Goal: Transaction & Acquisition: Purchase product/service

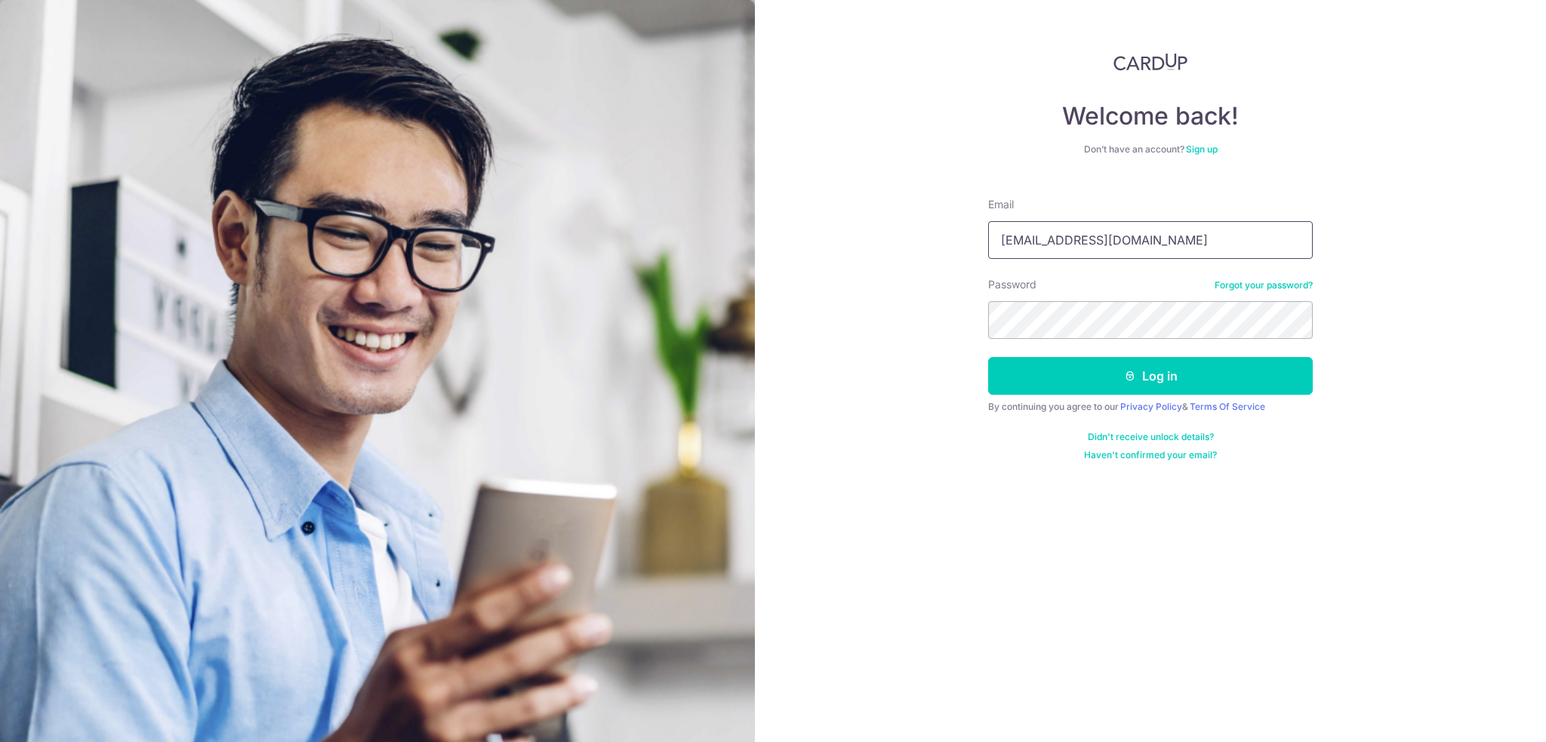
type input "shangqian.du@gmail.com"
click at [988, 357] on button "Log in" at bounding box center [1150, 376] width 325 height 38
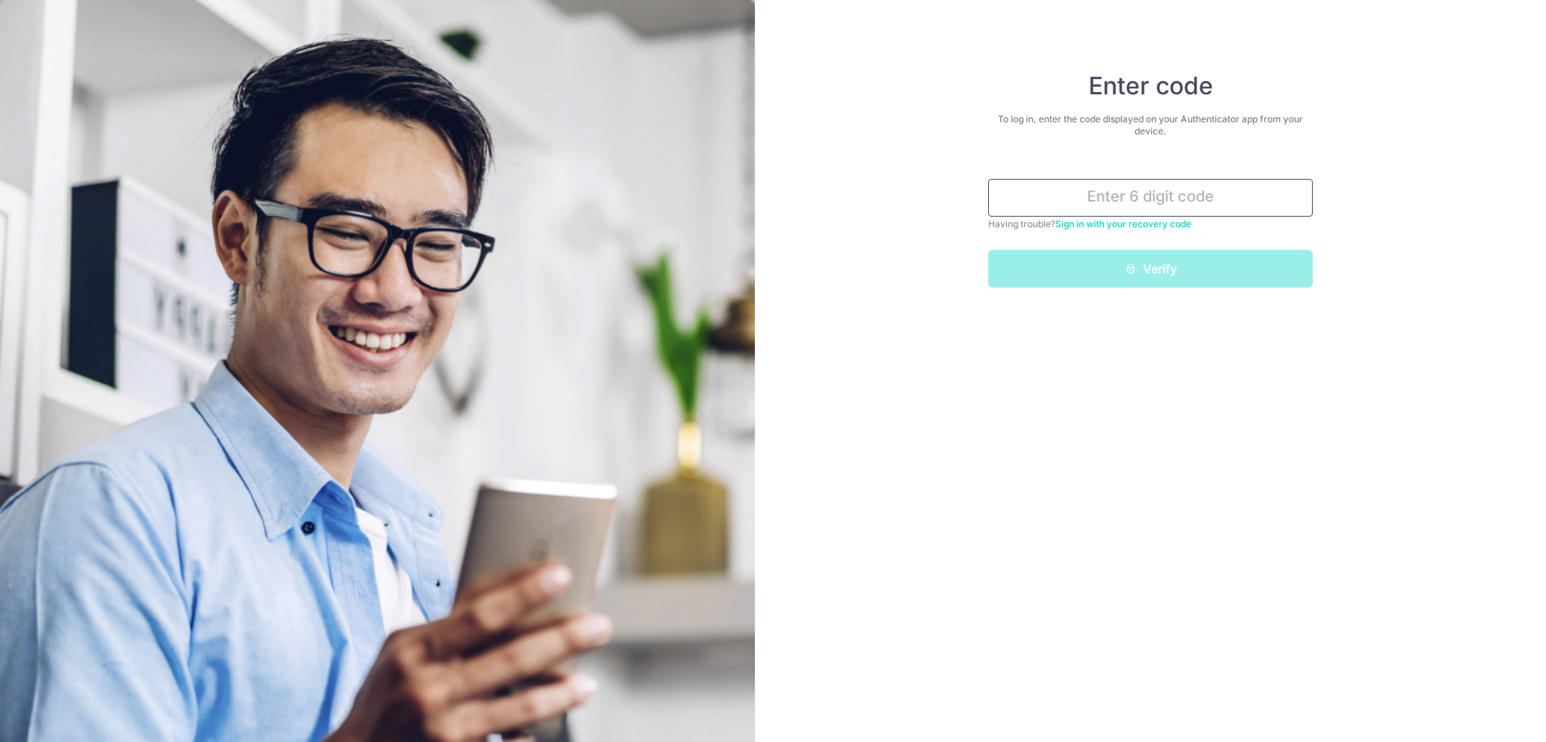
click at [1092, 188] on input "text" at bounding box center [1150, 198] width 325 height 38
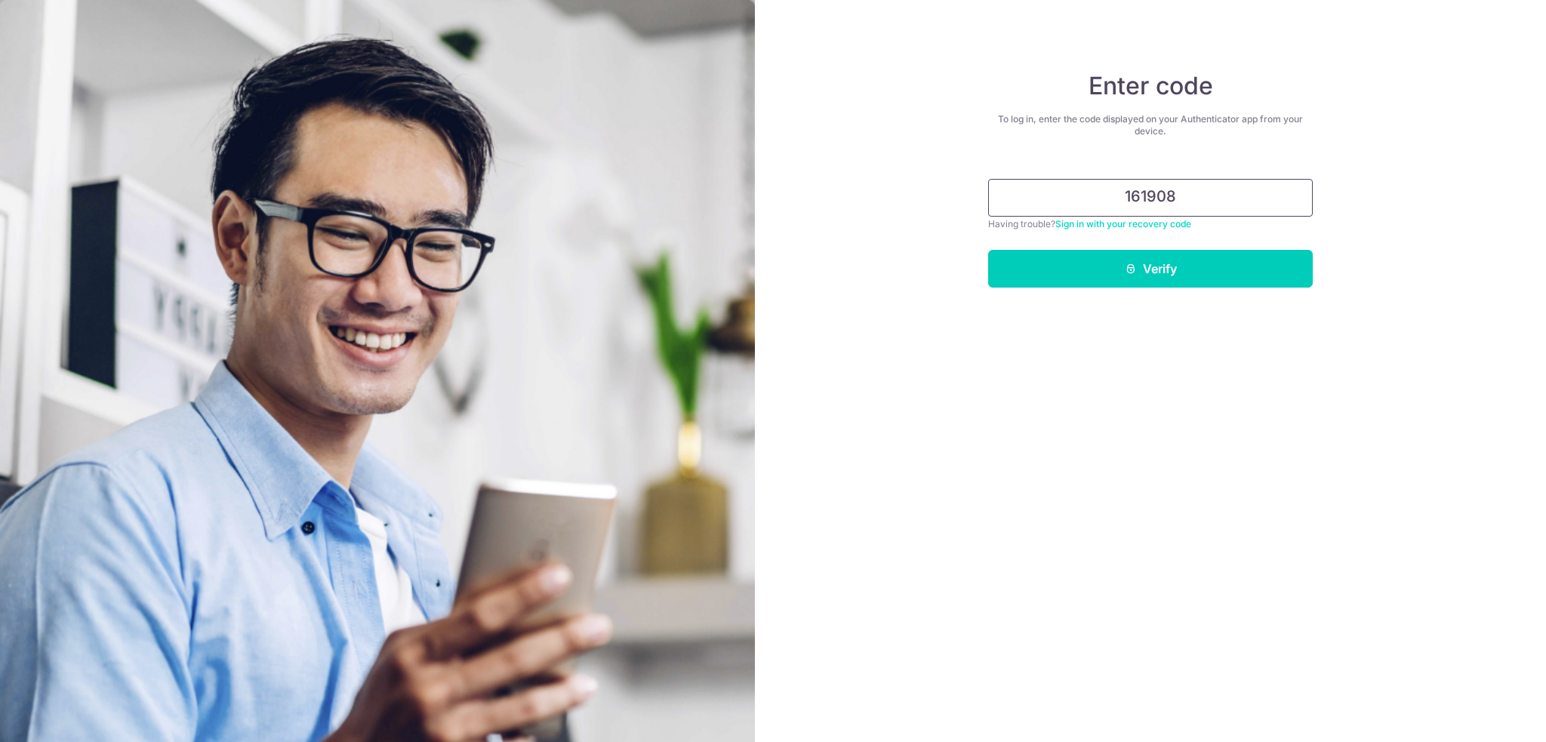
type input "161908"
click at [988, 250] on button "Verify" at bounding box center [1150, 269] width 325 height 38
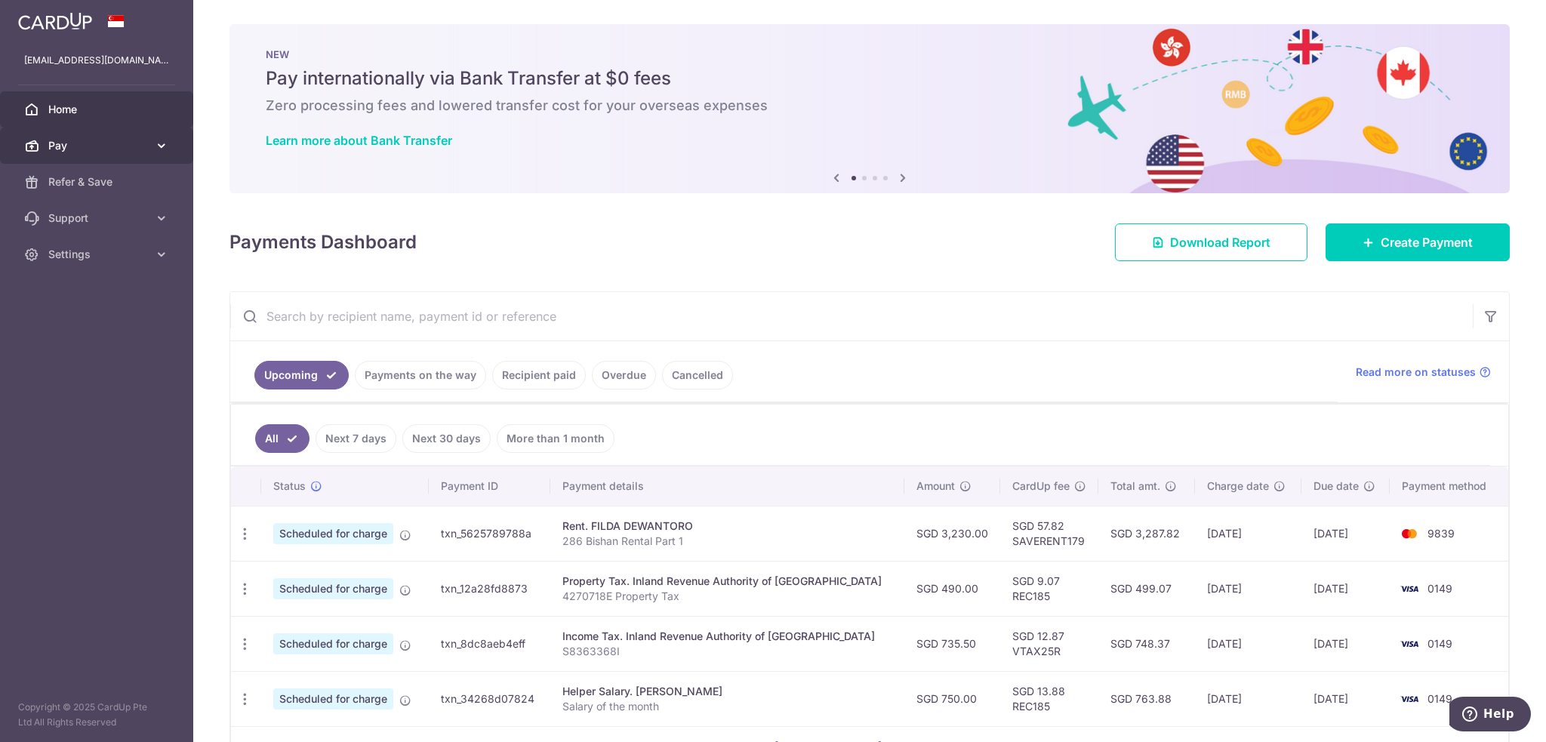
click at [82, 142] on span "Pay" at bounding box center [98, 145] width 100 height 15
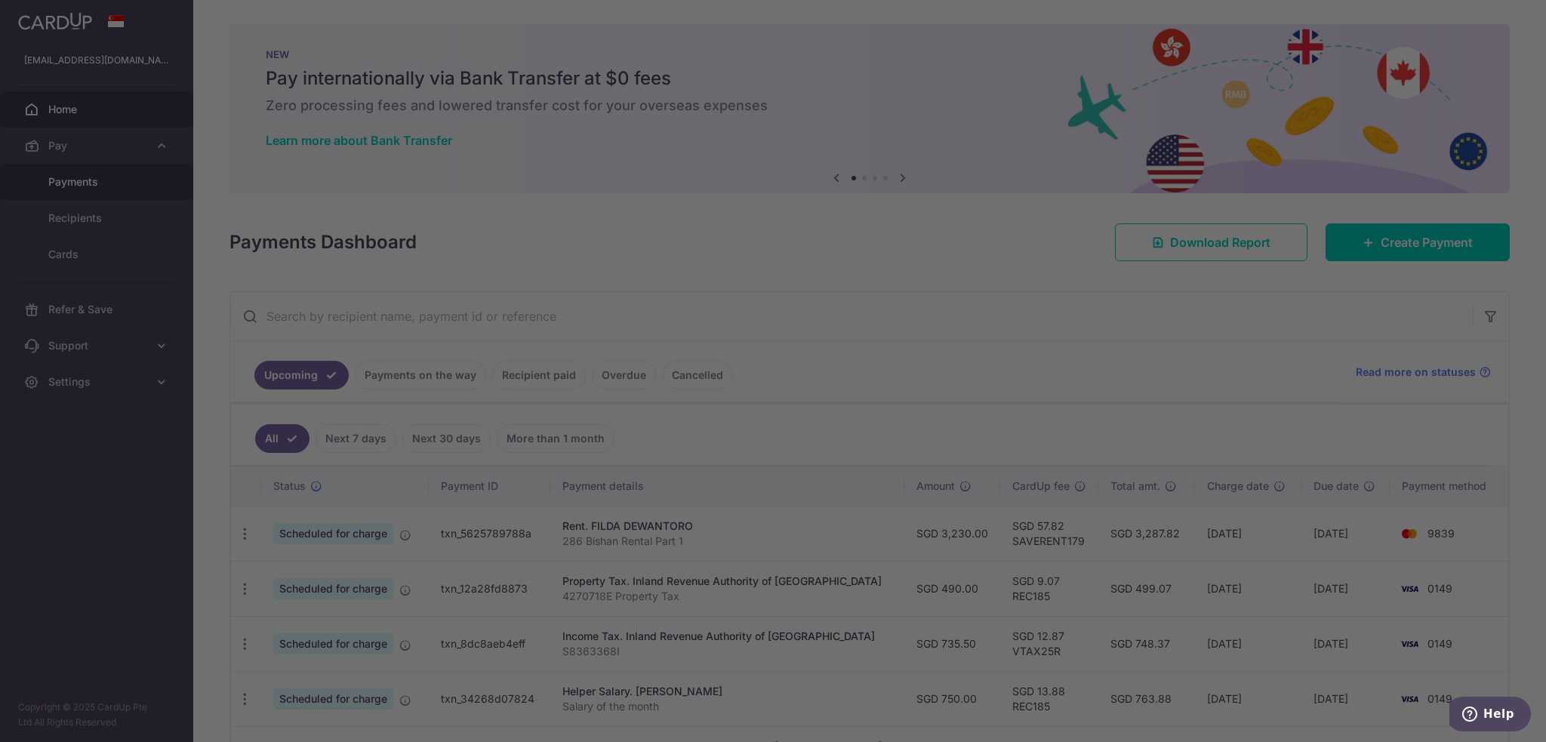
click at [87, 184] on div at bounding box center [780, 374] width 1561 height 749
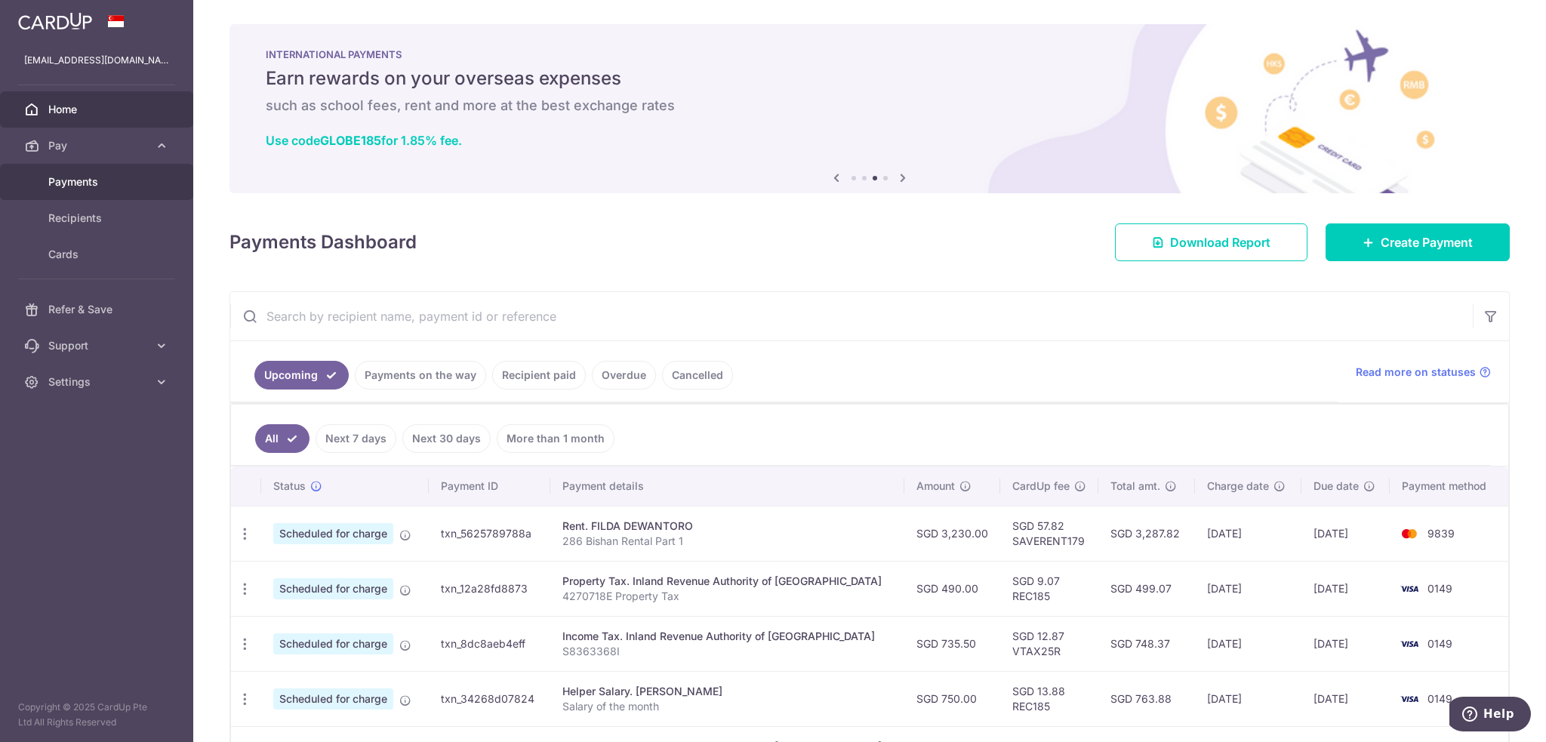
click at [108, 189] on span "Payments" at bounding box center [98, 181] width 100 height 15
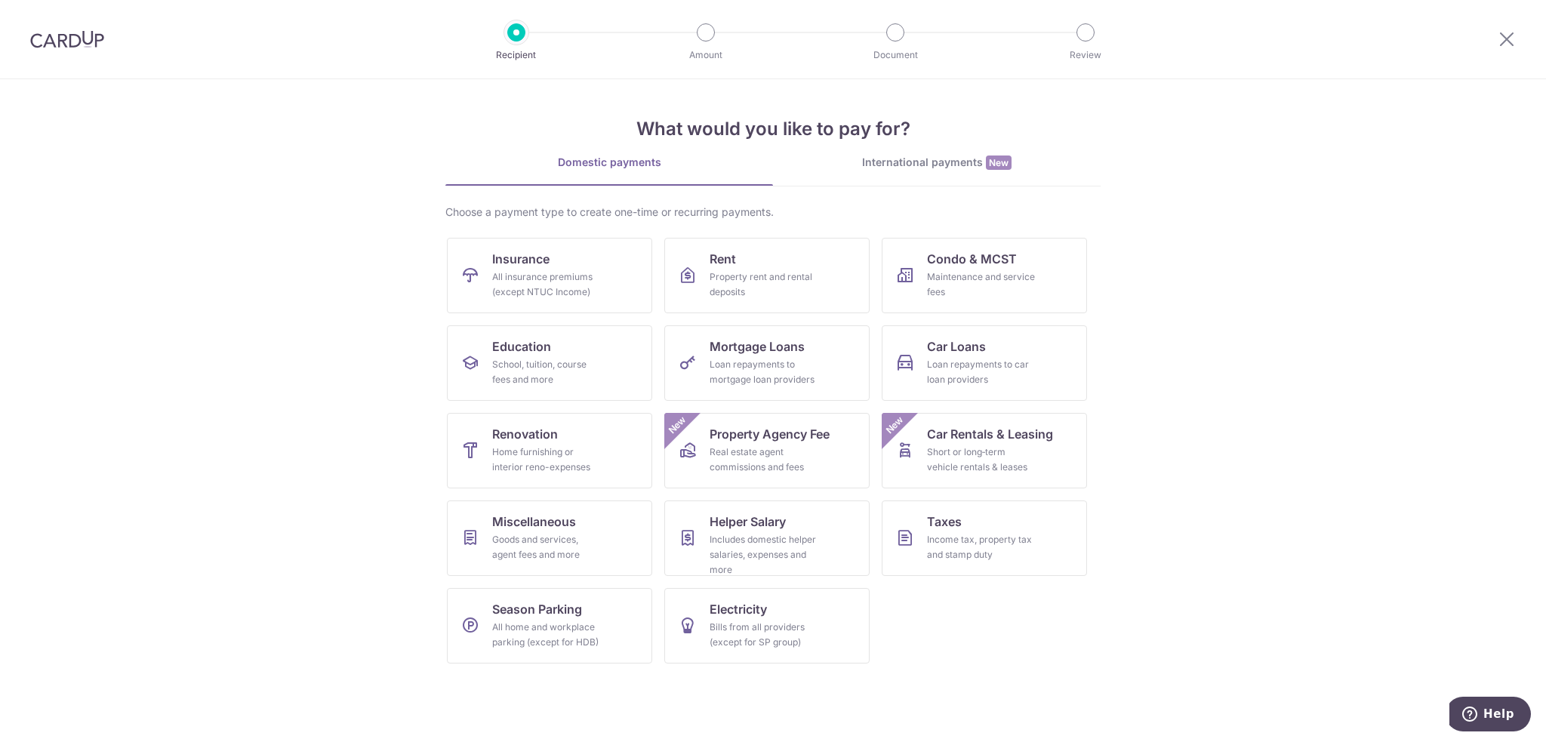
click at [1331, 365] on section "What would you like to pay for? Domestic payments International payments New Ch…" at bounding box center [773, 410] width 1546 height 663
click at [1002, 284] on div "Maintenance and service fees" at bounding box center [981, 284] width 109 height 30
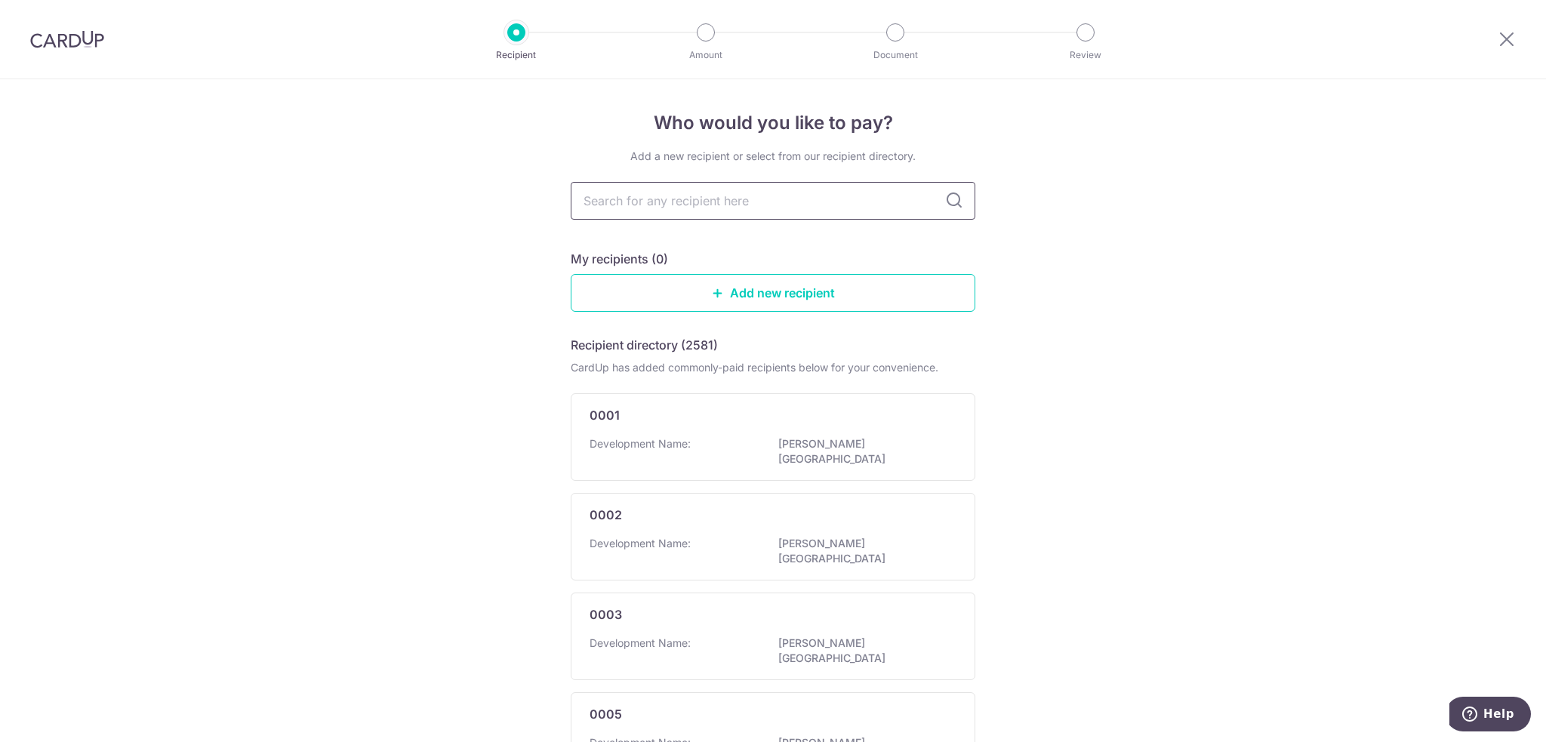
click at [705, 212] on input "text" at bounding box center [773, 201] width 405 height 38
type input "spottiswoode"
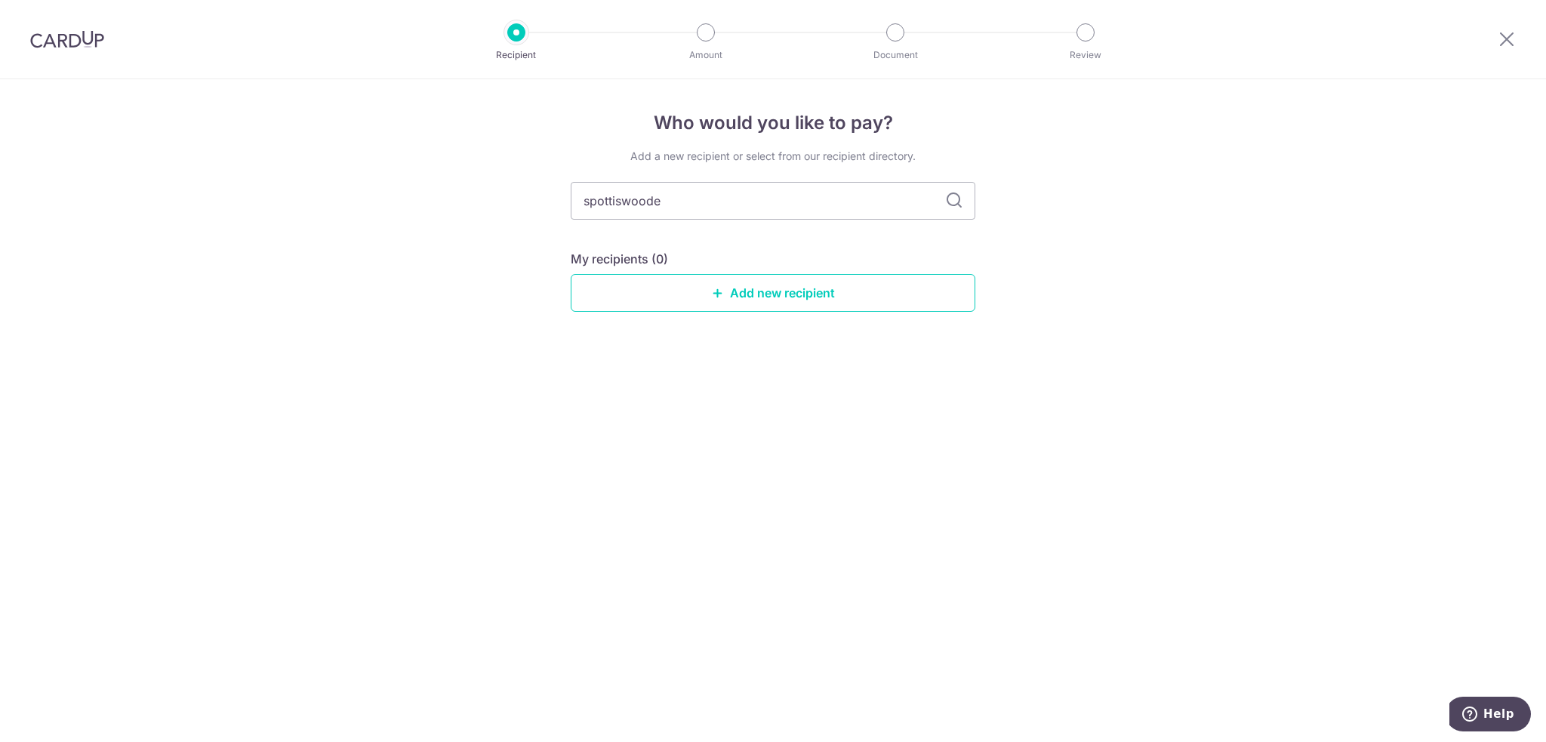
drag, startPoint x: 730, startPoint y: 211, endPoint x: 327, endPoint y: 171, distance: 405.0
click at [327, 171] on div "Who would you like to pay? Add a new recipient or select from our recipient dir…" at bounding box center [773, 410] width 1546 height 663
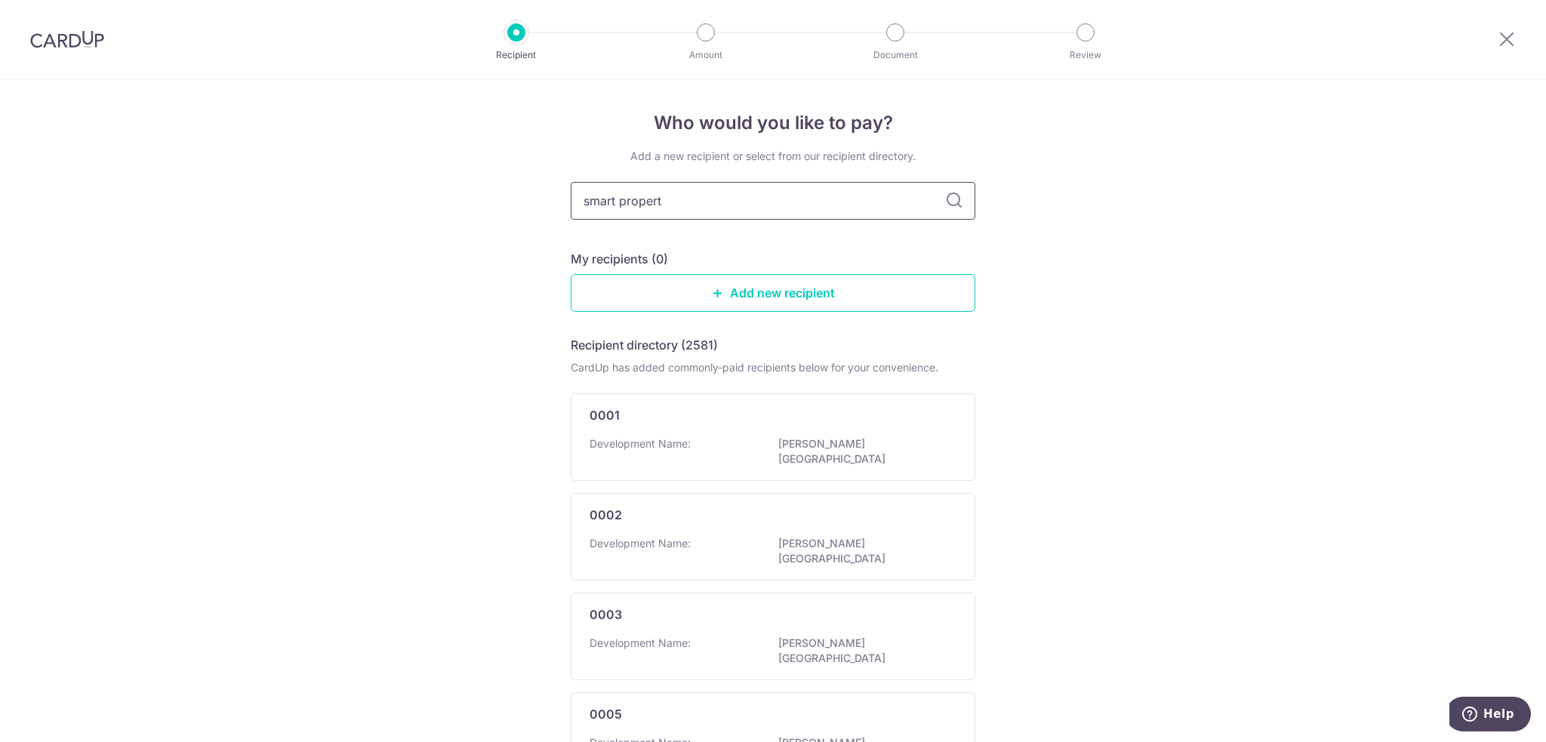
type input "smart property"
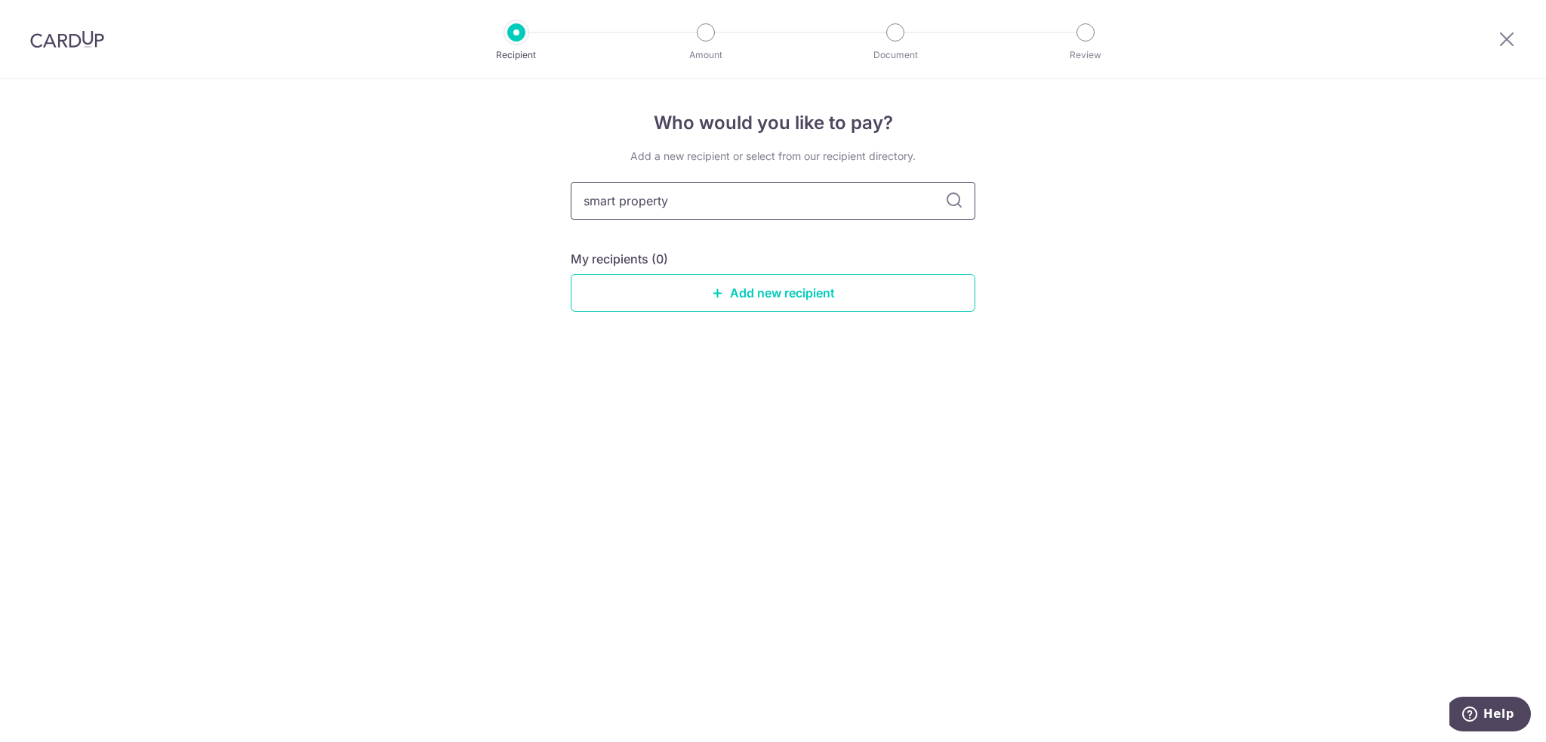
click at [617, 198] on input "smart property" at bounding box center [773, 201] width 405 height 38
type input "smartproperty"
click at [771, 299] on link "Add new recipient" at bounding box center [773, 293] width 405 height 38
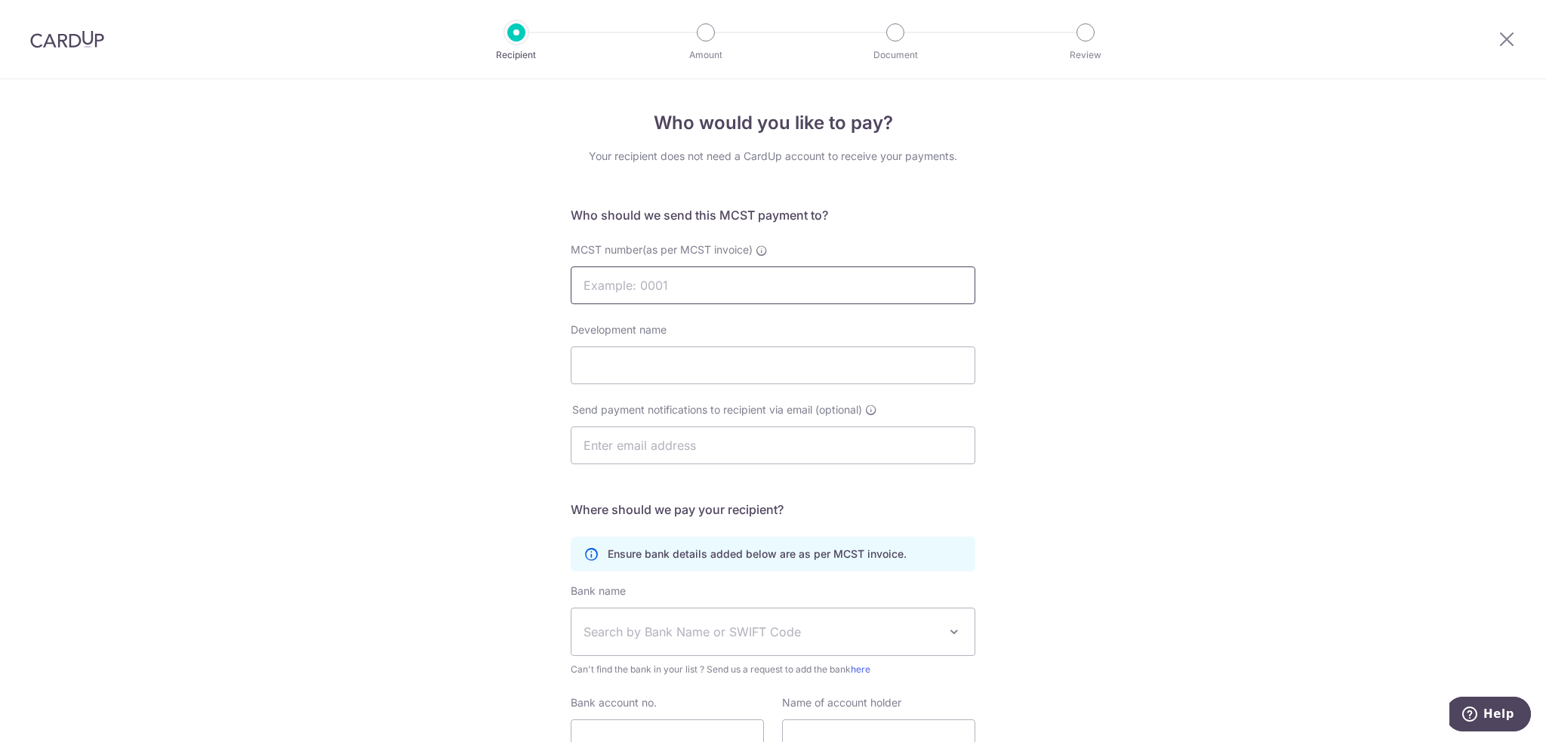
click at [691, 292] on input "MCST number(as per MCST invoice)" at bounding box center [773, 285] width 405 height 38
type input "4197"
click at [679, 374] on input "Development name" at bounding box center [773, 365] width 405 height 38
type input "18 Spottiswoode"
click at [686, 454] on input "text" at bounding box center [773, 445] width 405 height 38
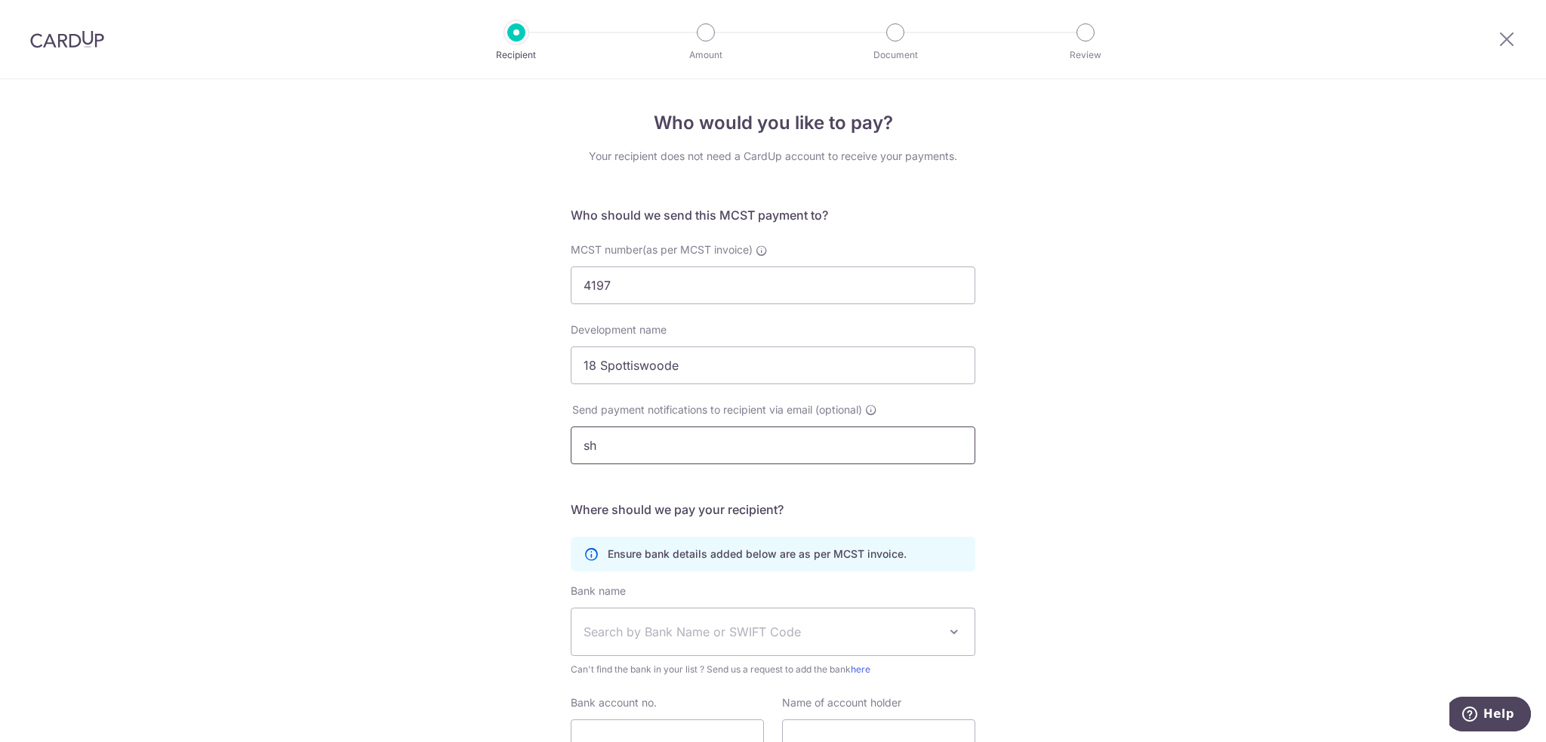
type input "s"
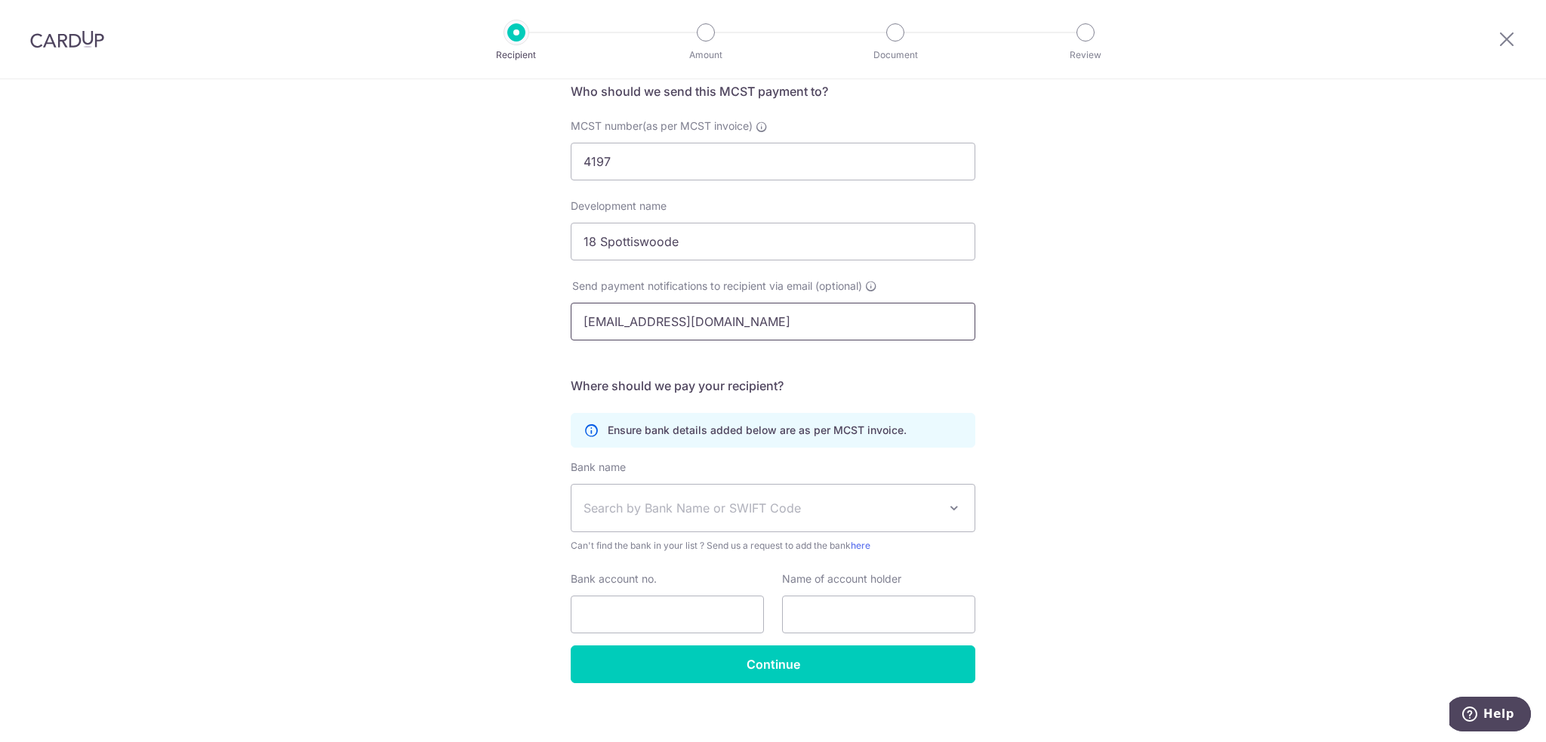
scroll to position [135, 0]
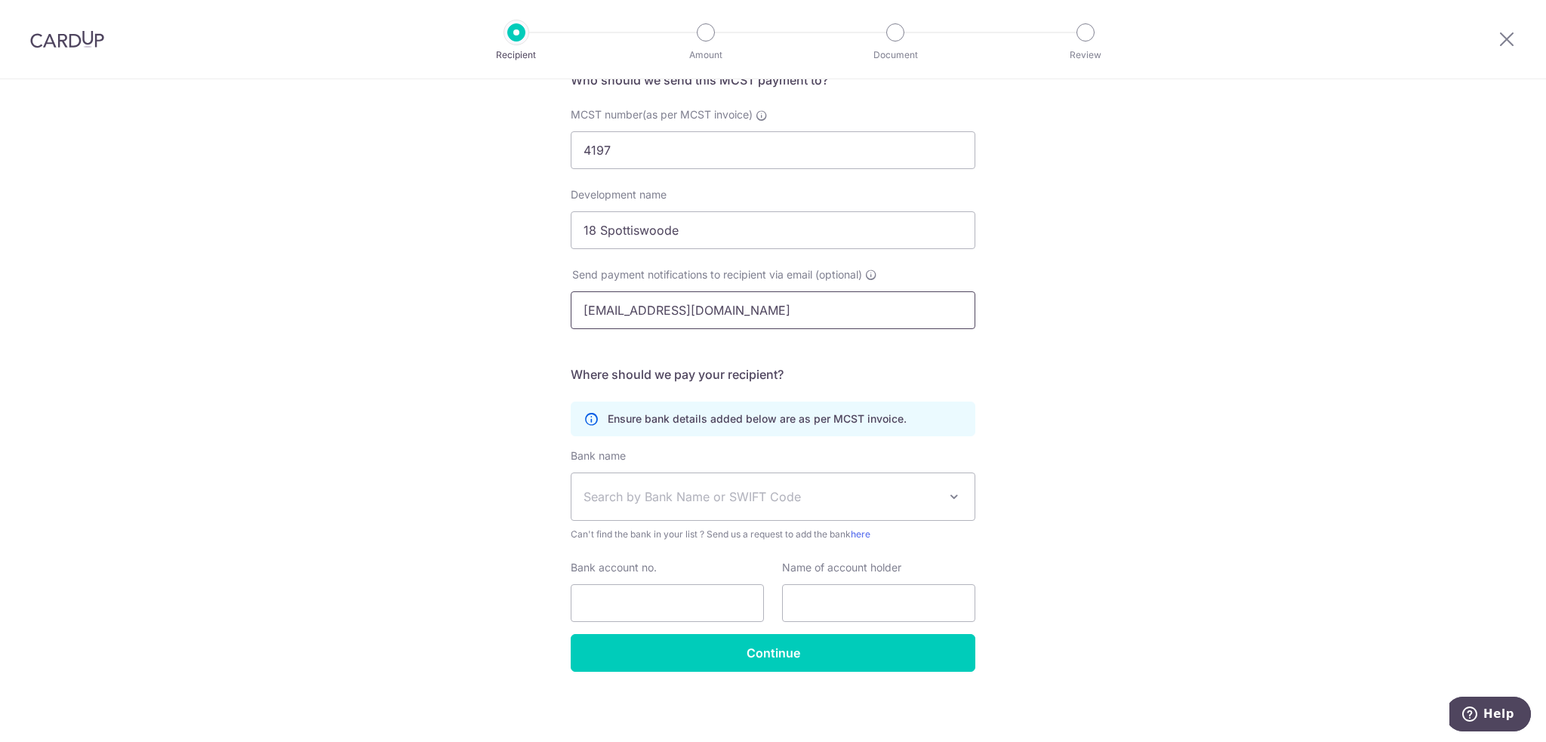
type input "[EMAIL_ADDRESS][DOMAIN_NAME]"
click at [778, 491] on span "Search by Bank Name or SWIFT Code" at bounding box center [760, 497] width 355 height 18
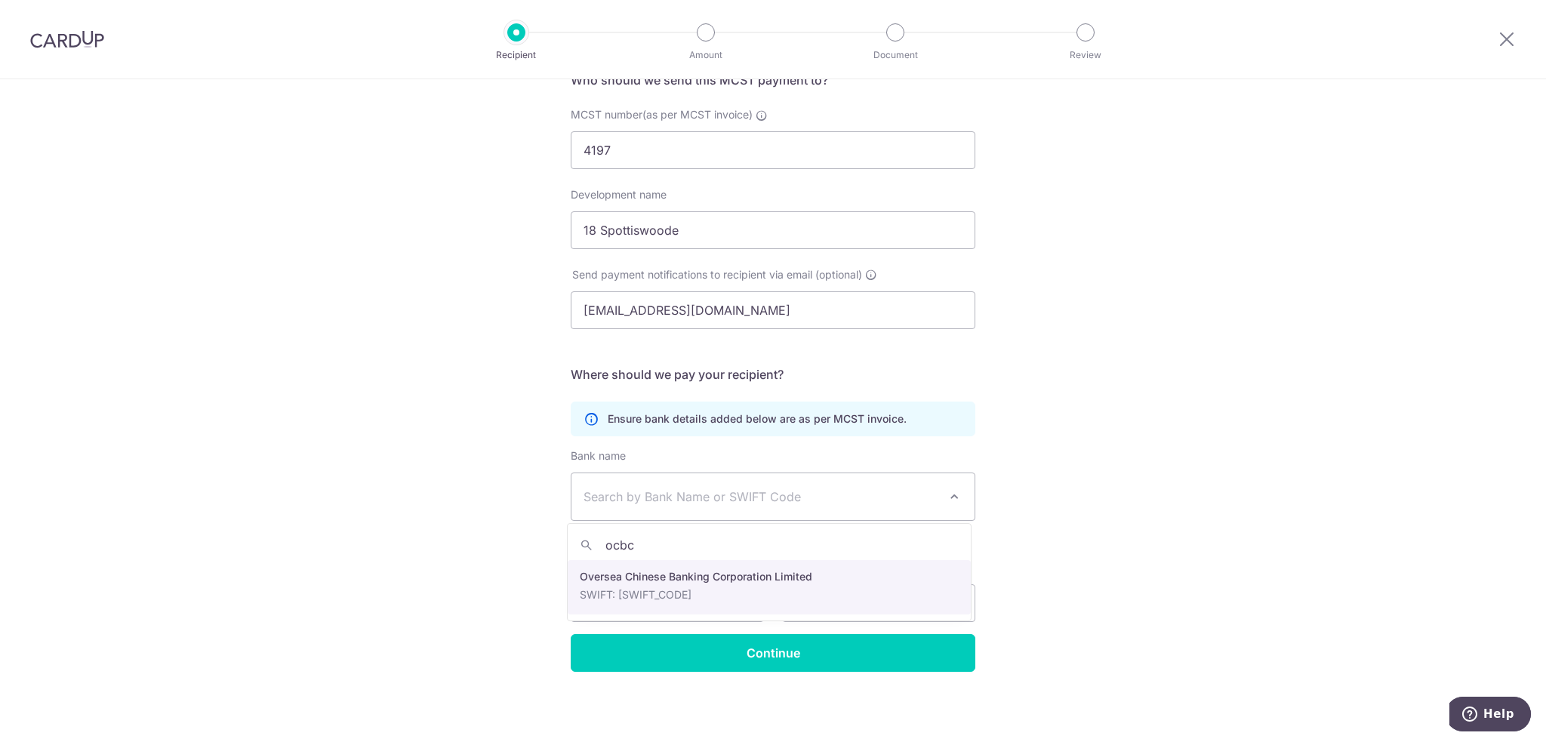
type input "ocbc"
select select "12"
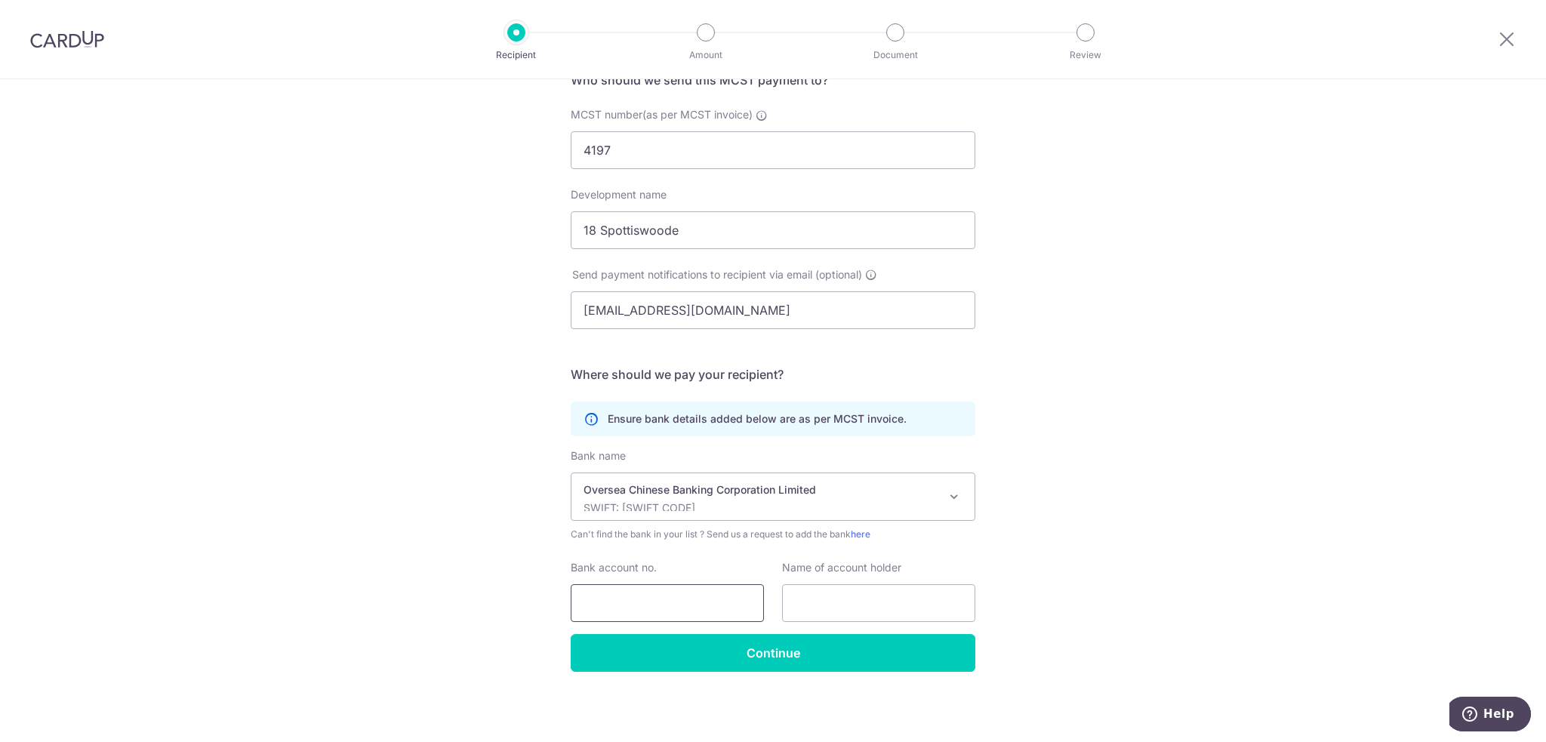
click at [706, 594] on input "Bank account no." at bounding box center [667, 603] width 193 height 38
type input "695082594001"
click at [849, 601] on input "text" at bounding box center [878, 603] width 193 height 38
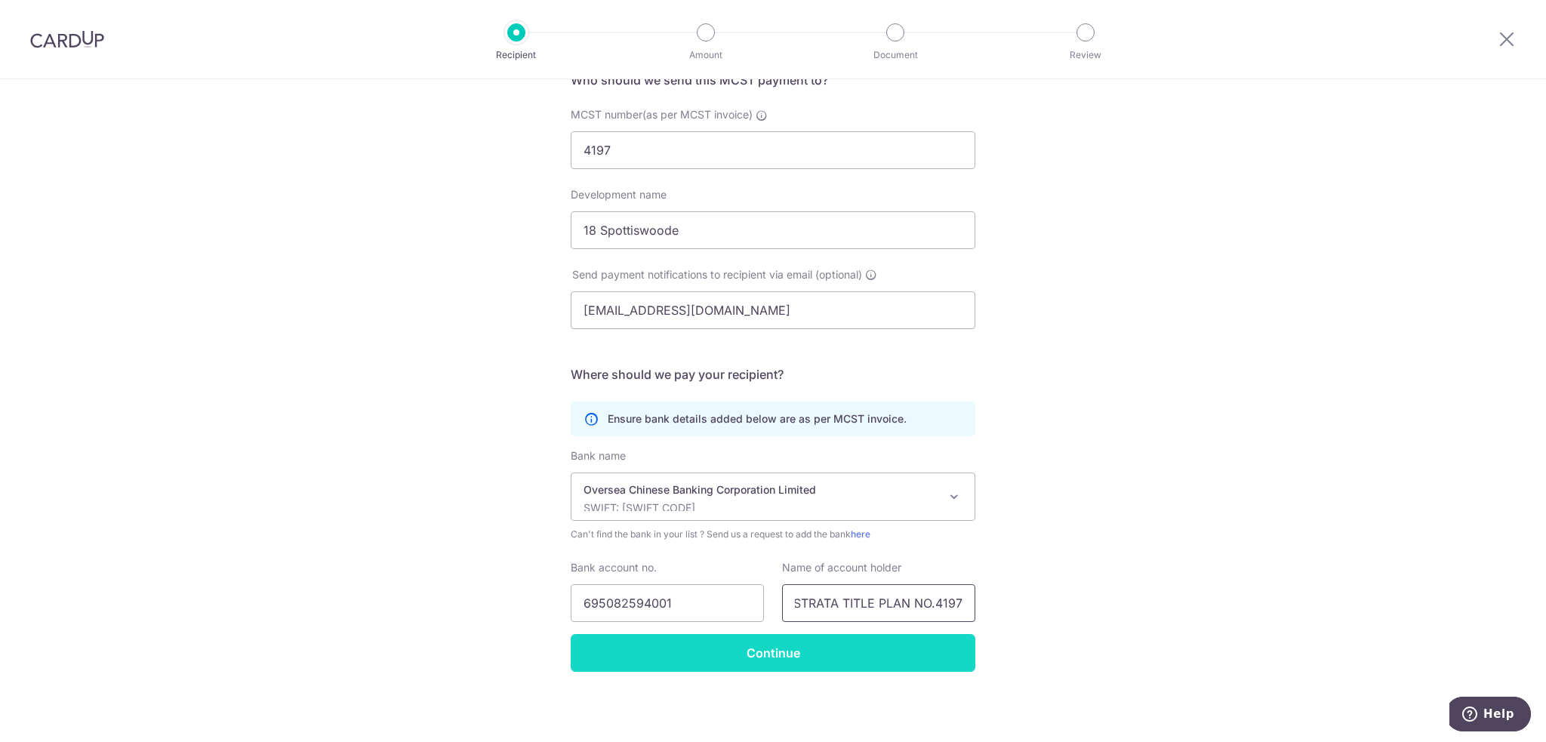
type input "MANAGEMENT CORPORATION STRATA TITLE PLAN NO.4197"
click at [754, 662] on input "Continue" at bounding box center [773, 653] width 405 height 38
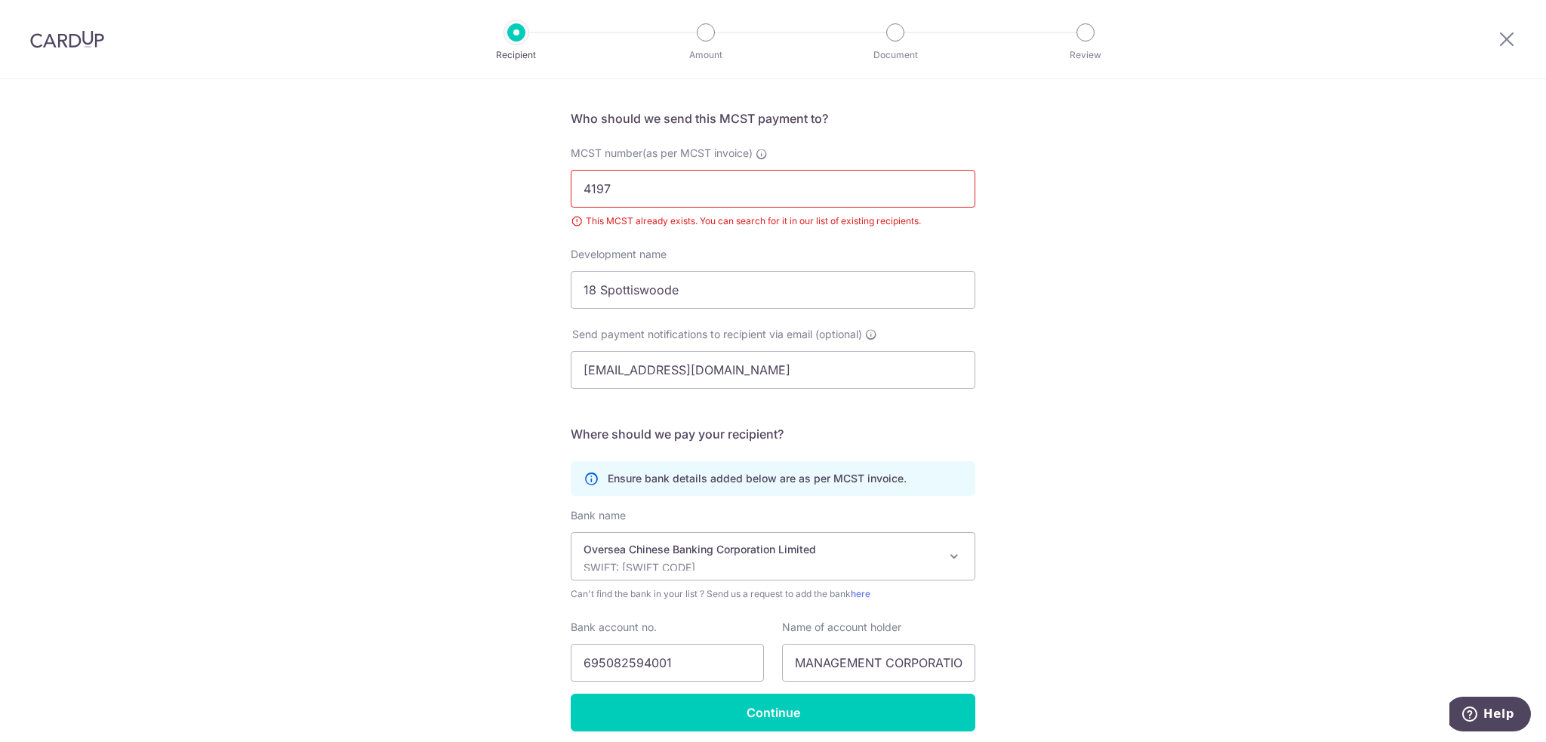
scroll to position [5, 0]
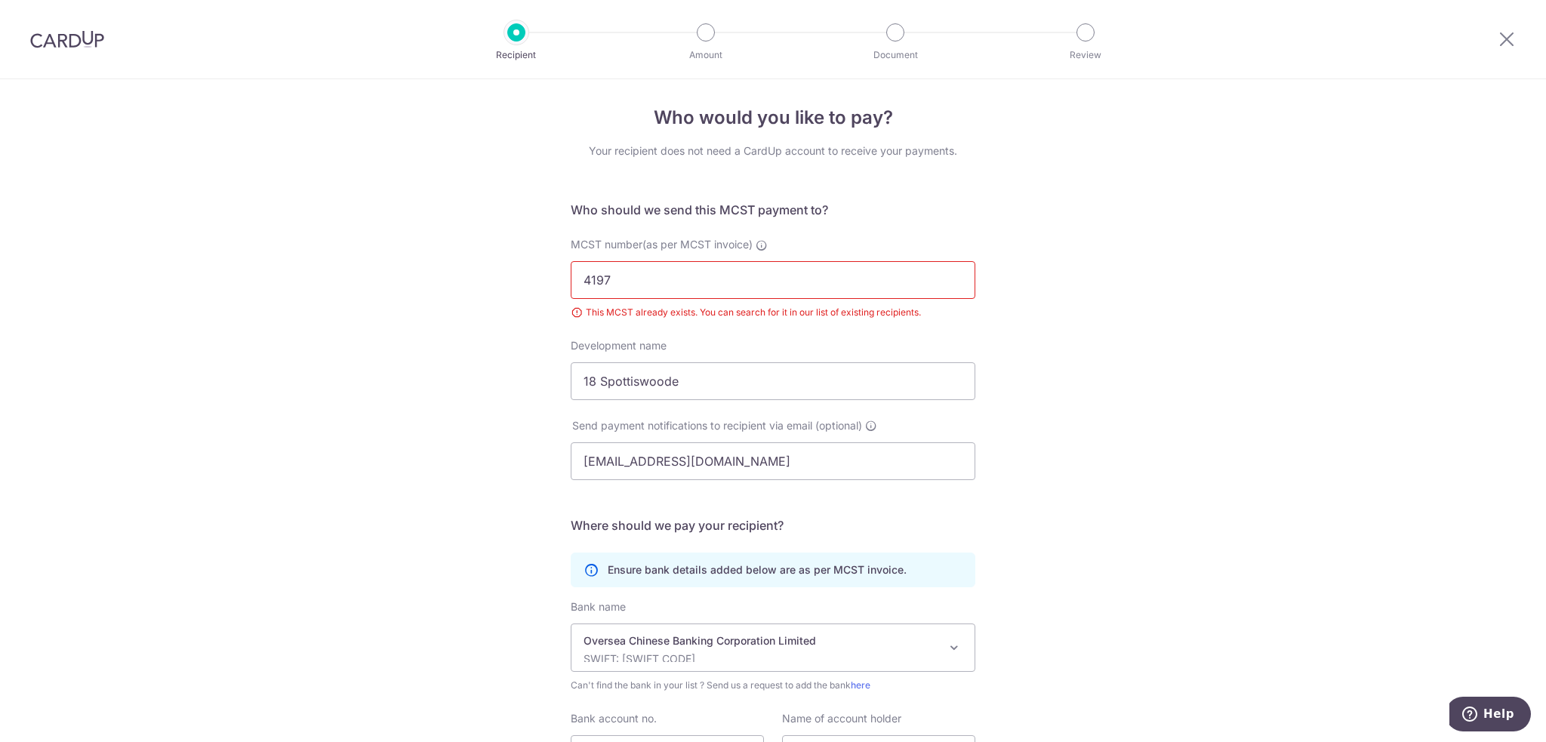
click at [676, 292] on input "4197" at bounding box center [773, 280] width 405 height 38
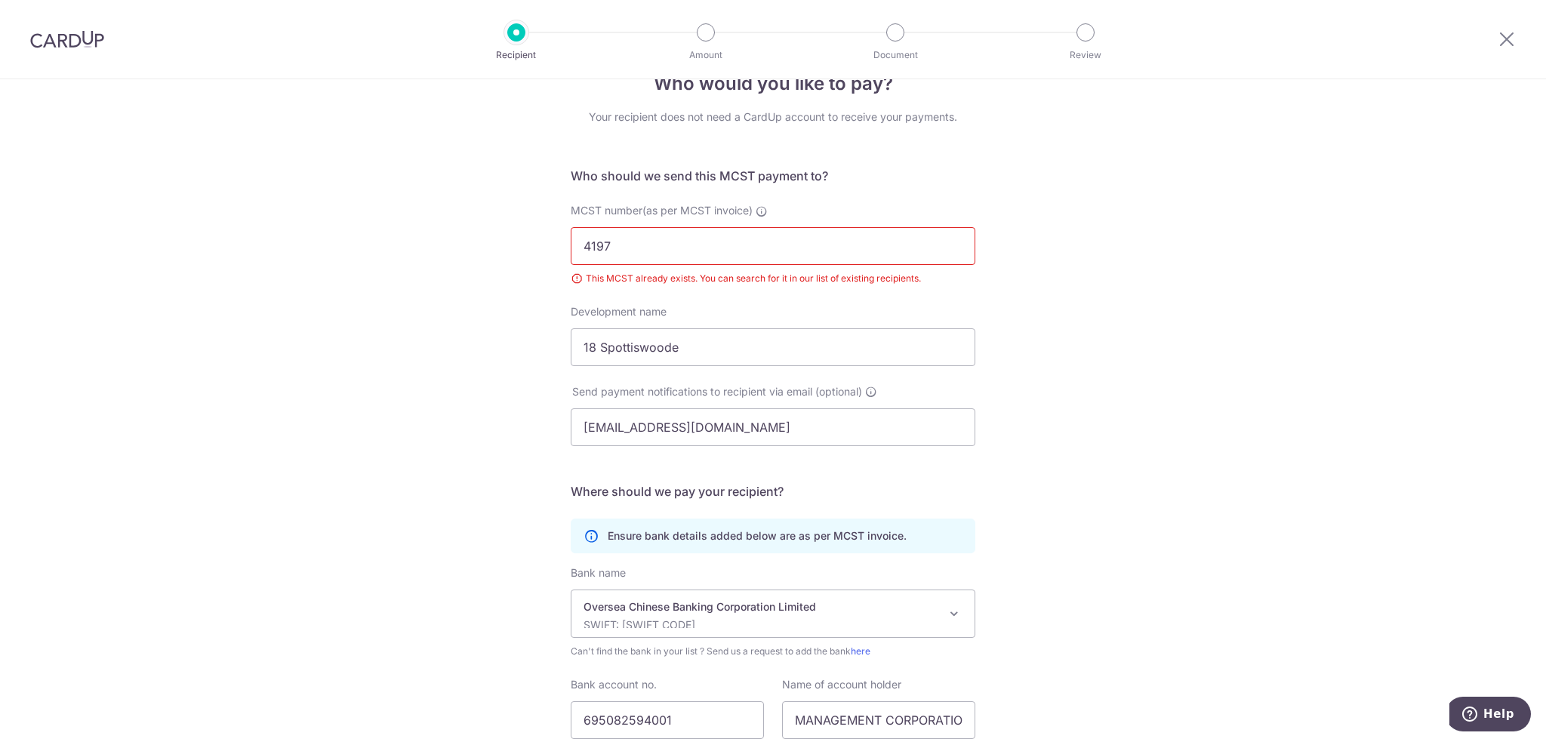
scroll to position [75, 0]
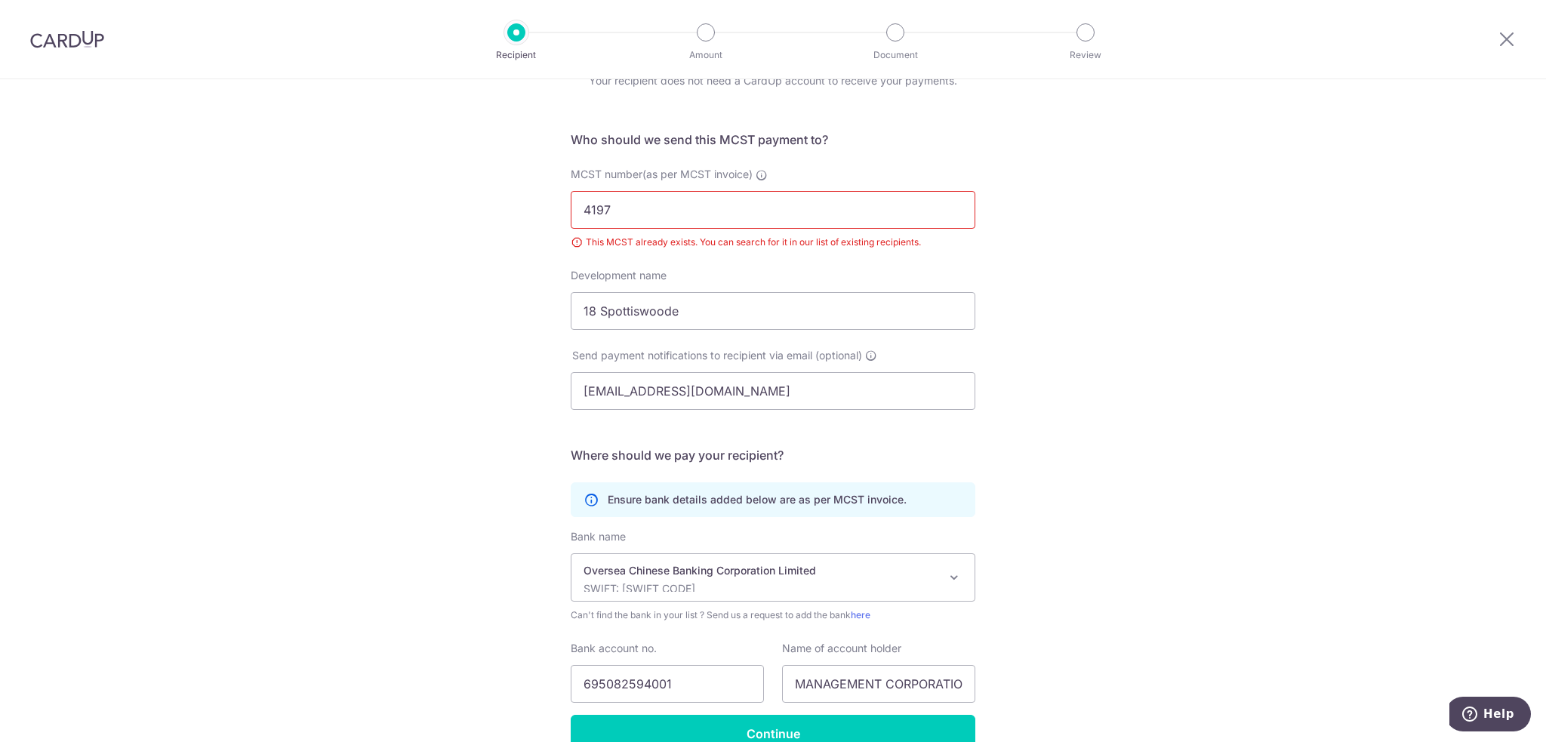
drag, startPoint x: 636, startPoint y: 211, endPoint x: 414, endPoint y: 178, distance: 224.3
click at [414, 178] on div "Who would you like to pay? Your recipient does not need a CardUp account to rec…" at bounding box center [773, 414] width 1546 height 820
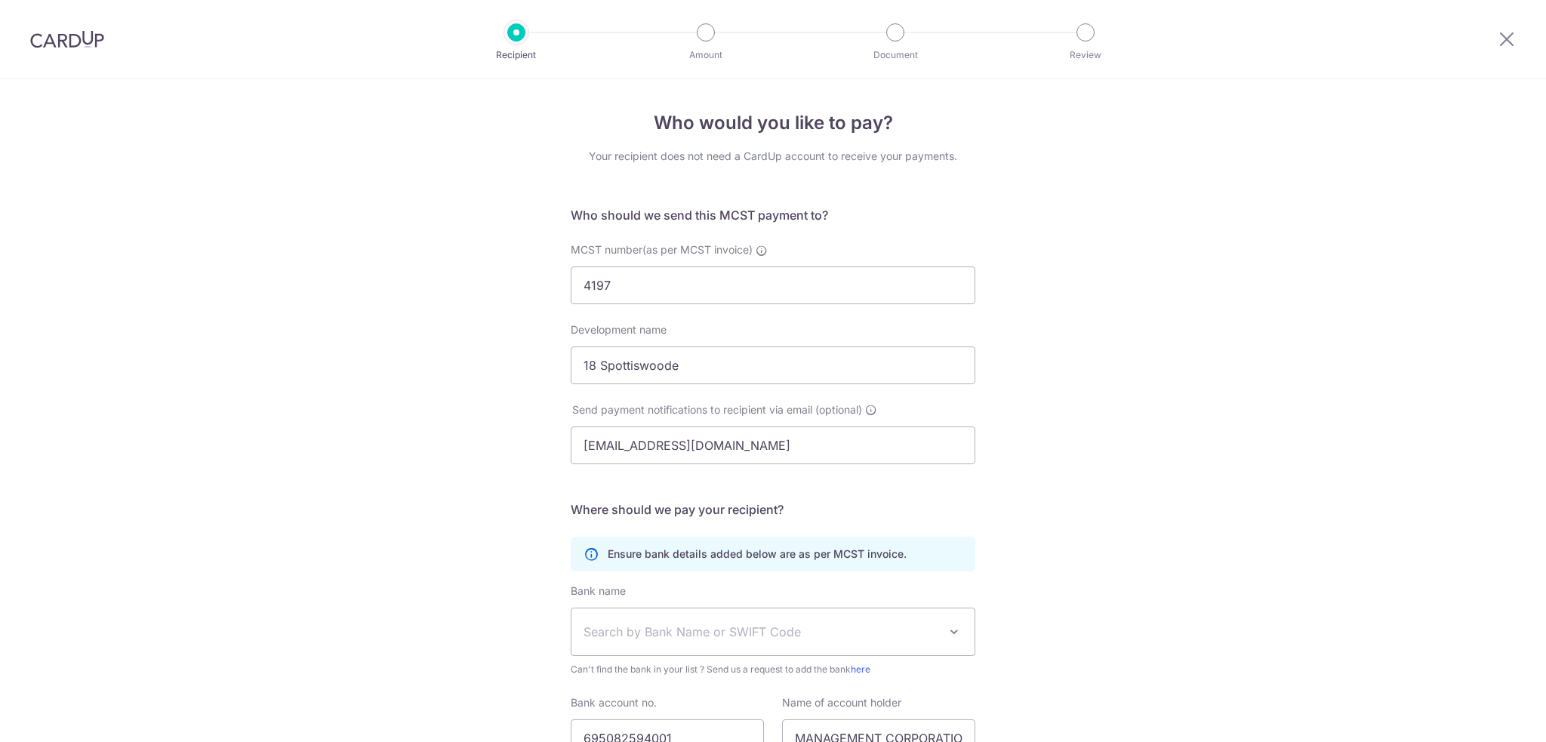
select select "12"
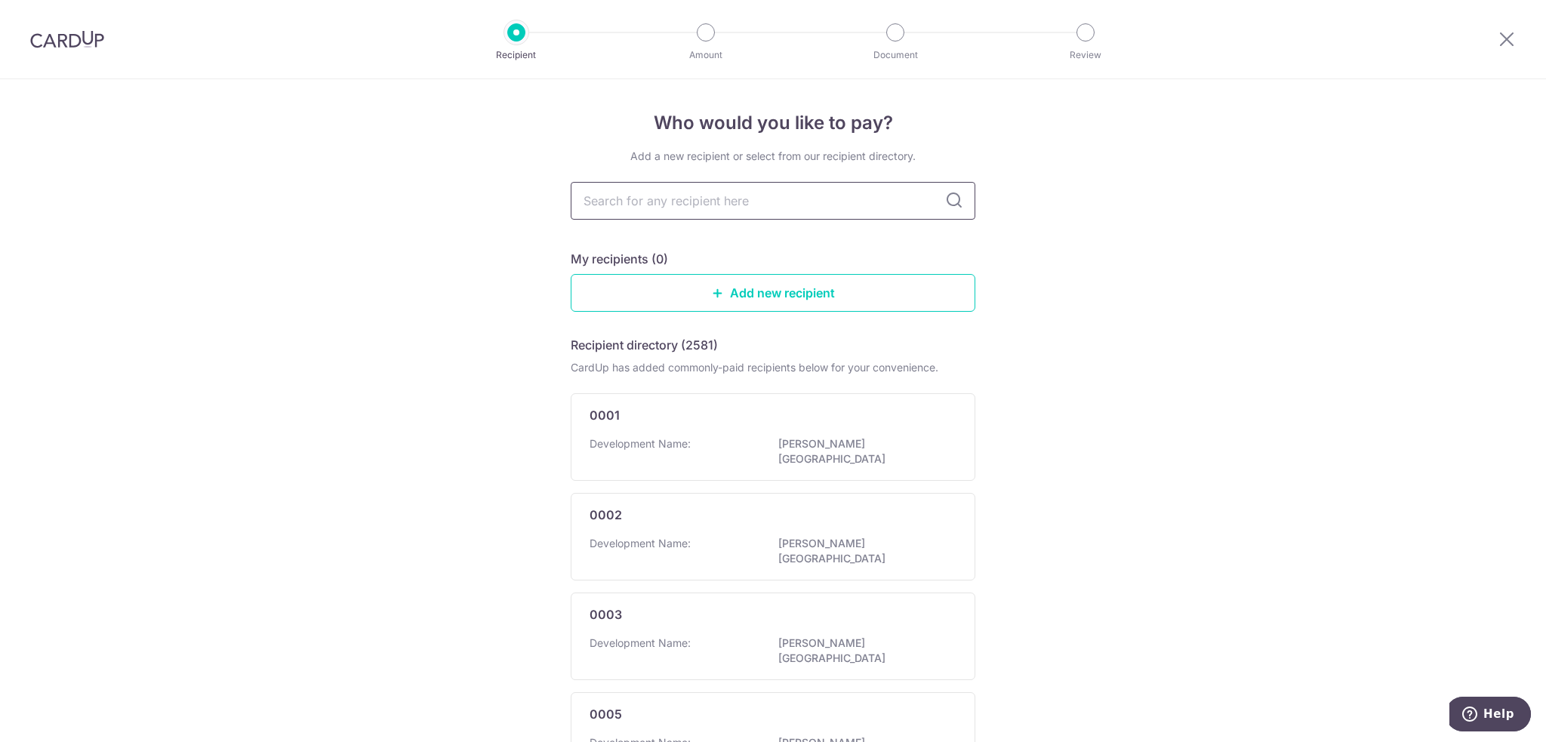
click at [751, 211] on input "text" at bounding box center [773, 201] width 405 height 38
type input "4197"
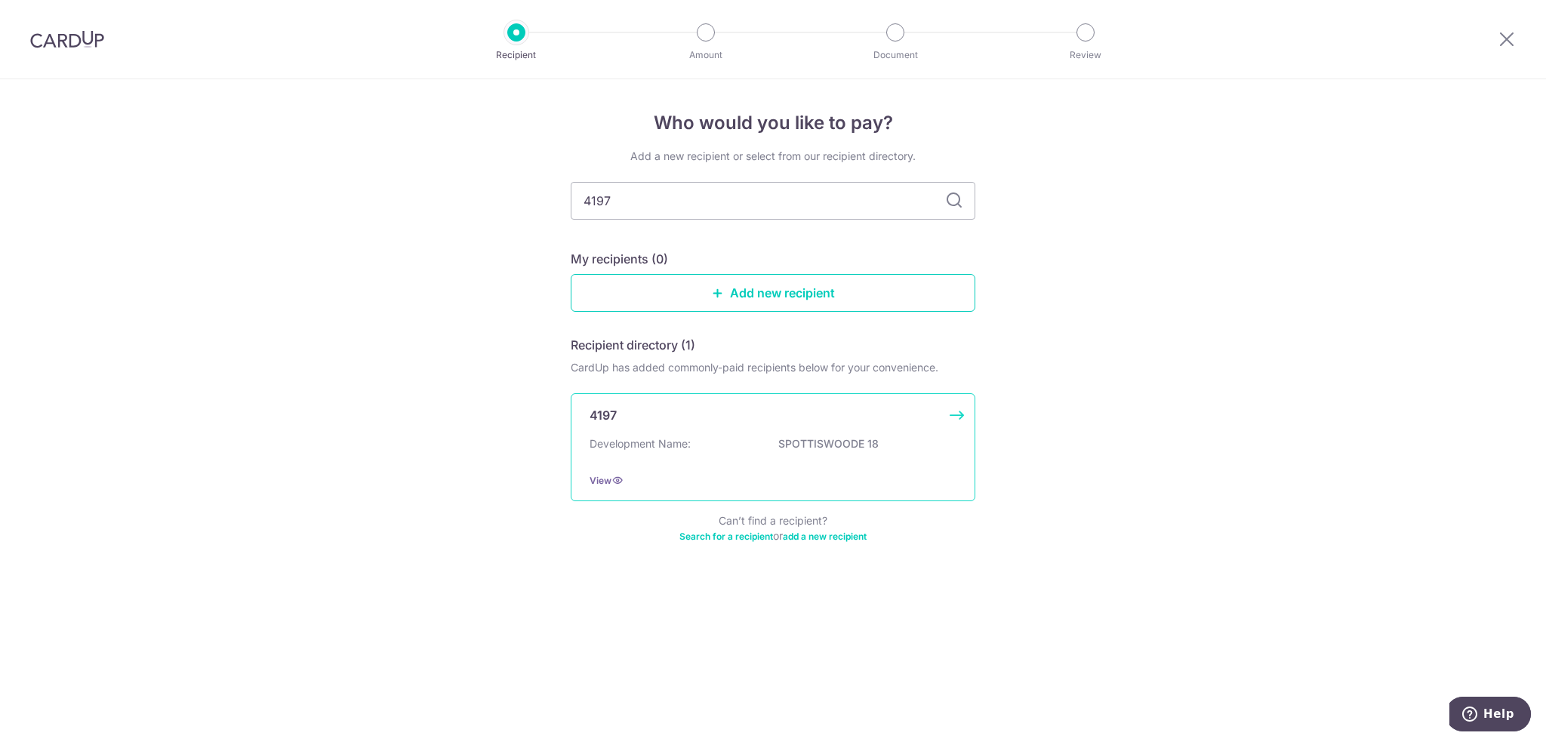
click at [749, 456] on div "Development Name: SPOTTISWOODE 18" at bounding box center [772, 448] width 367 height 24
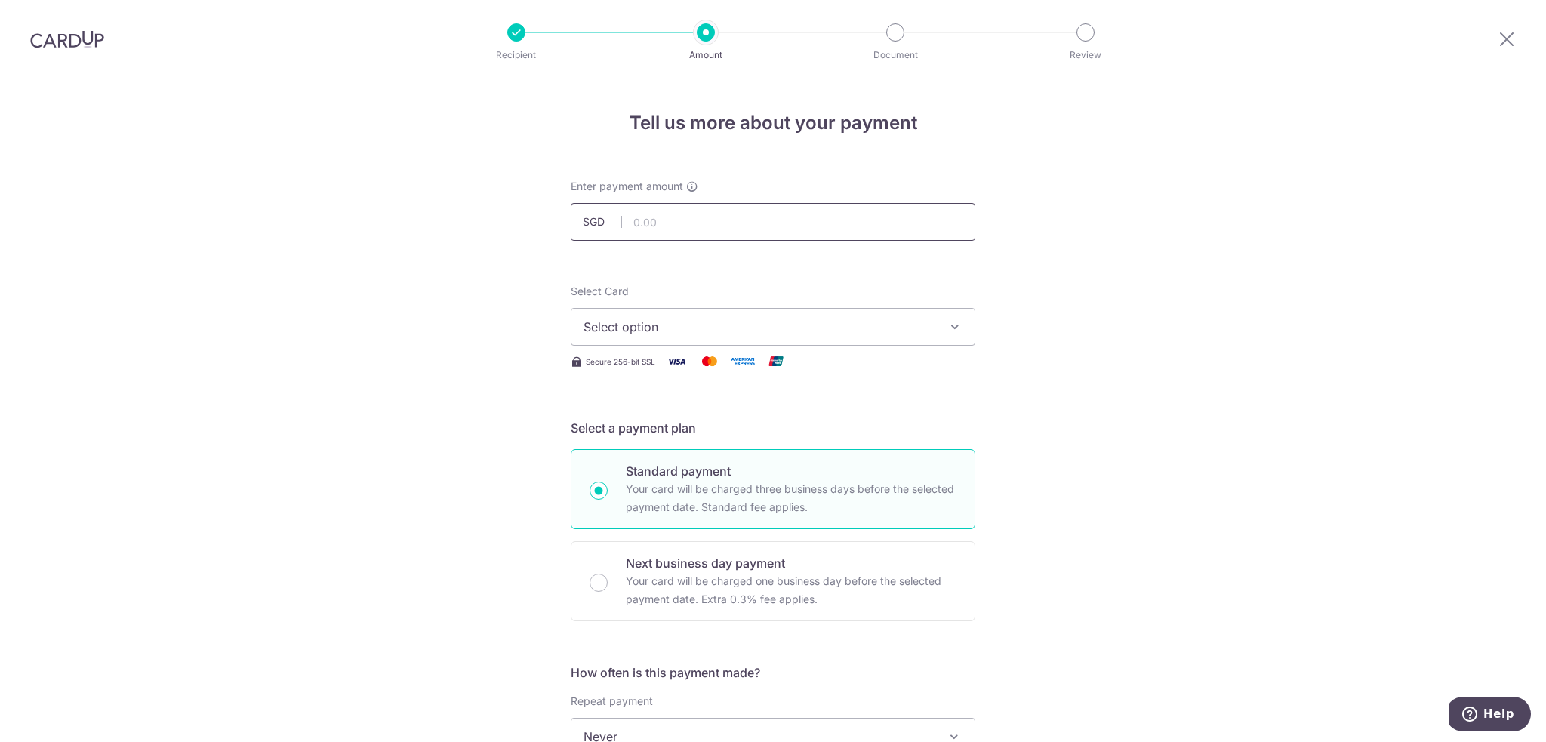
click at [721, 226] on input "text" at bounding box center [773, 222] width 405 height 38
type input "864.00"
click at [743, 334] on span "Select option" at bounding box center [759, 327] width 352 height 18
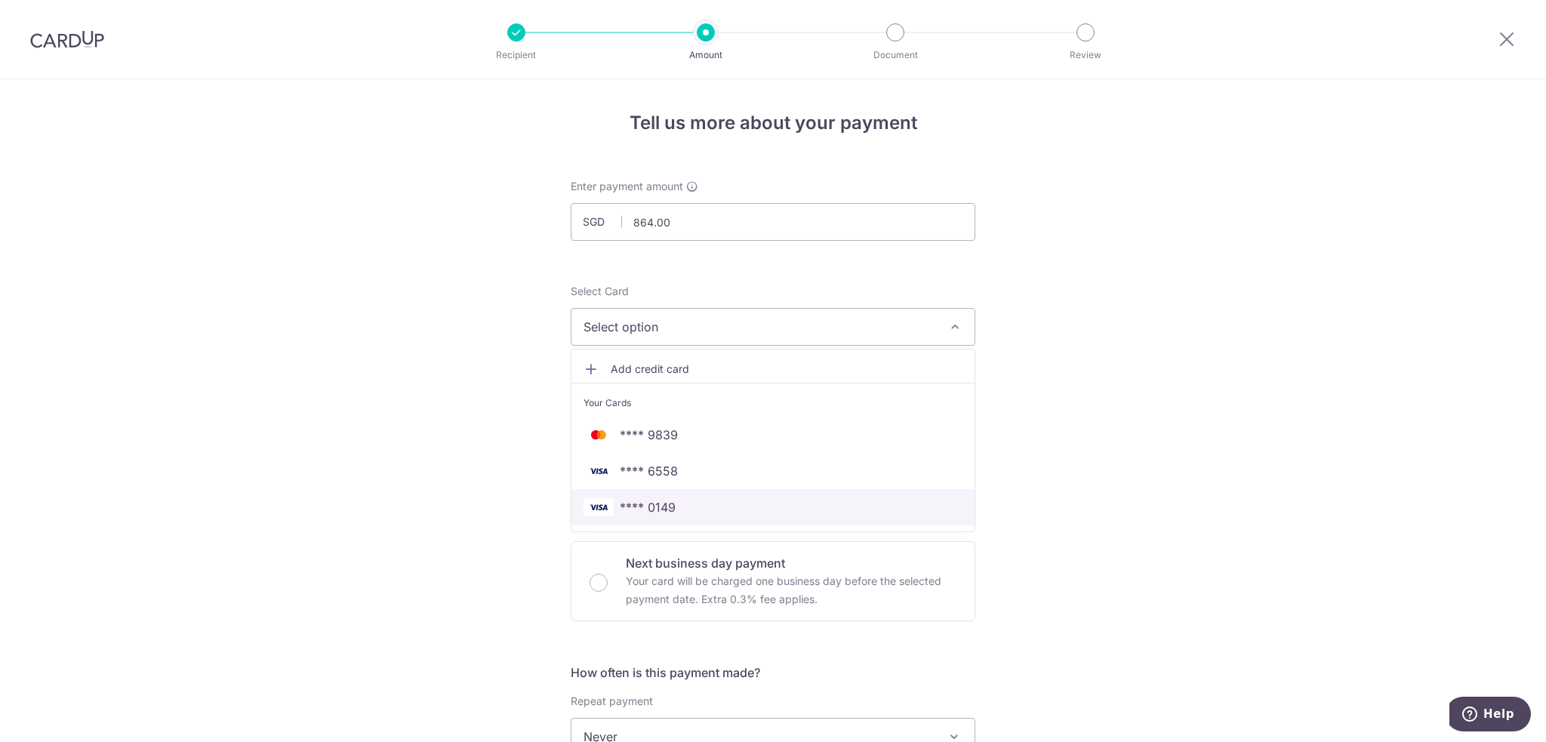
click at [696, 506] on span "**** 0149" at bounding box center [772, 507] width 379 height 18
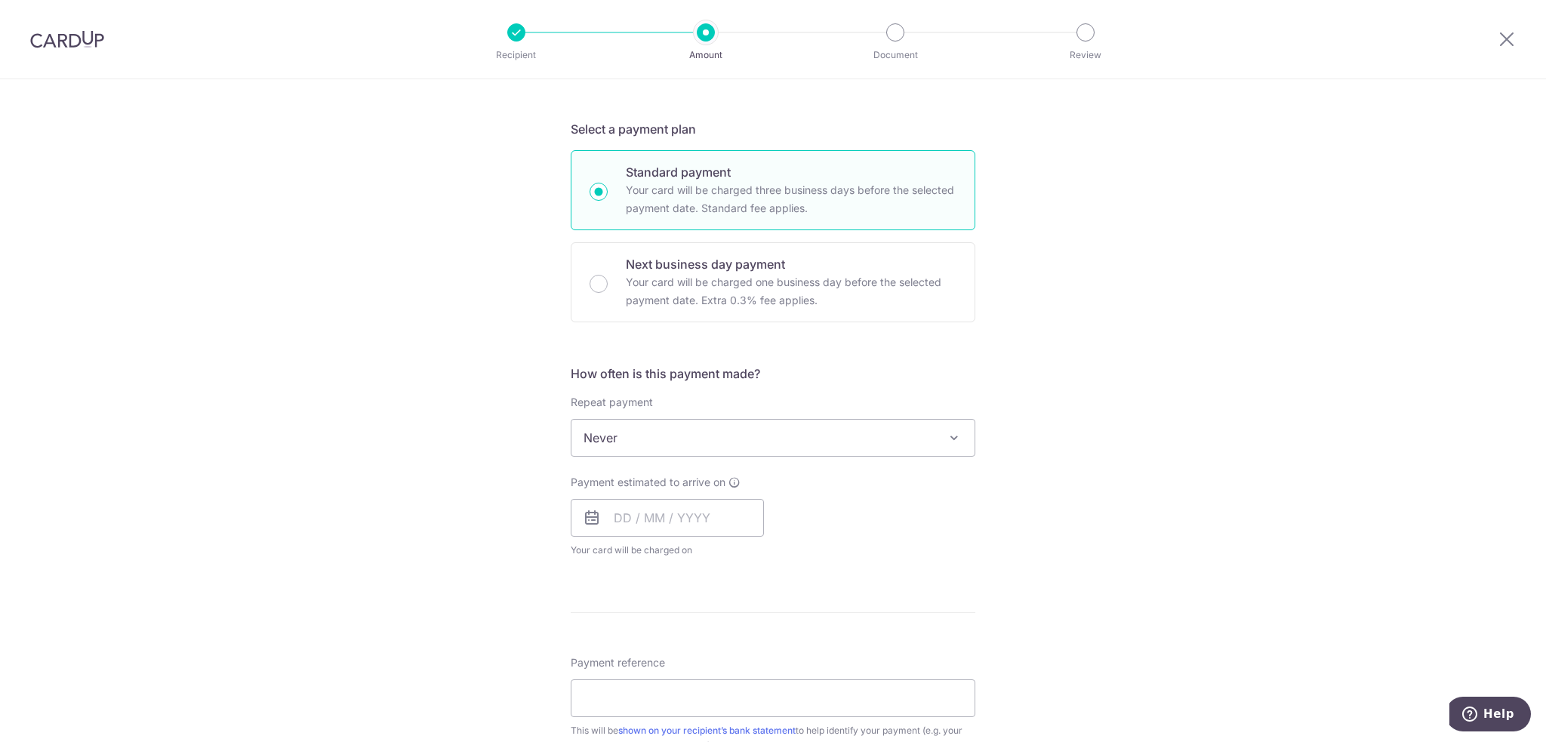
scroll to position [302, 0]
click at [715, 520] on input "text" at bounding box center [667, 515] width 193 height 38
click at [688, 681] on link "17" at bounding box center [692, 682] width 24 height 24
type input "17/09/2025"
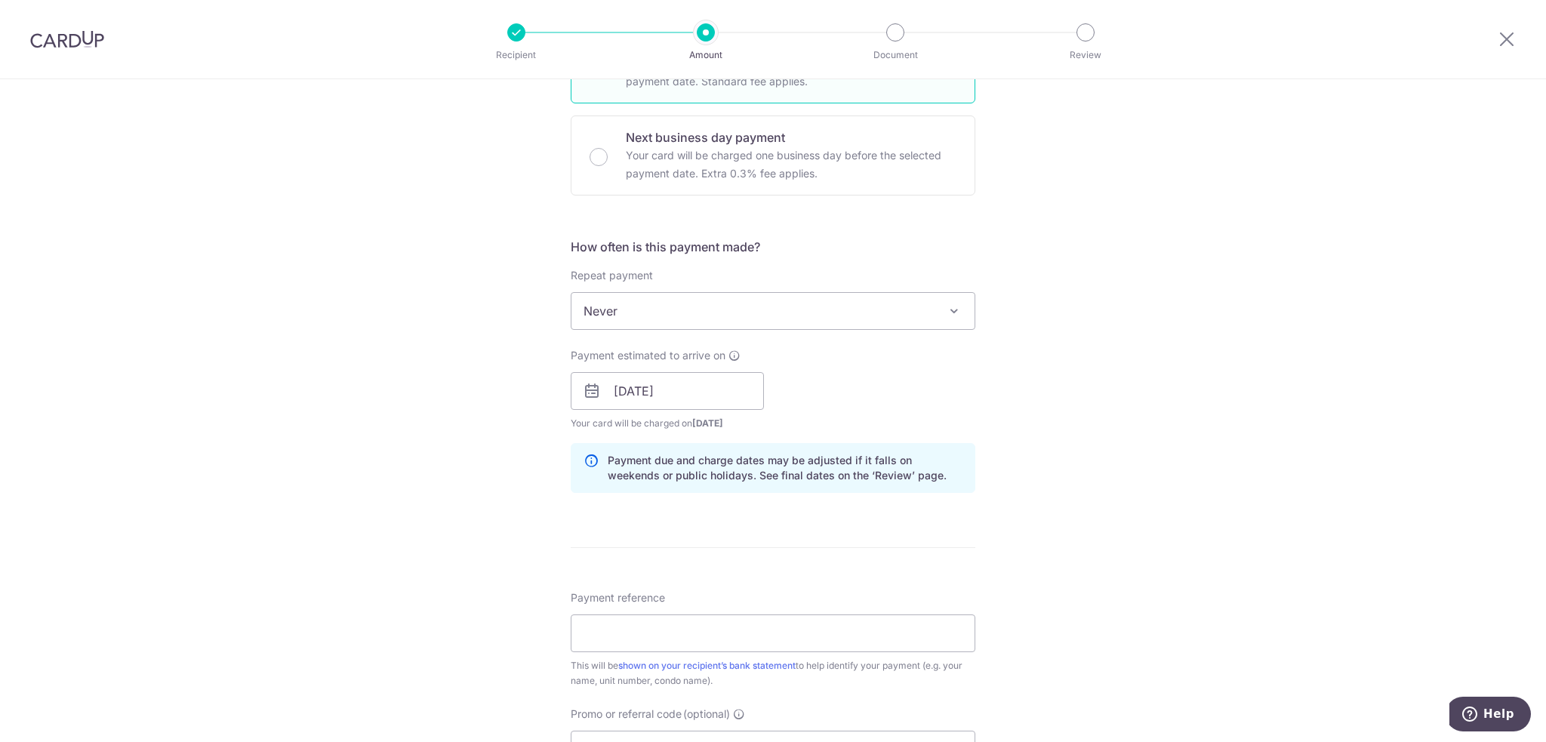
scroll to position [453, 0]
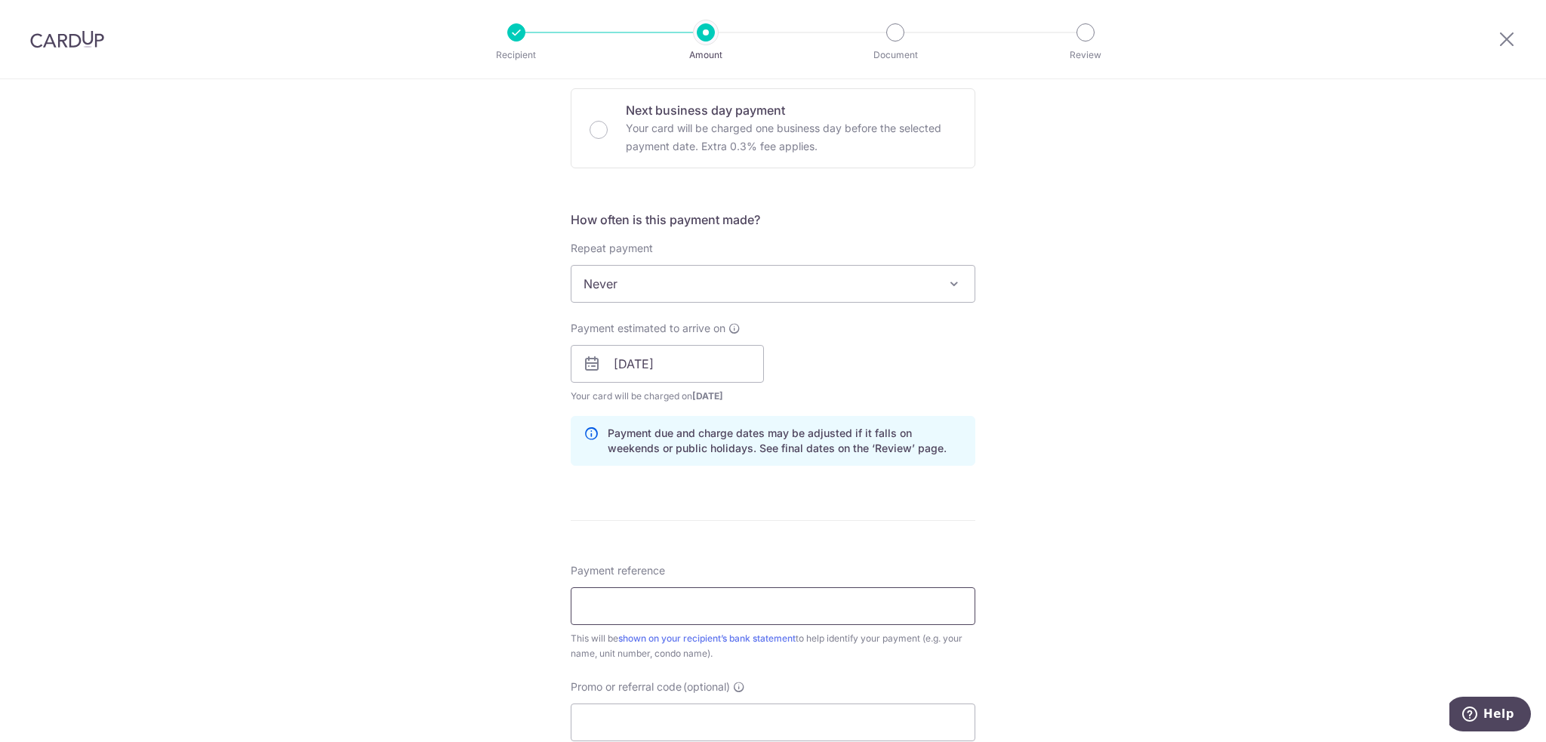
click at [711, 607] on input "Payment reference" at bounding box center [773, 606] width 405 height 38
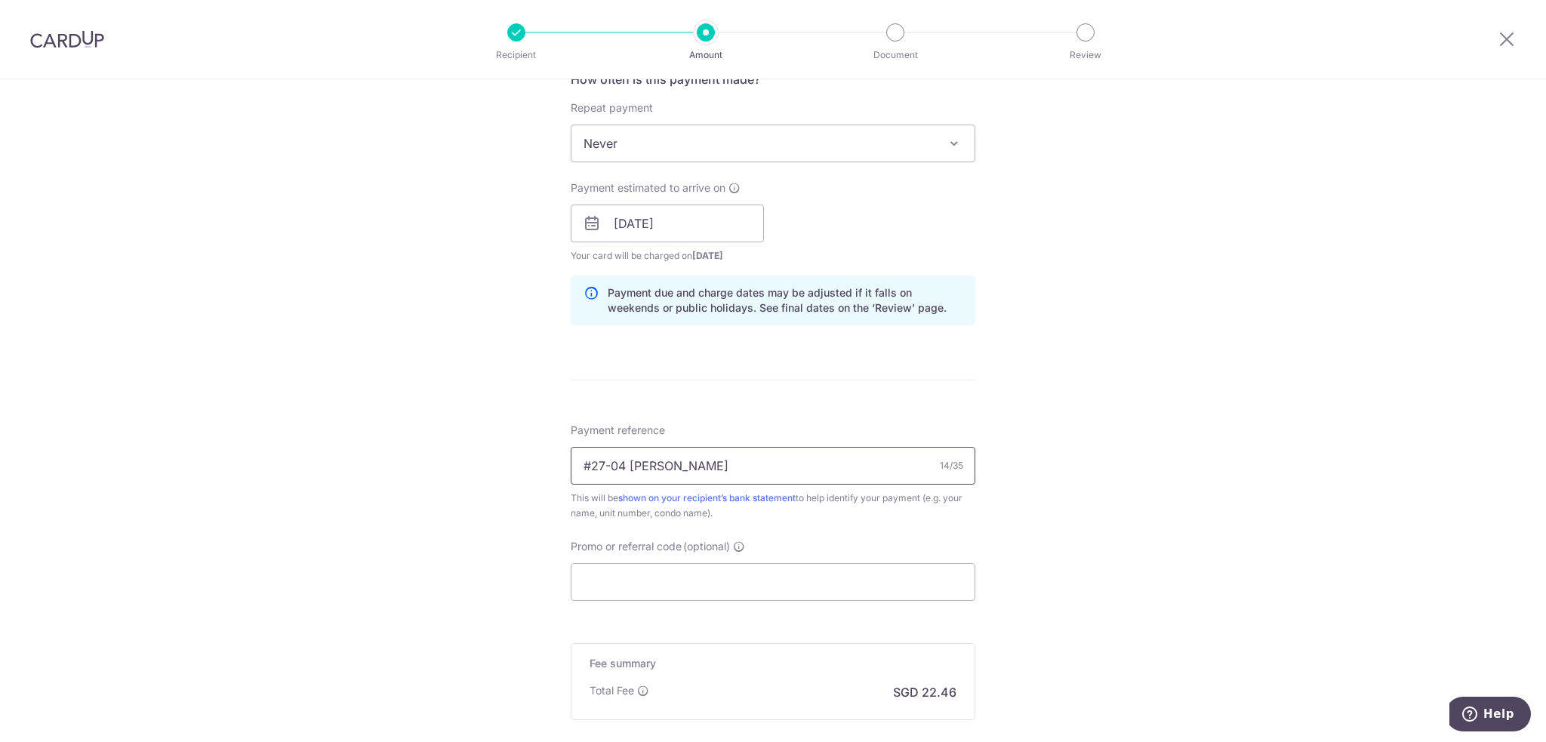
scroll to position [604, 0]
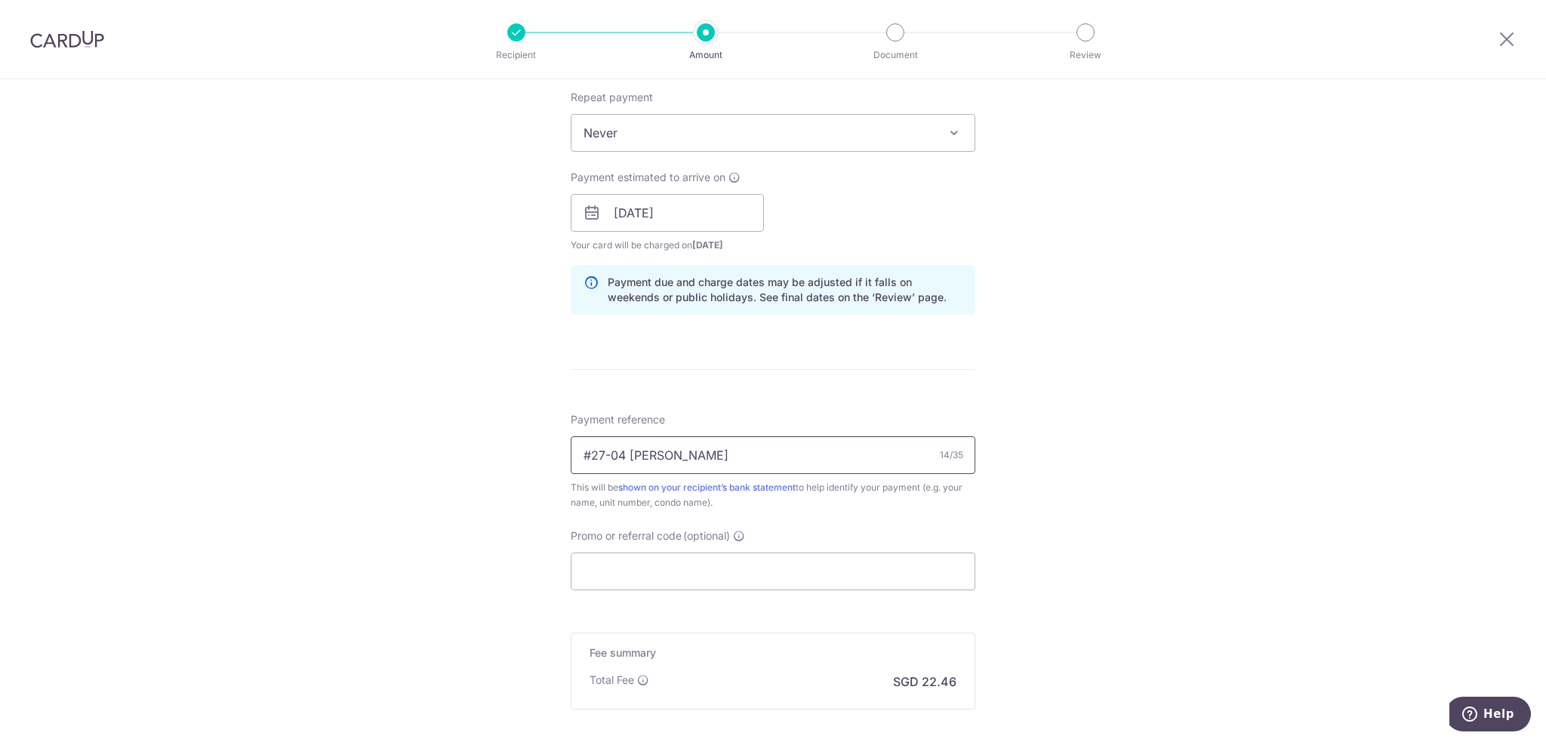
type input "#27-04 WANG KE"
click at [651, 579] on input "Promo or referral code (optional)" at bounding box center [773, 571] width 405 height 38
paste input "MILELION"
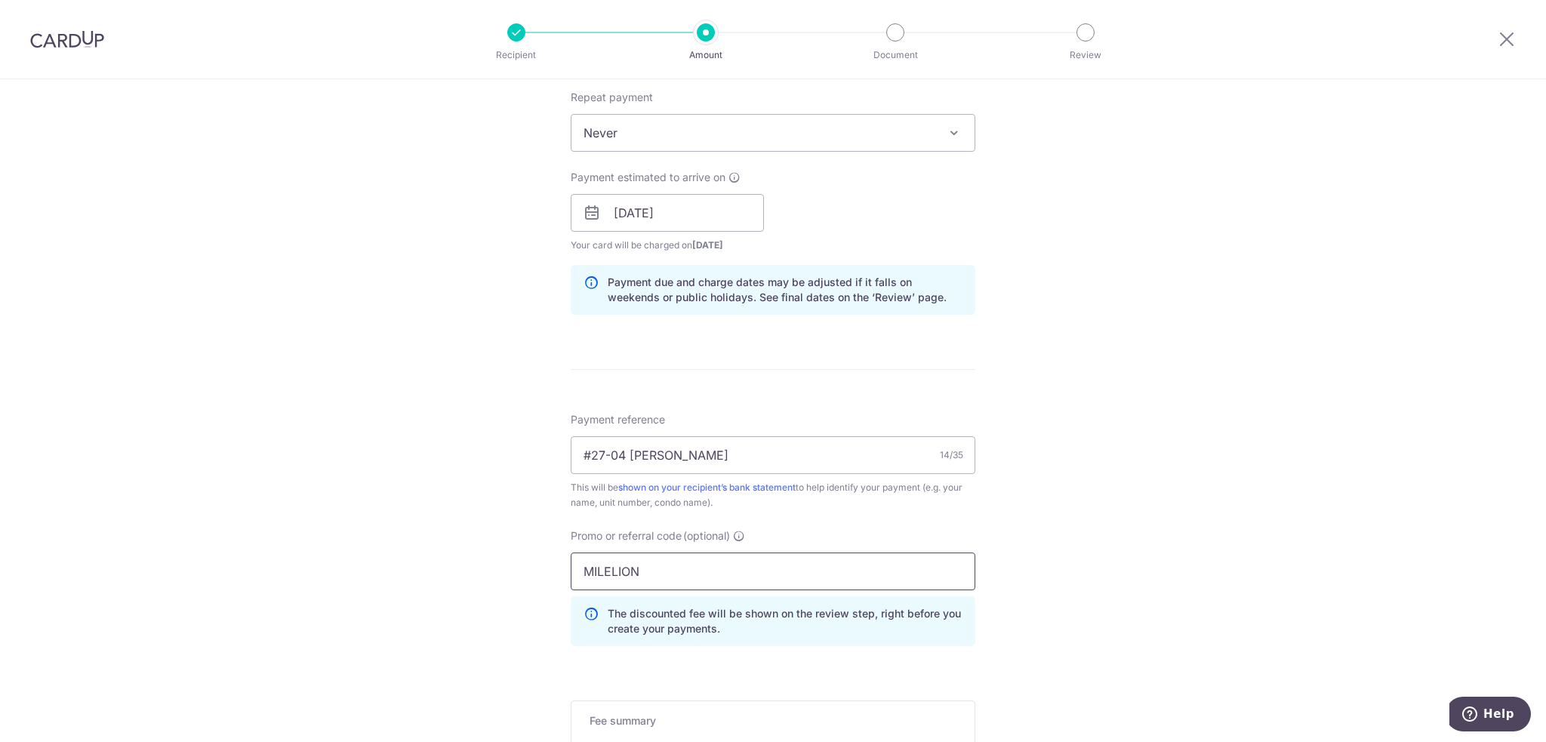
type input "MILELION"
click at [1127, 543] on div "Tell us more about your payment Enter payment amount SGD 864.00 864.00 Select C…" at bounding box center [773, 222] width 1546 height 1495
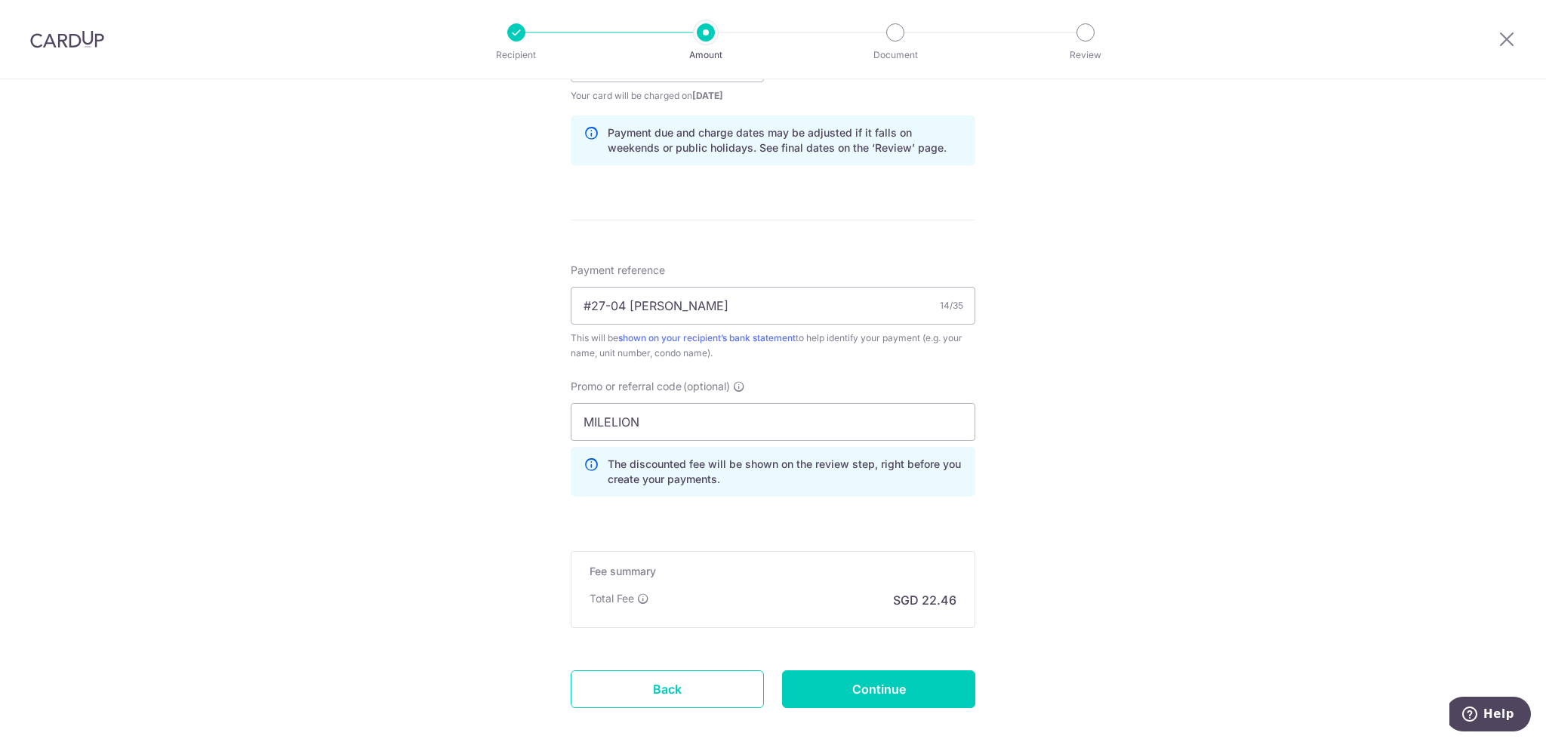
scroll to position [755, 0]
click at [900, 678] on input "Continue" at bounding box center [878, 688] width 193 height 38
type input "Create Schedule"
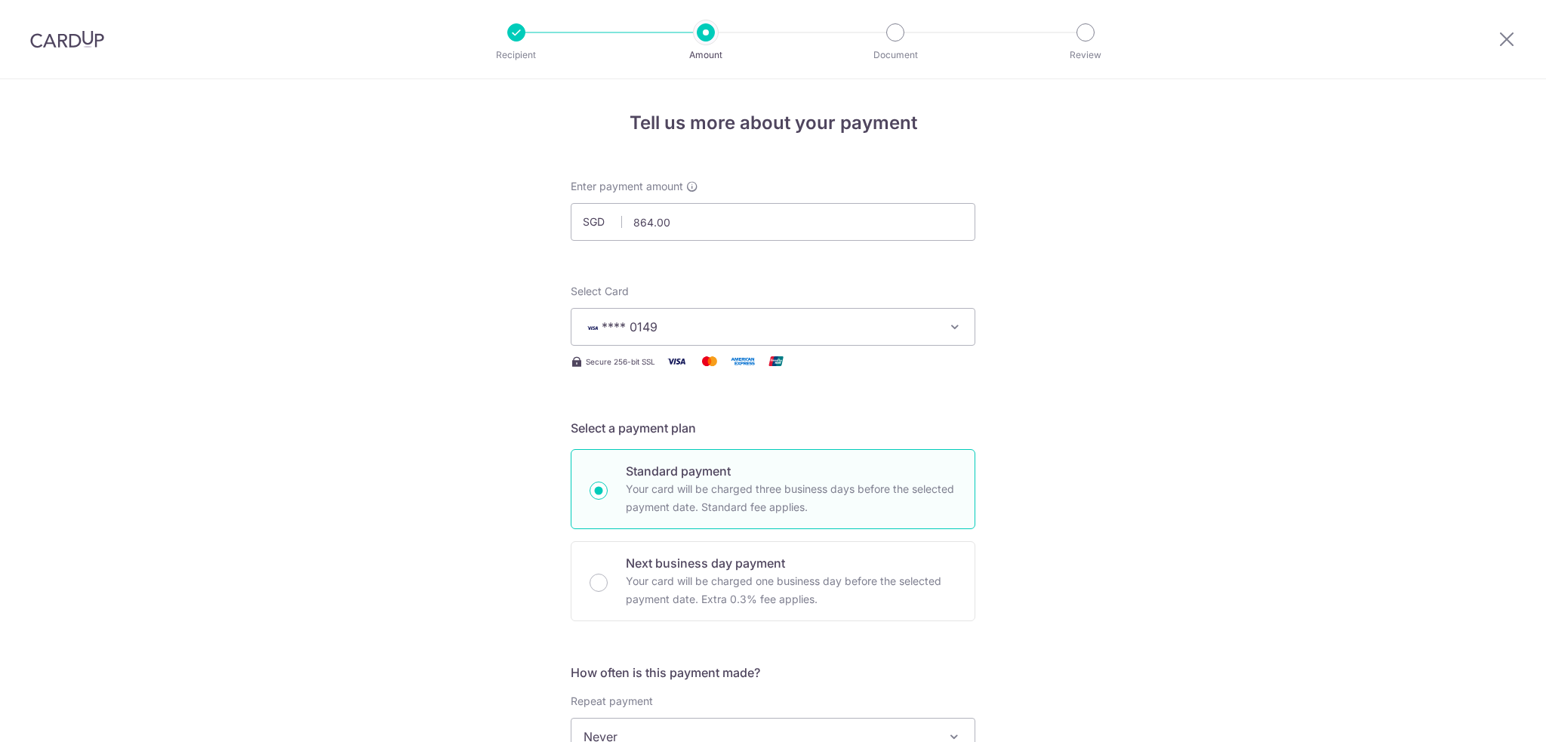
scroll to position [872, 0]
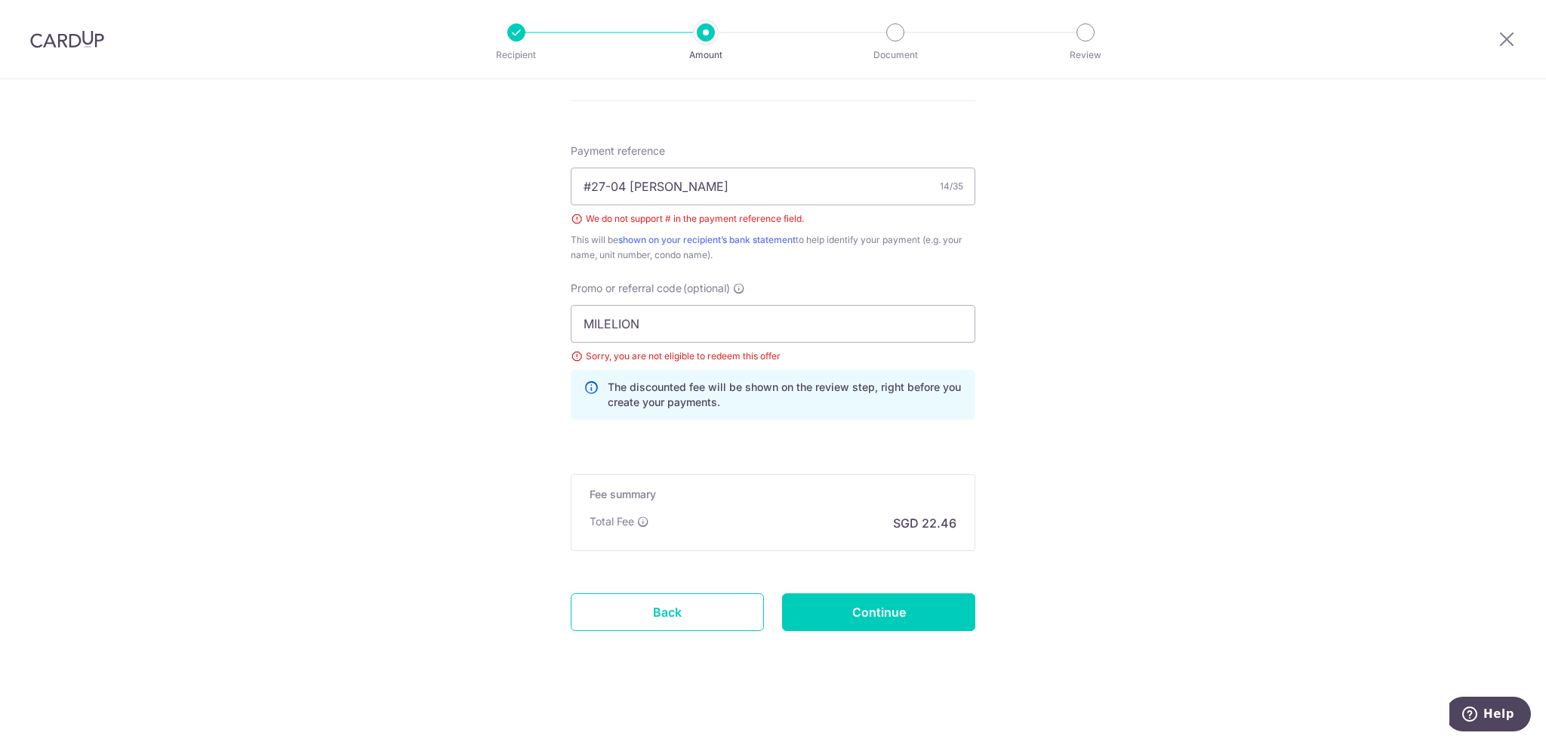
drag, startPoint x: 648, startPoint y: 316, endPoint x: 522, endPoint y: 306, distance: 126.4
type input "OFF225"
click at [866, 619] on input "Continue" at bounding box center [878, 612] width 193 height 38
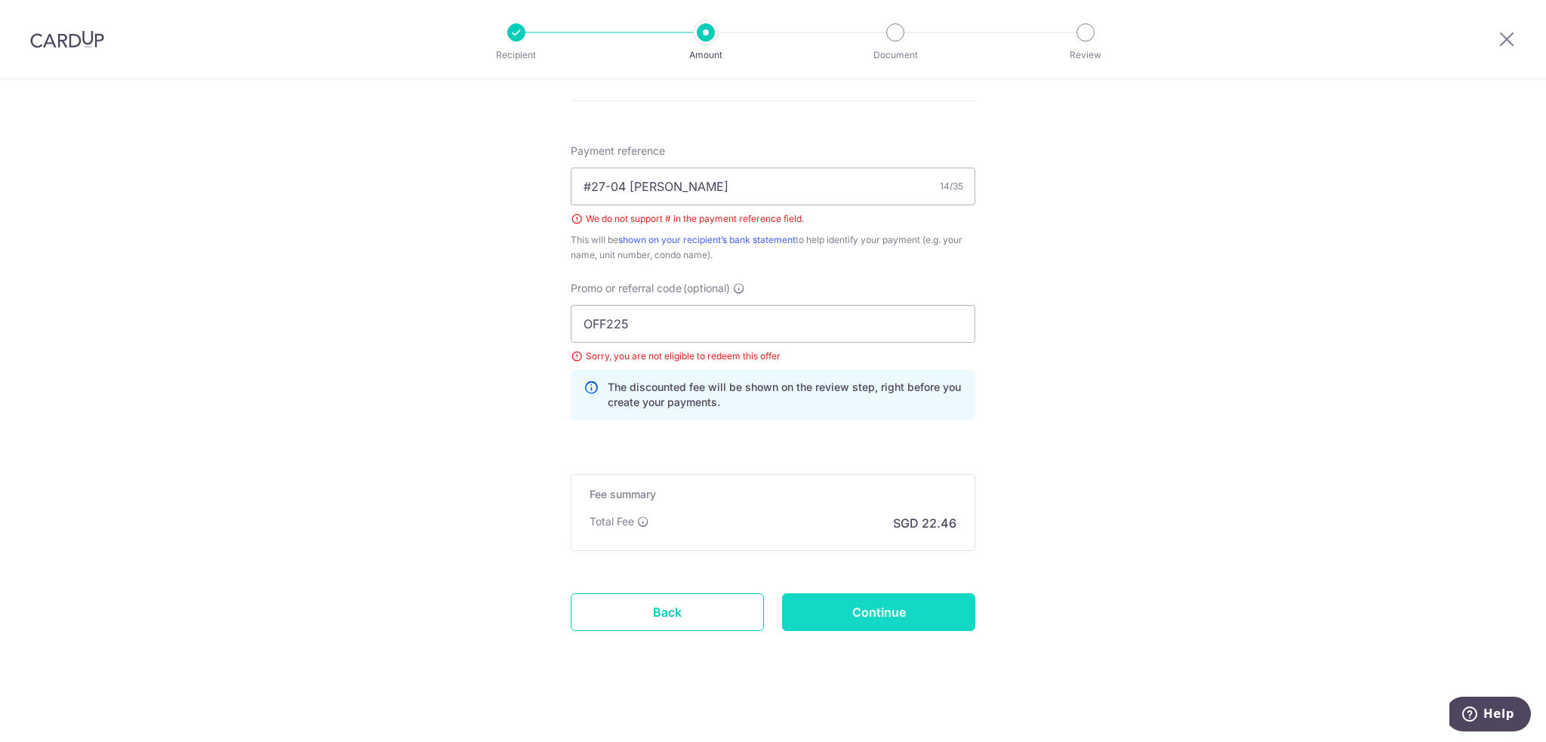
type input "Create Schedule"
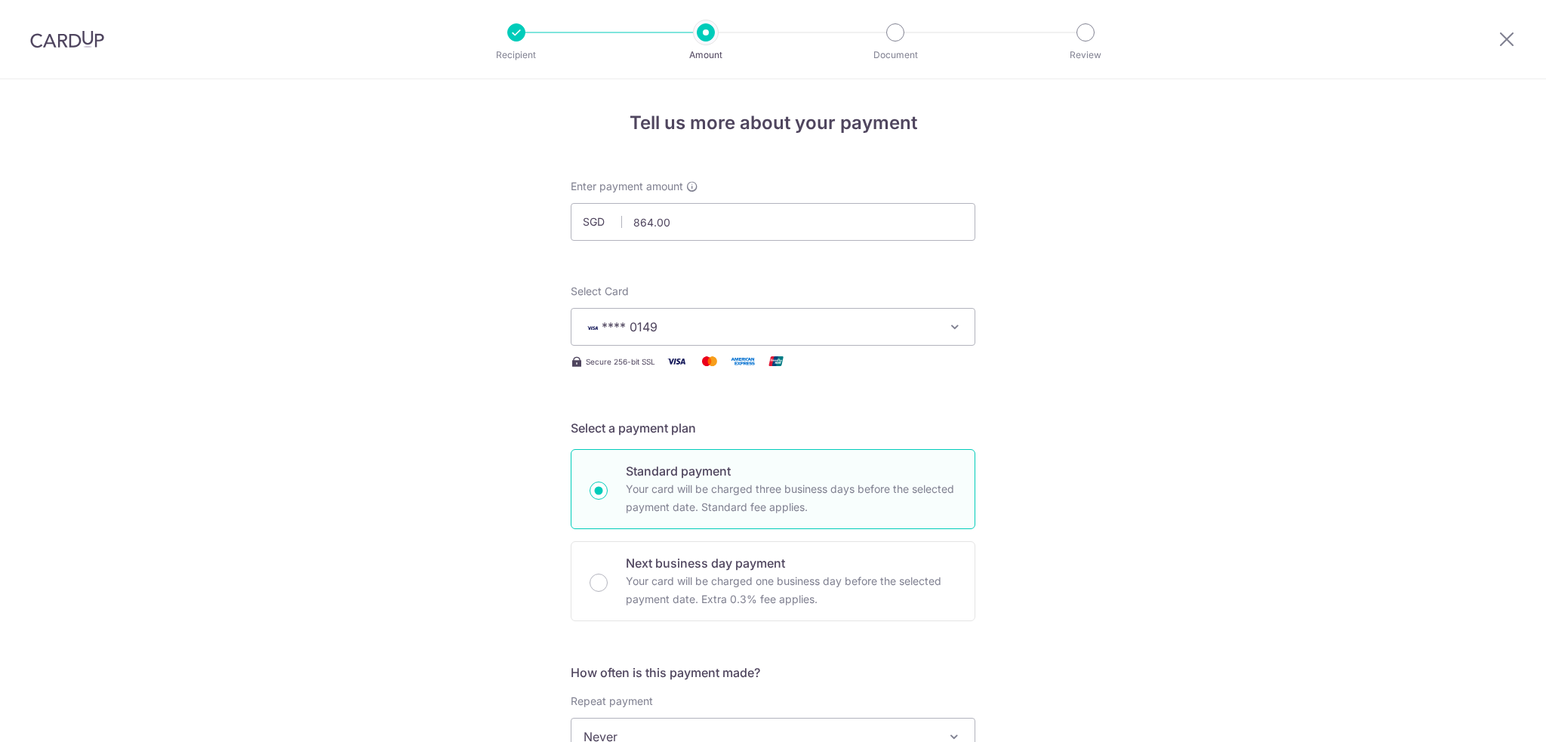
scroll to position [851, 0]
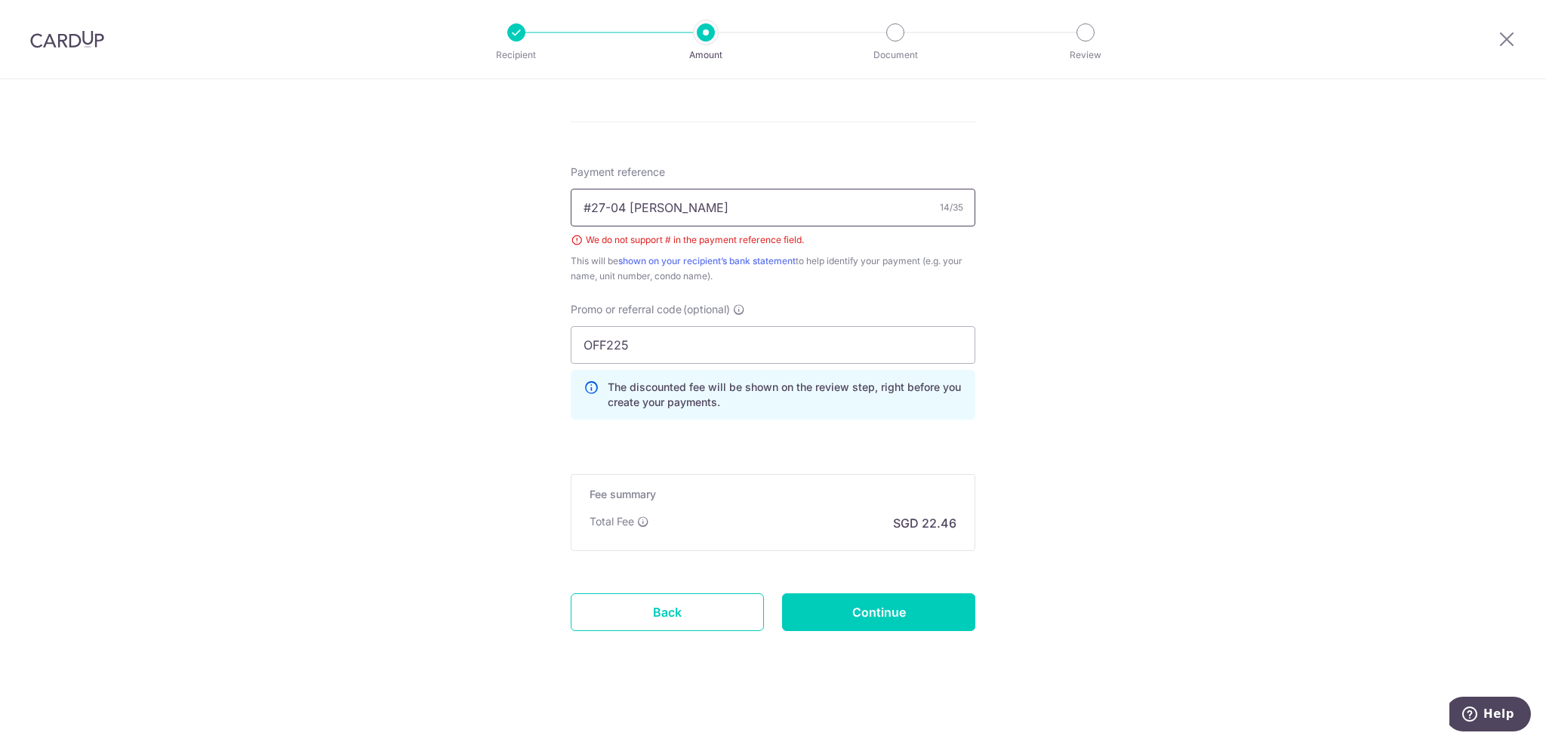
click at [588, 211] on input "#27-04 WANG KE" at bounding box center [773, 208] width 405 height 38
click at [598, 199] on input "27-04 WANG KE" at bounding box center [773, 208] width 405 height 38
type input "27-04 WANG KE"
click at [881, 614] on input "Continue" at bounding box center [878, 612] width 193 height 38
type input "Create Schedule"
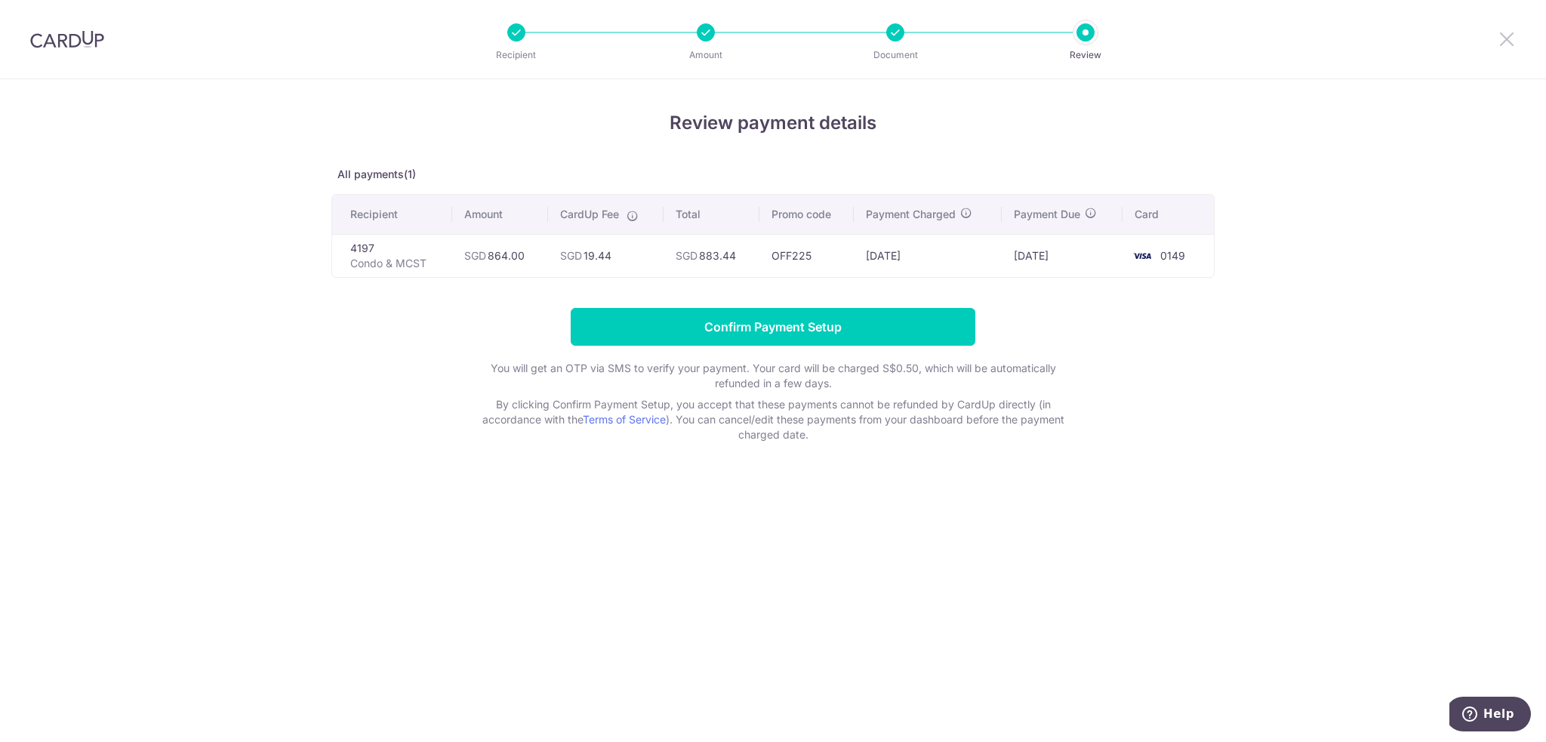
click at [1506, 38] on icon at bounding box center [1506, 38] width 18 height 19
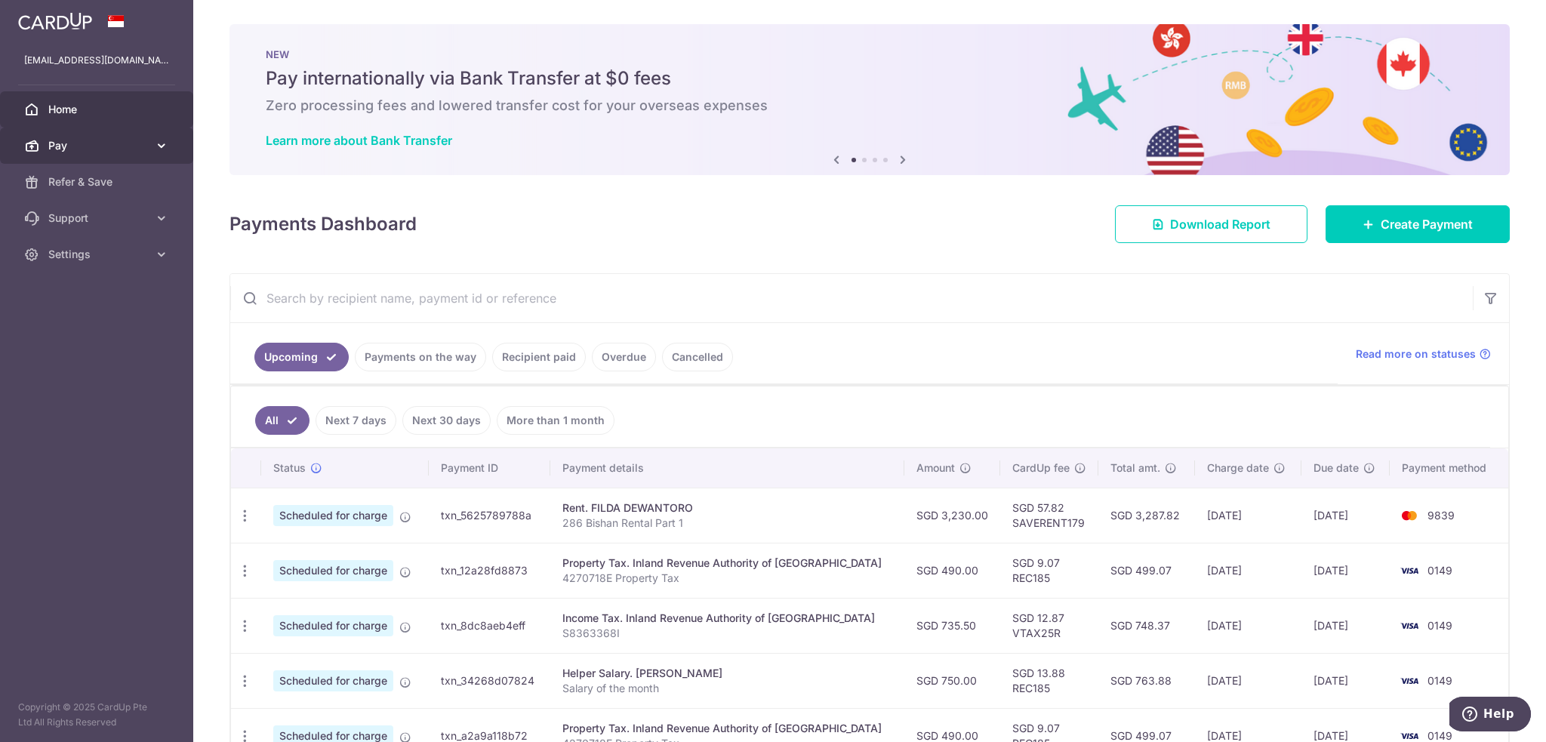
click at [157, 141] on icon at bounding box center [161, 145] width 15 height 15
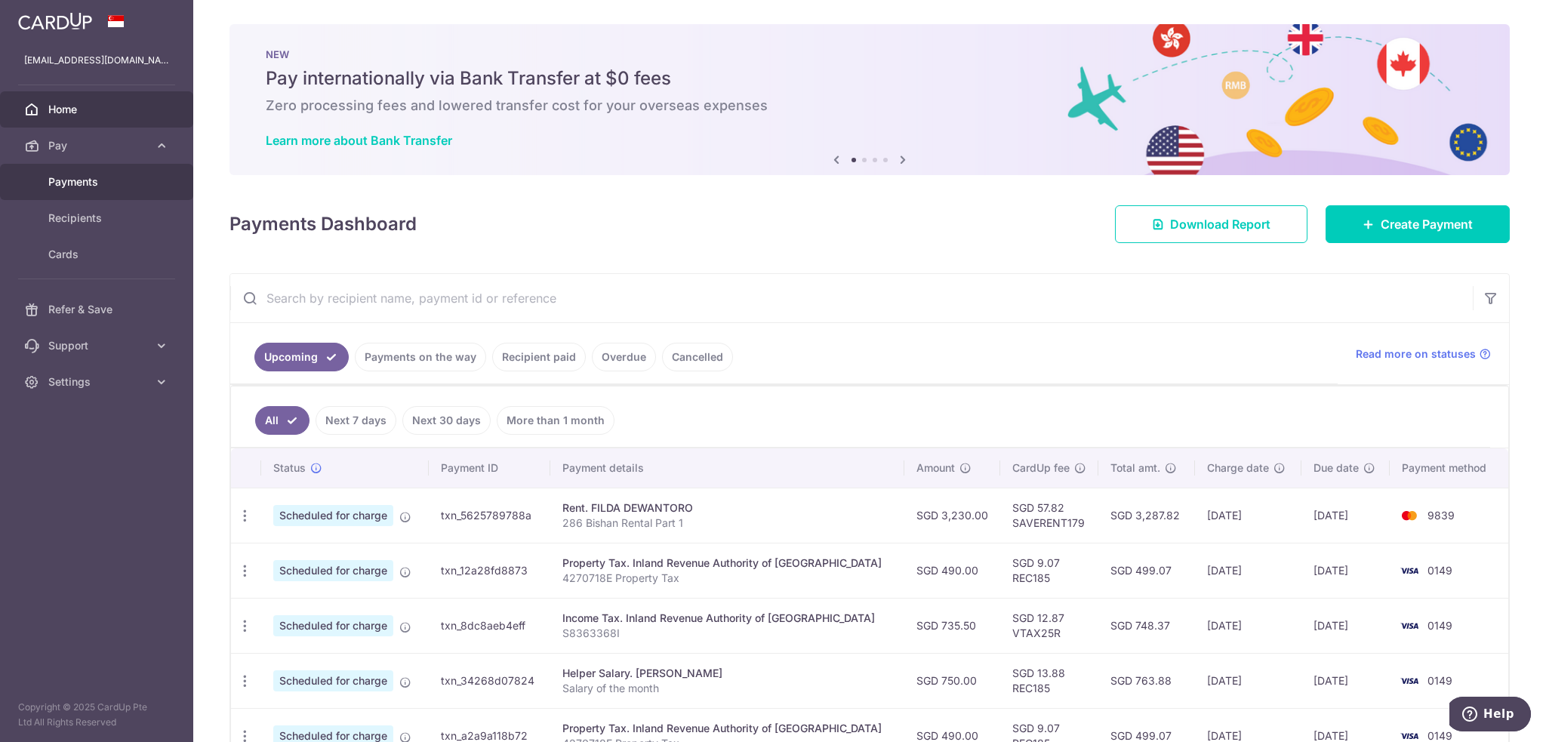
click at [108, 189] on link "Payments" at bounding box center [96, 182] width 193 height 36
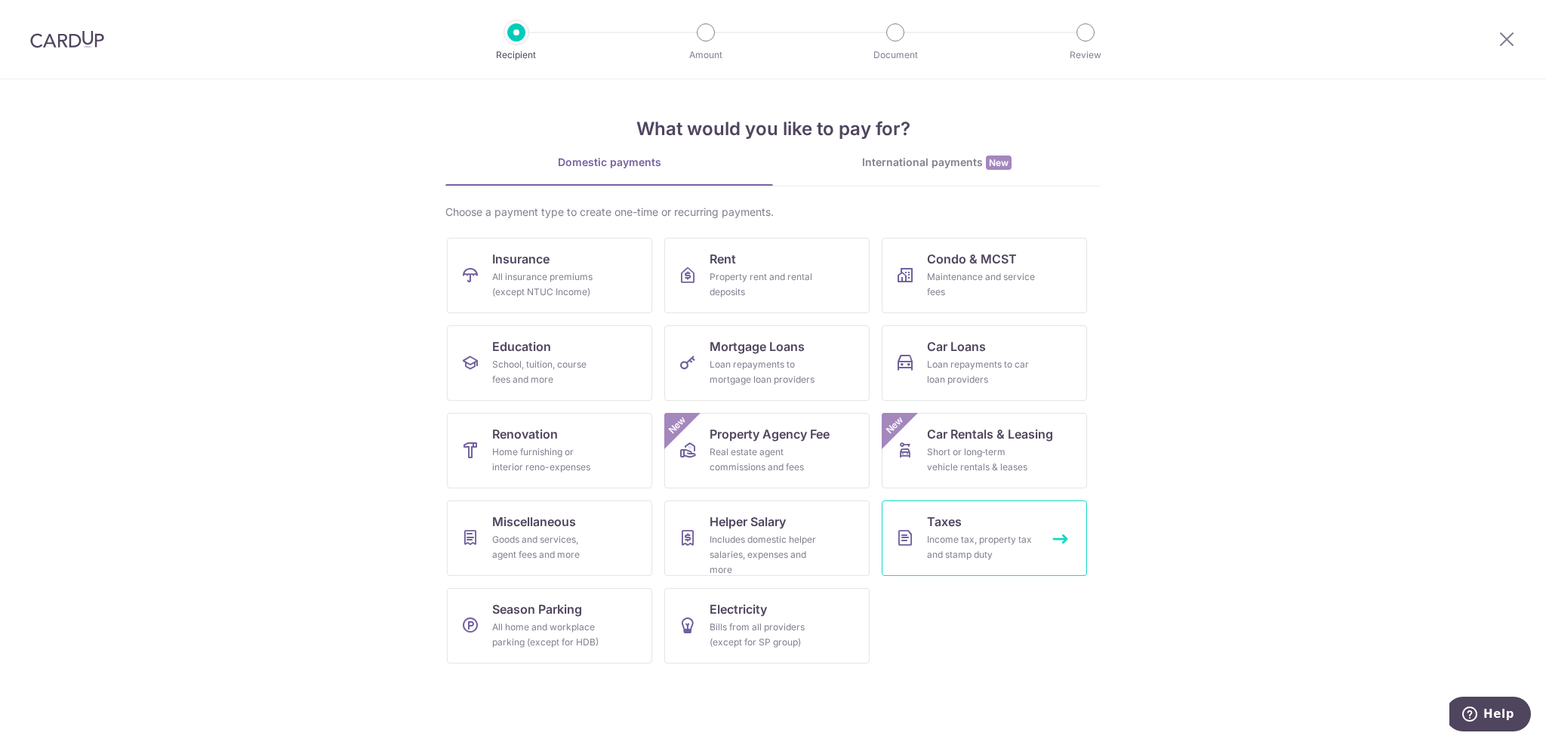
click at [996, 549] on div "Income tax, property tax and stamp duty" at bounding box center [981, 547] width 109 height 30
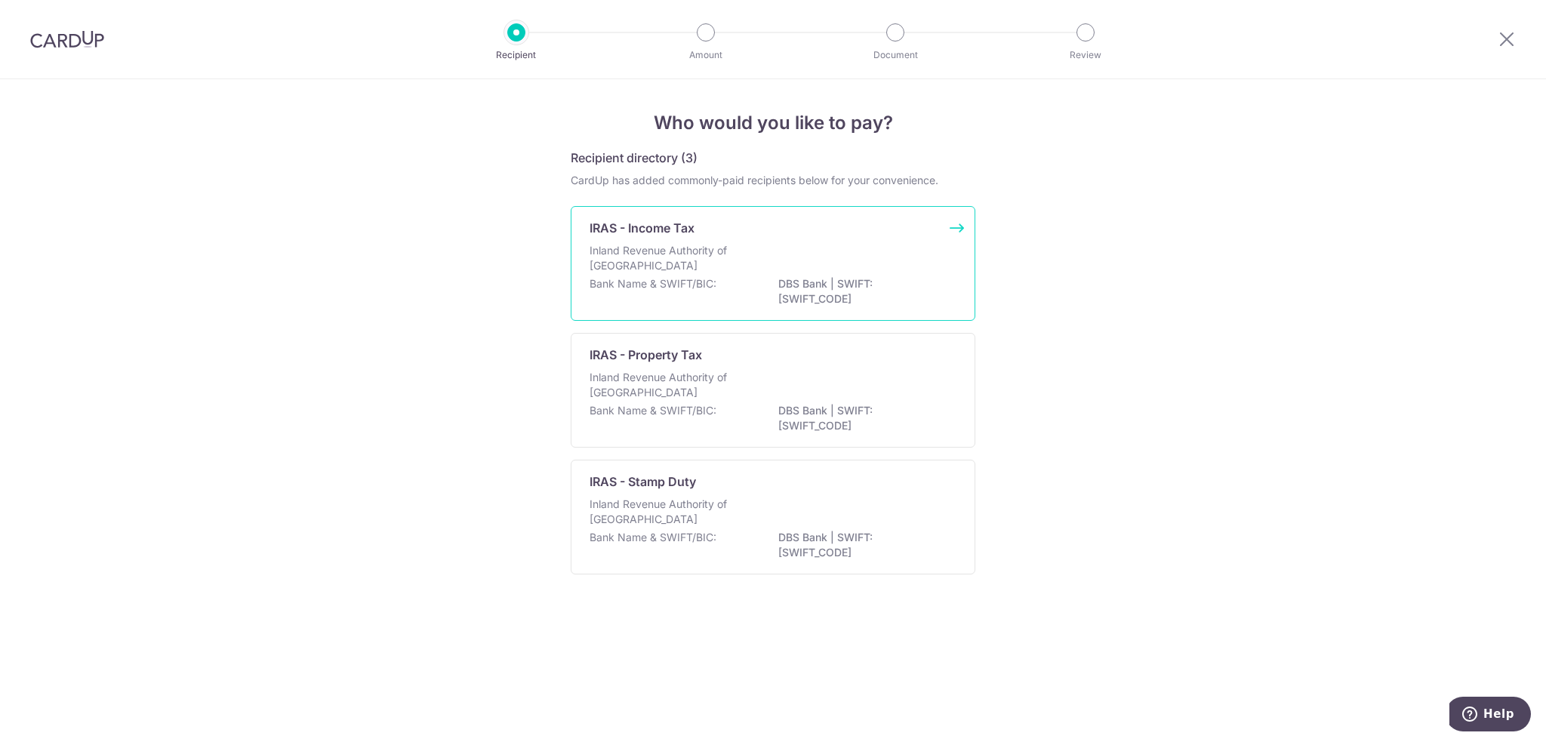
click at [734, 257] on p "Inland Revenue Authority of [GEOGRAPHIC_DATA]" at bounding box center [669, 258] width 160 height 30
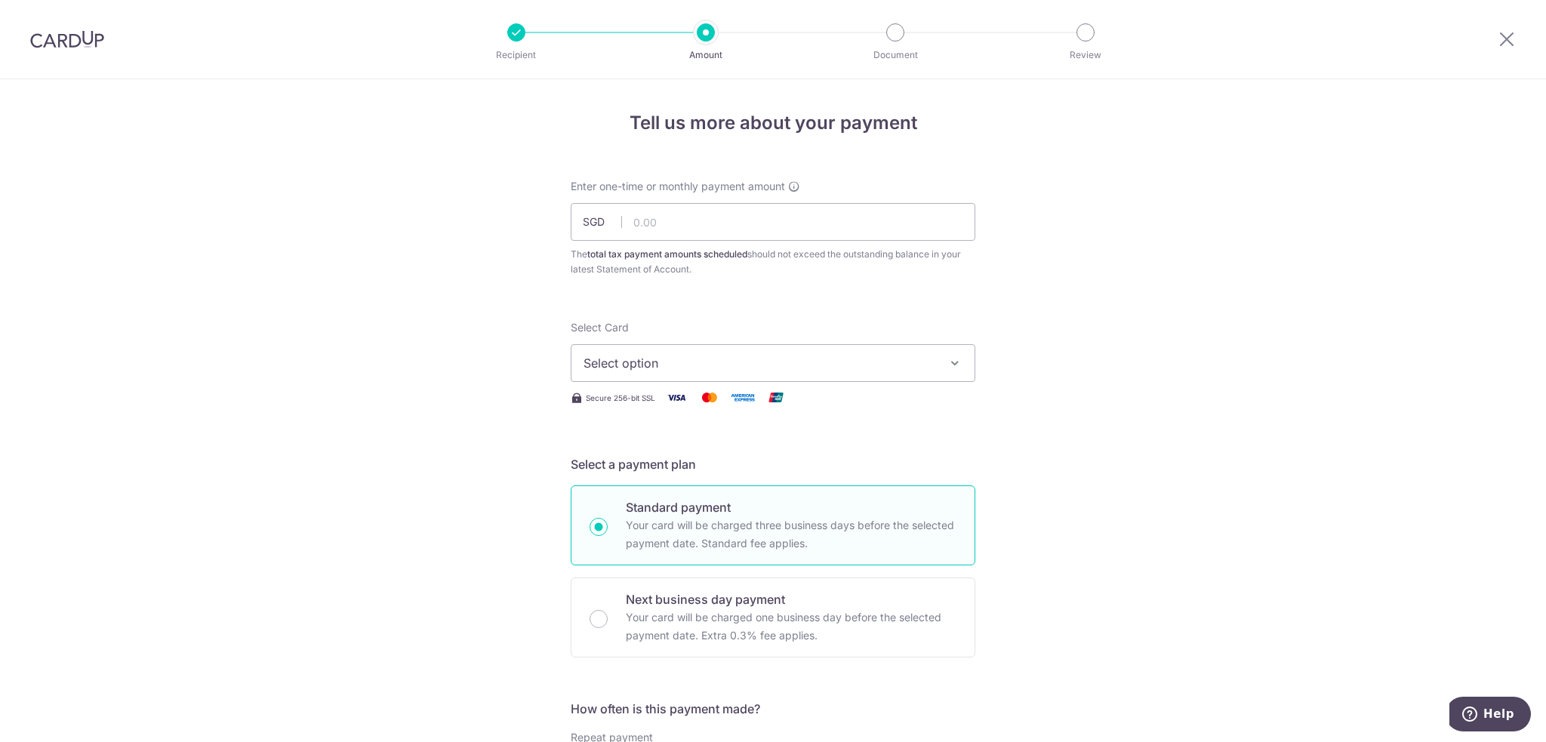
click at [691, 361] on span "Select option" at bounding box center [759, 363] width 352 height 18
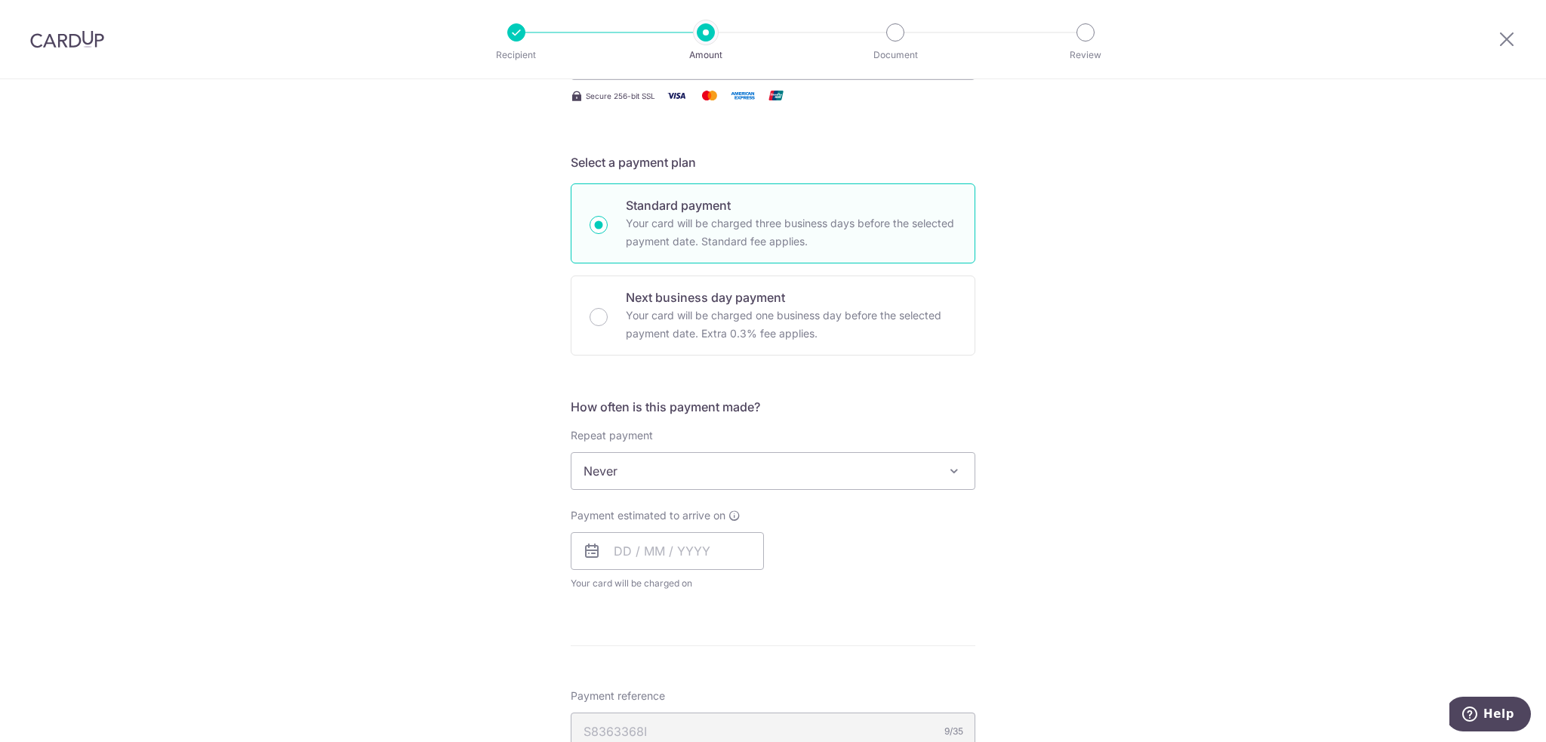
scroll to position [528, 0]
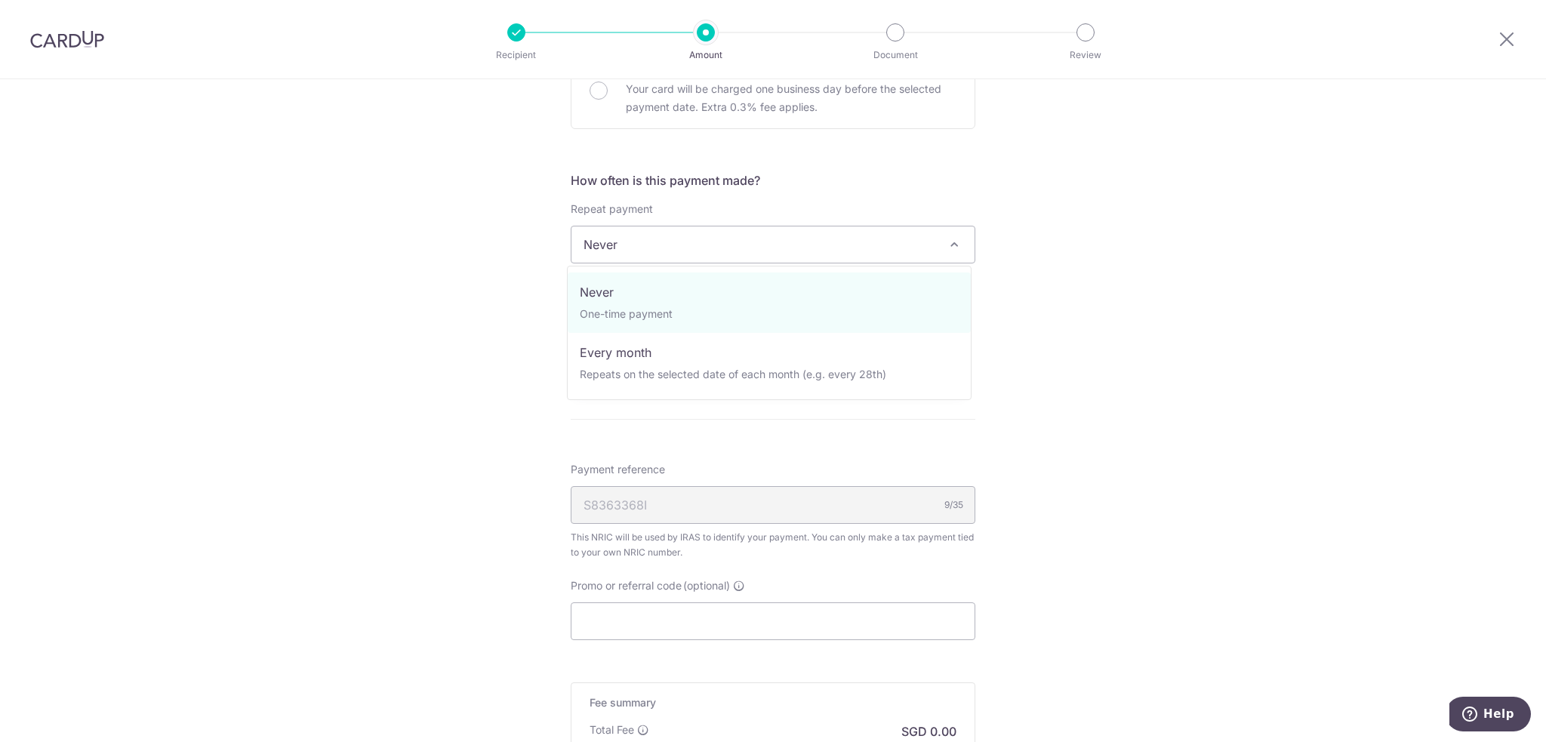
click at [837, 238] on span "Never" at bounding box center [772, 244] width 403 height 36
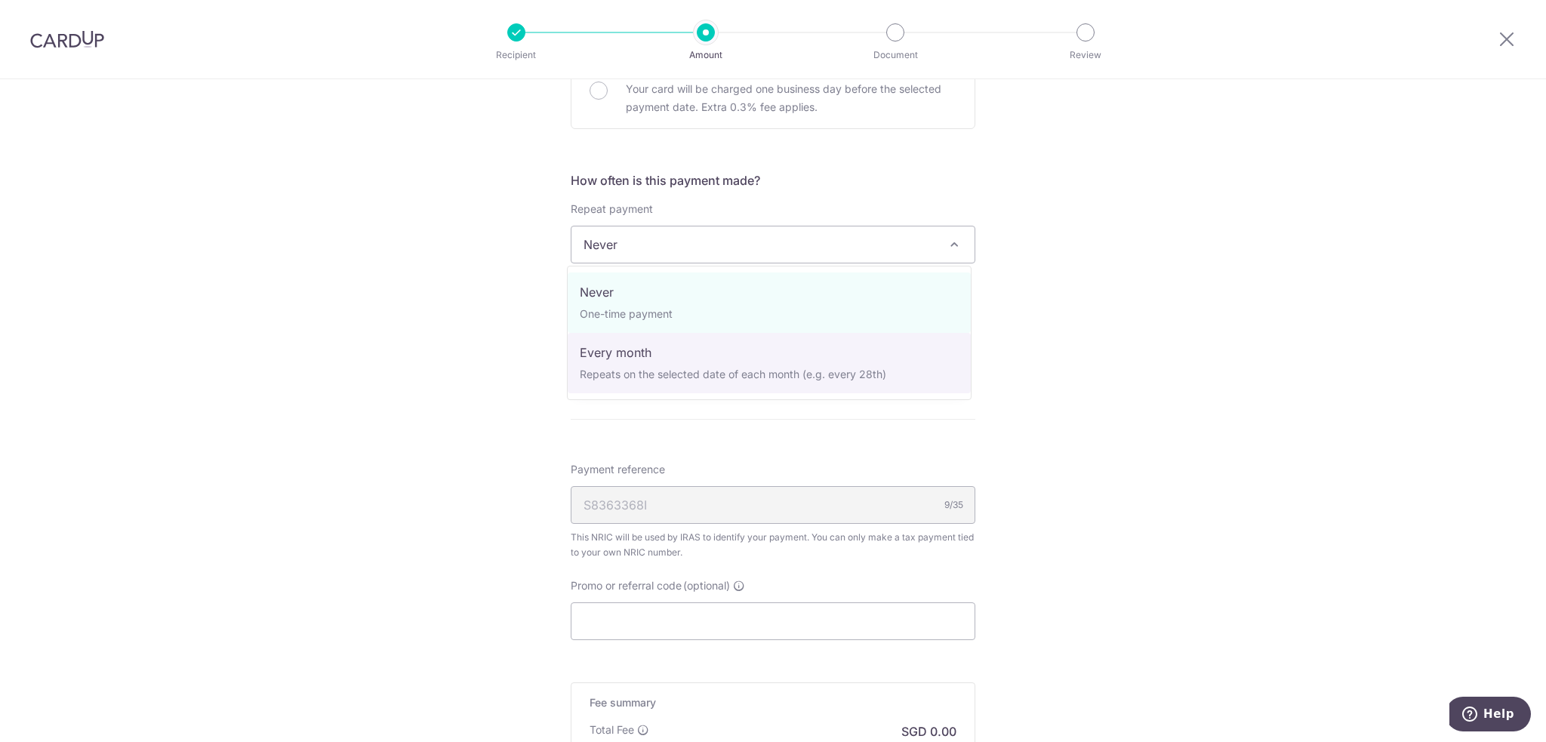
select select "3"
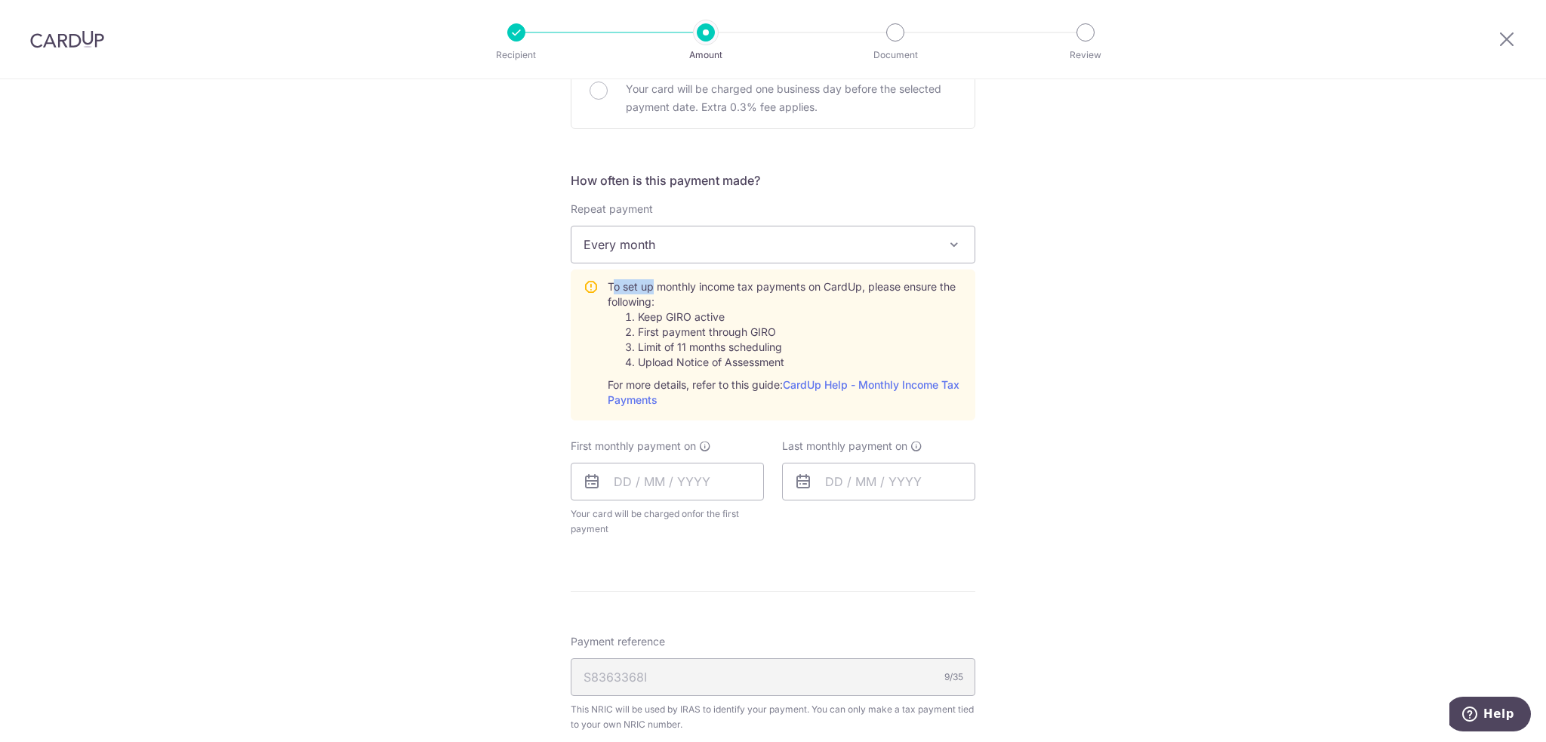
drag, startPoint x: 609, startPoint y: 283, endPoint x: 647, endPoint y: 287, distance: 37.9
click at [647, 287] on div "To set up monthly income tax payments on CardUp, please ensure the following: K…" at bounding box center [785, 343] width 355 height 128
click at [1136, 350] on div "Tell us more about your payment Enter one-time or monthly payment amount SGD Th…" at bounding box center [773, 338] width 1546 height 1574
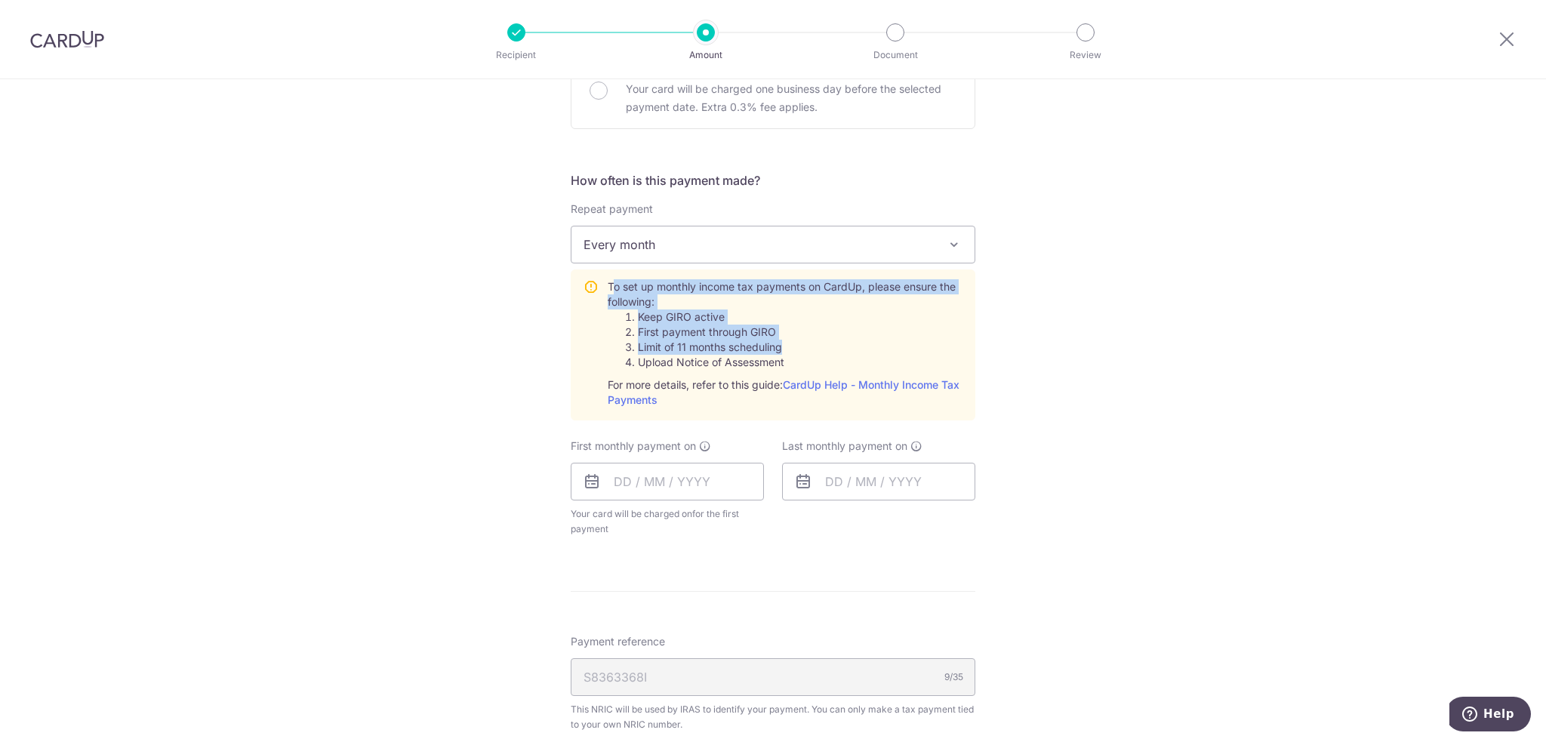
drag, startPoint x: 607, startPoint y: 285, endPoint x: 801, endPoint y: 347, distance: 204.3
click at [801, 347] on div "To set up monthly income tax payments on CardUp, please ensure the following: K…" at bounding box center [785, 343] width 355 height 128
click at [887, 343] on li "Limit of 11 months scheduling" at bounding box center [800, 347] width 325 height 15
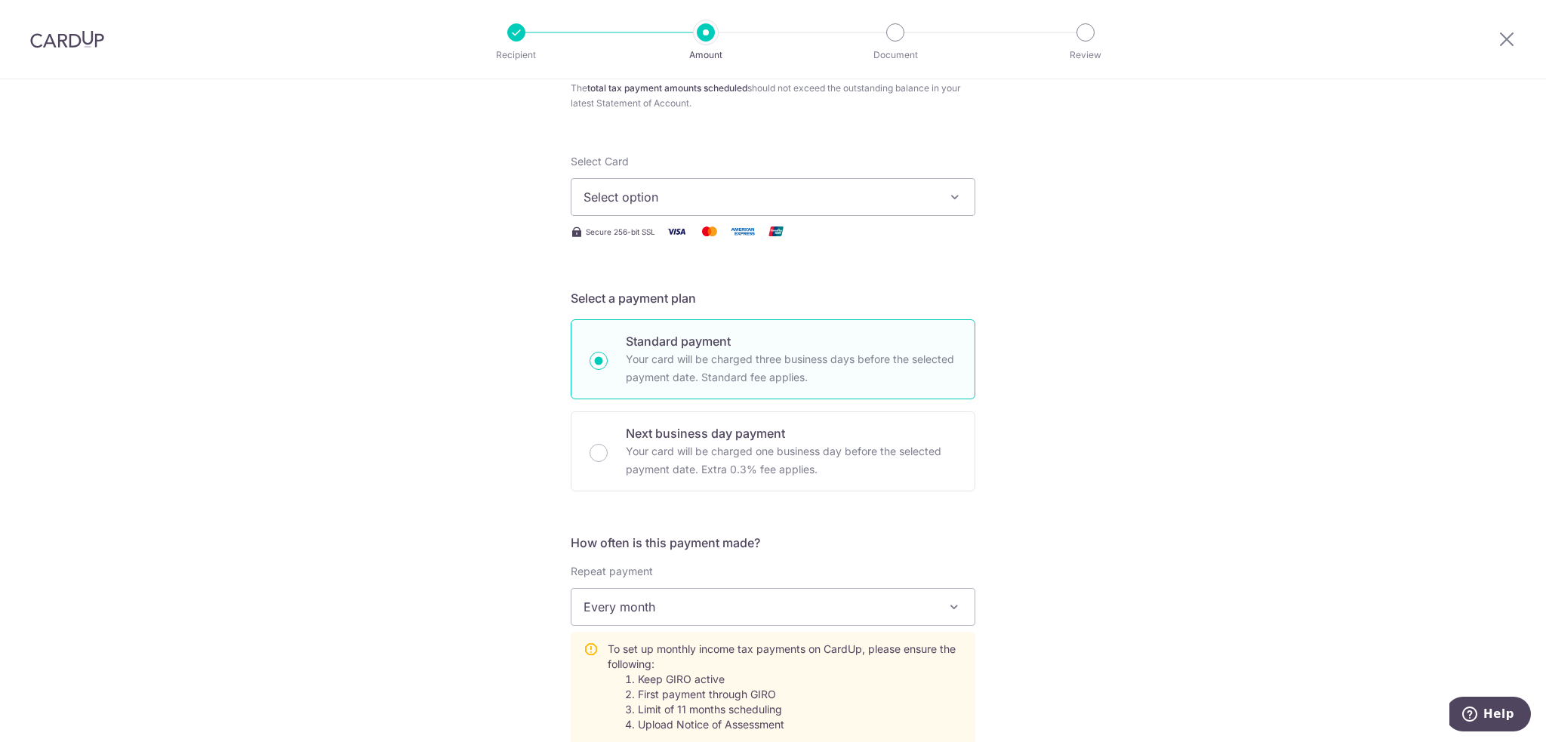
scroll to position [75, 0]
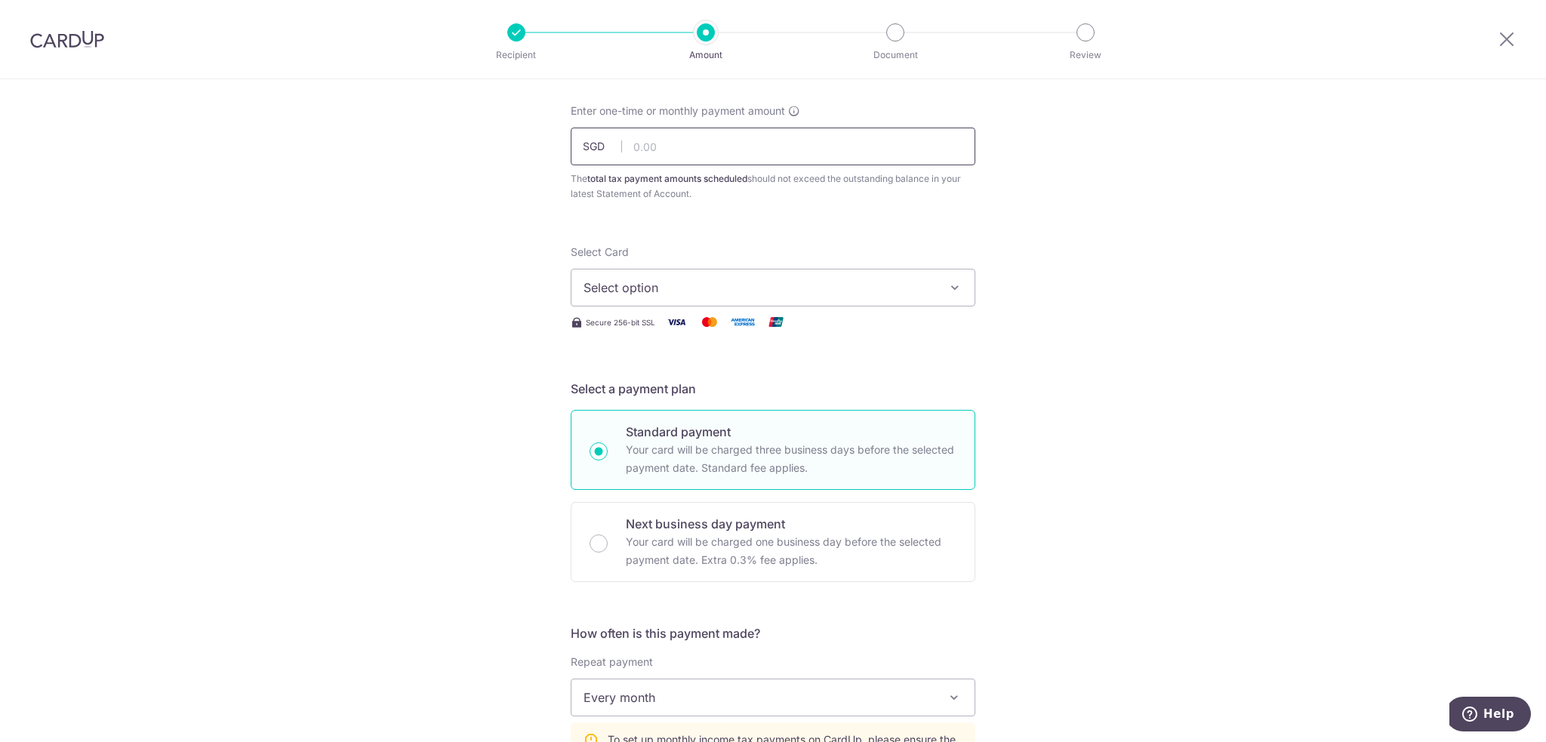
click at [672, 146] on input "text" at bounding box center [773, 147] width 405 height 38
type input "564.53"
click at [775, 275] on button "Select option" at bounding box center [773, 288] width 405 height 38
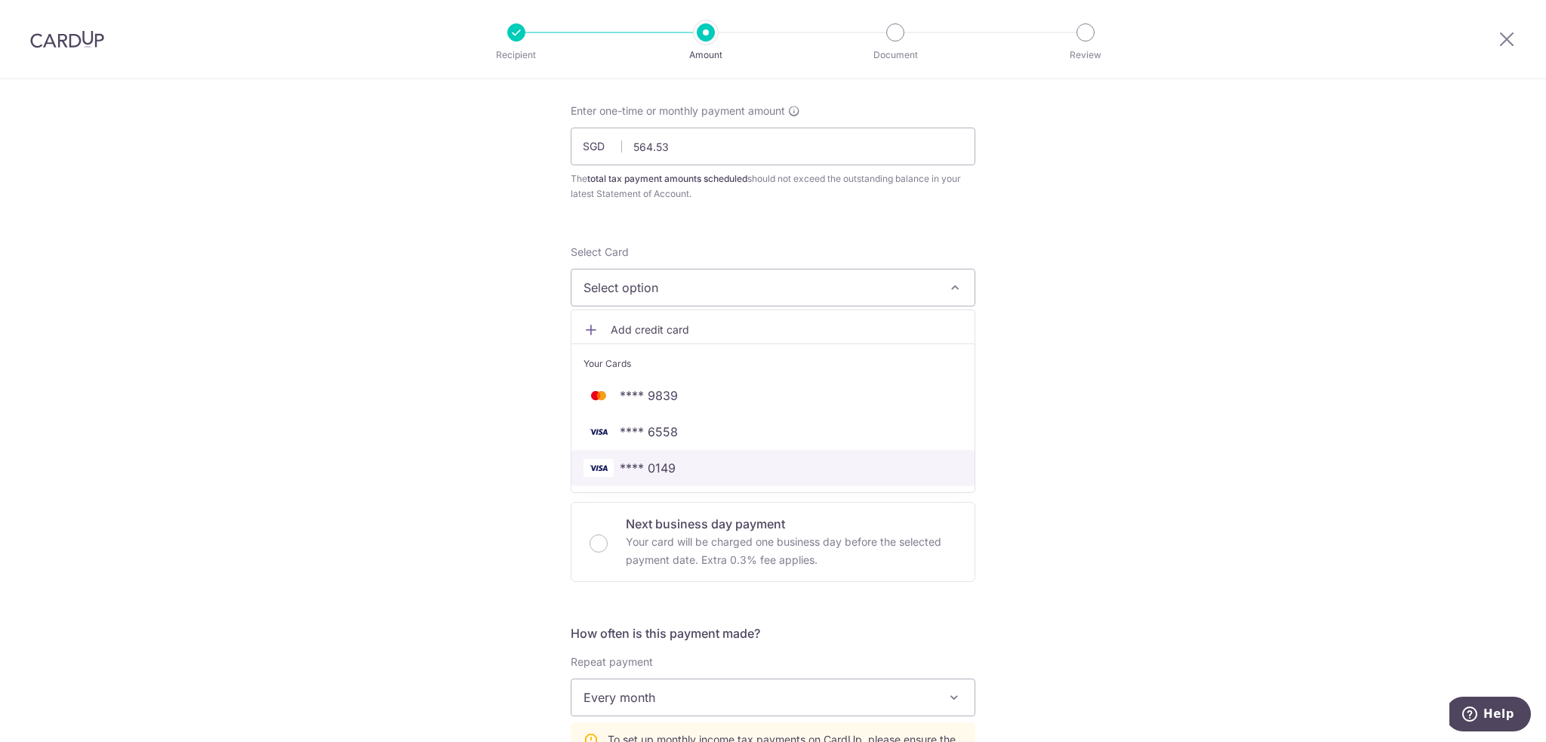
drag, startPoint x: 700, startPoint y: 465, endPoint x: 1180, endPoint y: 348, distance: 494.0
click at [700, 465] on span "**** 0149" at bounding box center [772, 468] width 379 height 18
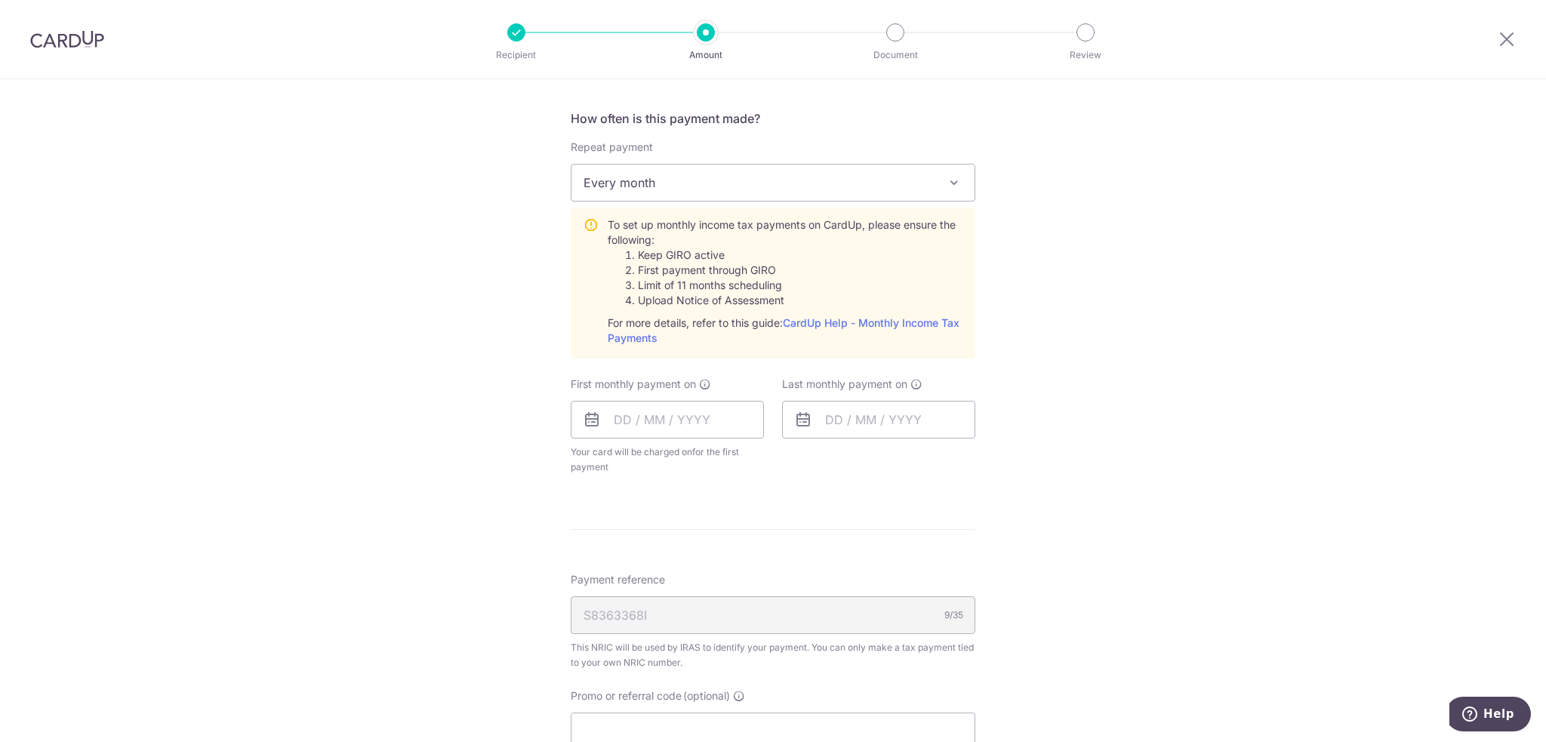
scroll to position [679, 0]
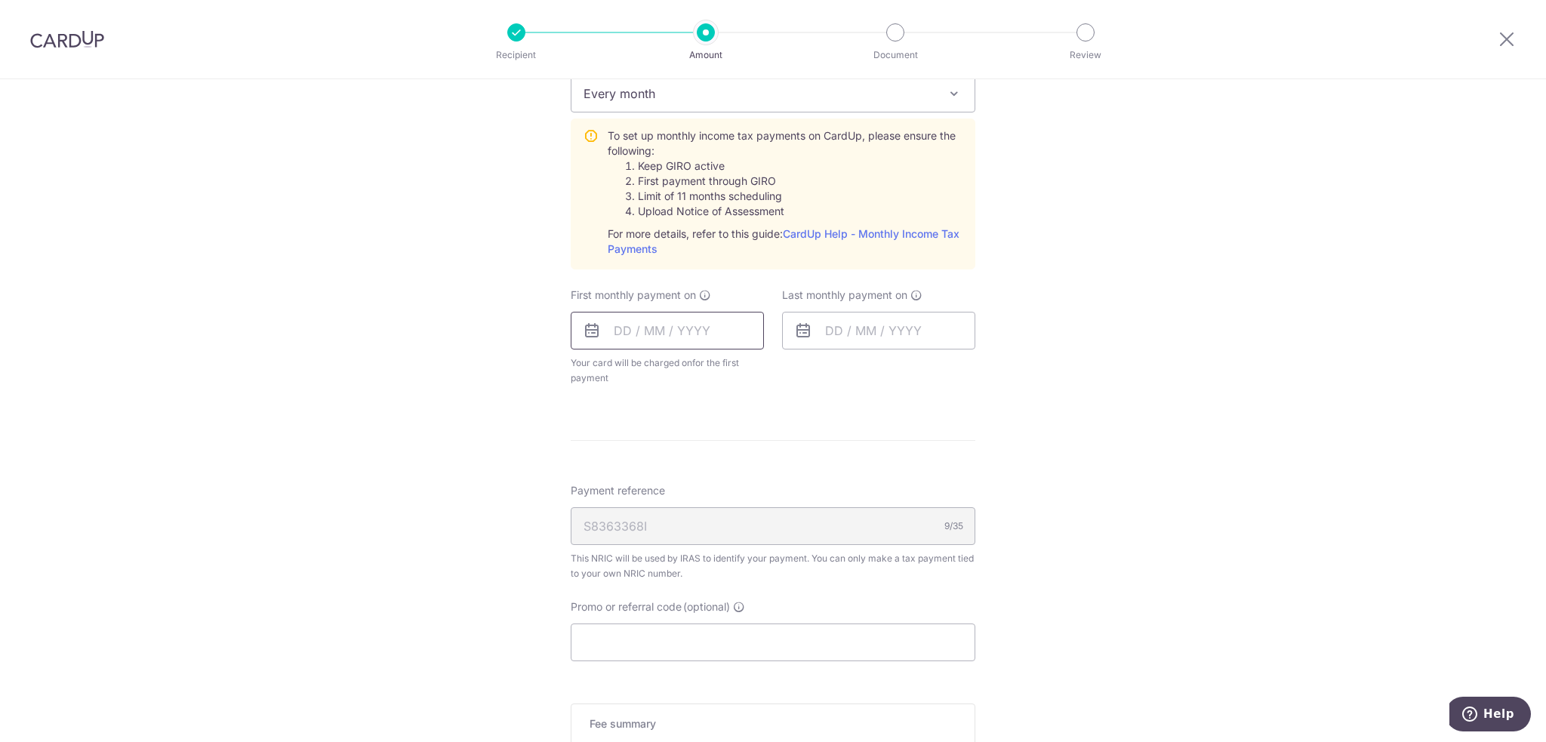
click at [654, 331] on input "text" at bounding box center [667, 331] width 193 height 38
click at [780, 368] on link "Next" at bounding box center [784, 371] width 18 height 18
click at [597, 371] on link "Prev" at bounding box center [598, 371] width 18 height 18
click at [667, 374] on select "Sep Oct Nov Dec" at bounding box center [656, 371] width 40 height 12
click at [625, 466] on table "Sun Mon Tue Wed Thu Fri Sat 1 2 3 4 5 6 7 8 9 10 11 12 13 14 15 16 17 18 19 20 …" at bounding box center [691, 482] width 211 height 181
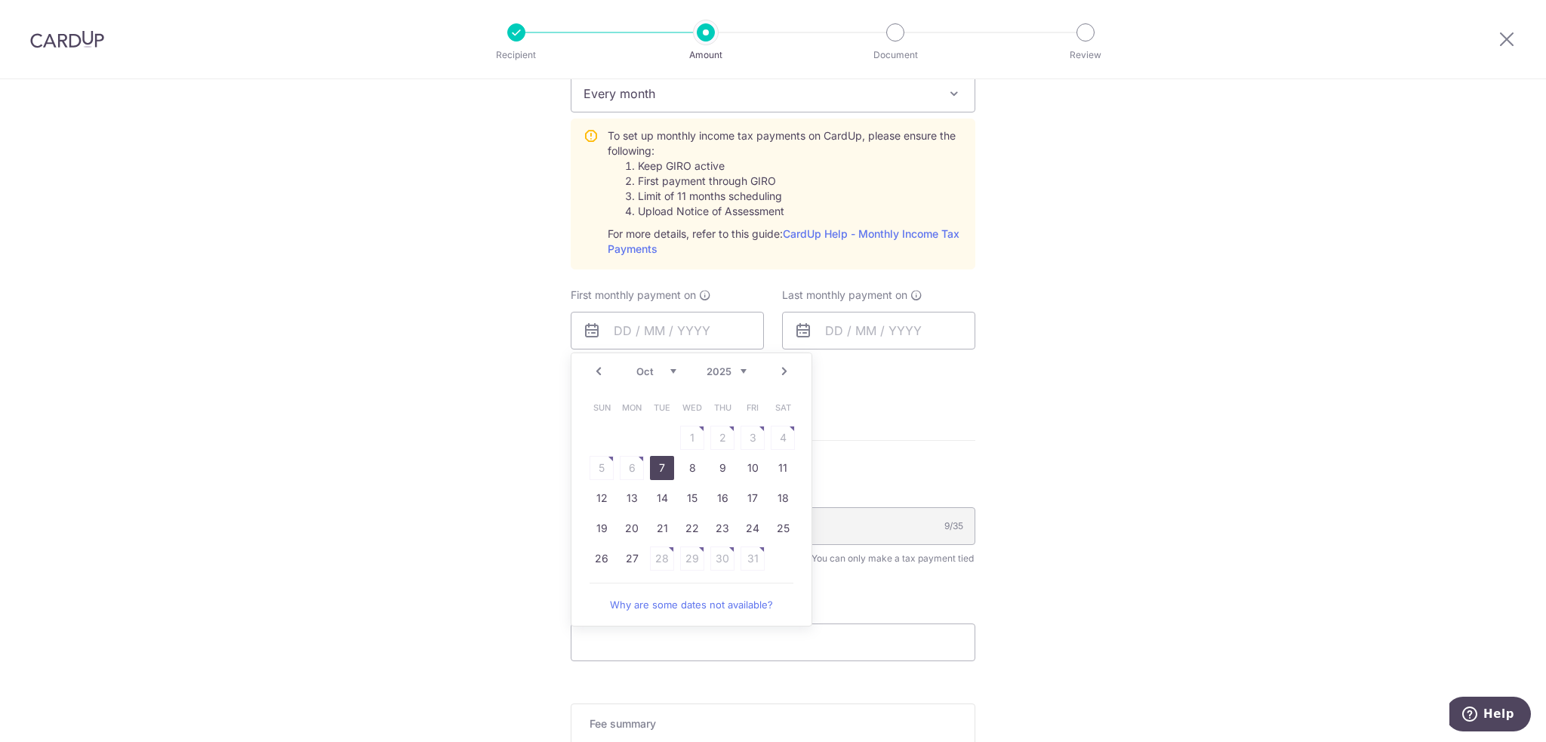
click at [657, 466] on link "7" at bounding box center [662, 468] width 24 height 24
type input "[DATE]"
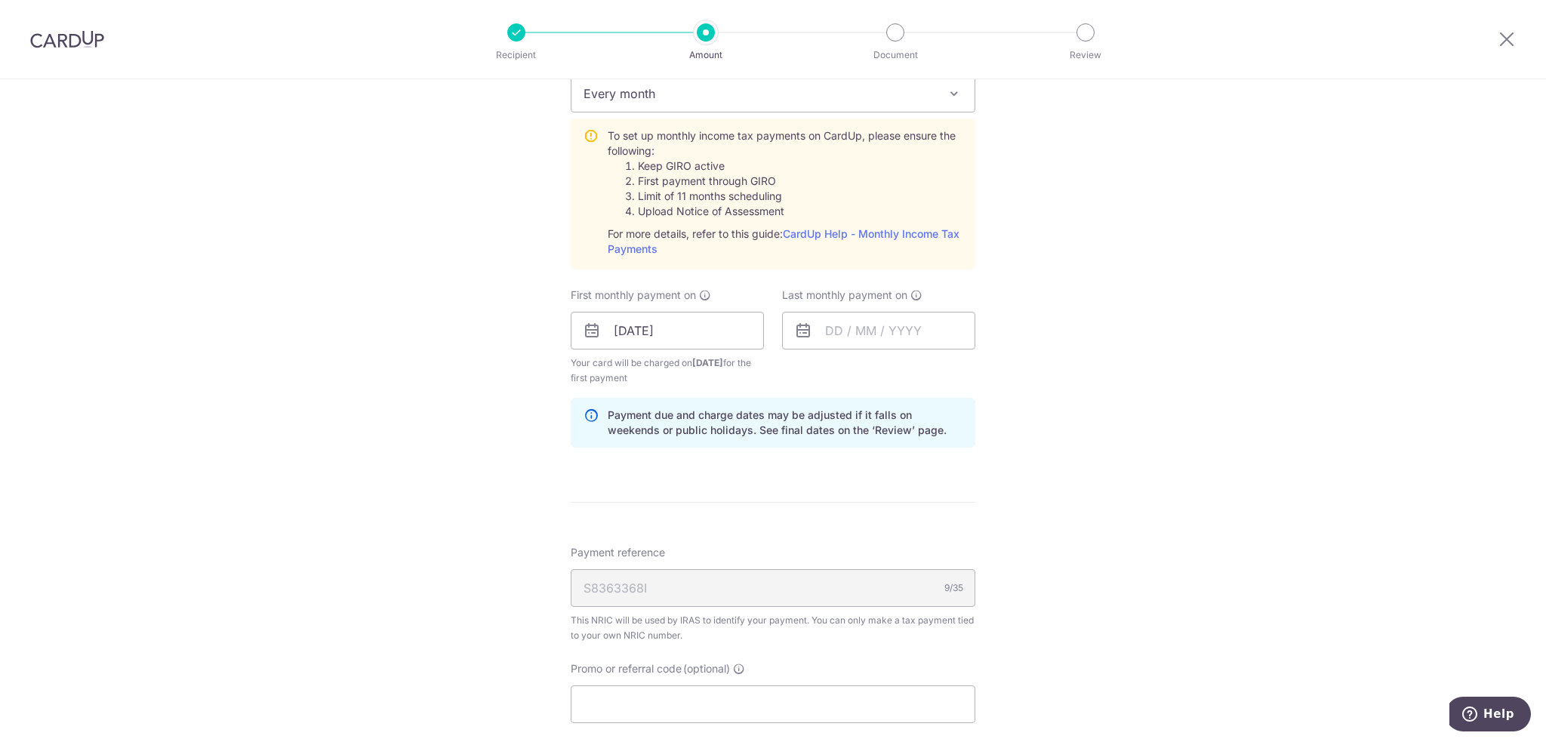
click at [1273, 496] on div "Tell us more about your payment Enter one-time or monthly payment amount SGD 56…" at bounding box center [773, 217] width 1546 height 1635
click at [857, 323] on input "text" at bounding box center [878, 331] width 193 height 38
click at [660, 423] on p "Payment due and charge dates may be adjusted if it falls on weekends or public …" at bounding box center [785, 423] width 355 height 30
drag, startPoint x: 749, startPoint y: 416, endPoint x: 755, endPoint y: 425, distance: 10.9
click at [755, 425] on p "Payment due and charge dates may be adjusted if it falls on weekends or public …" at bounding box center [785, 423] width 355 height 30
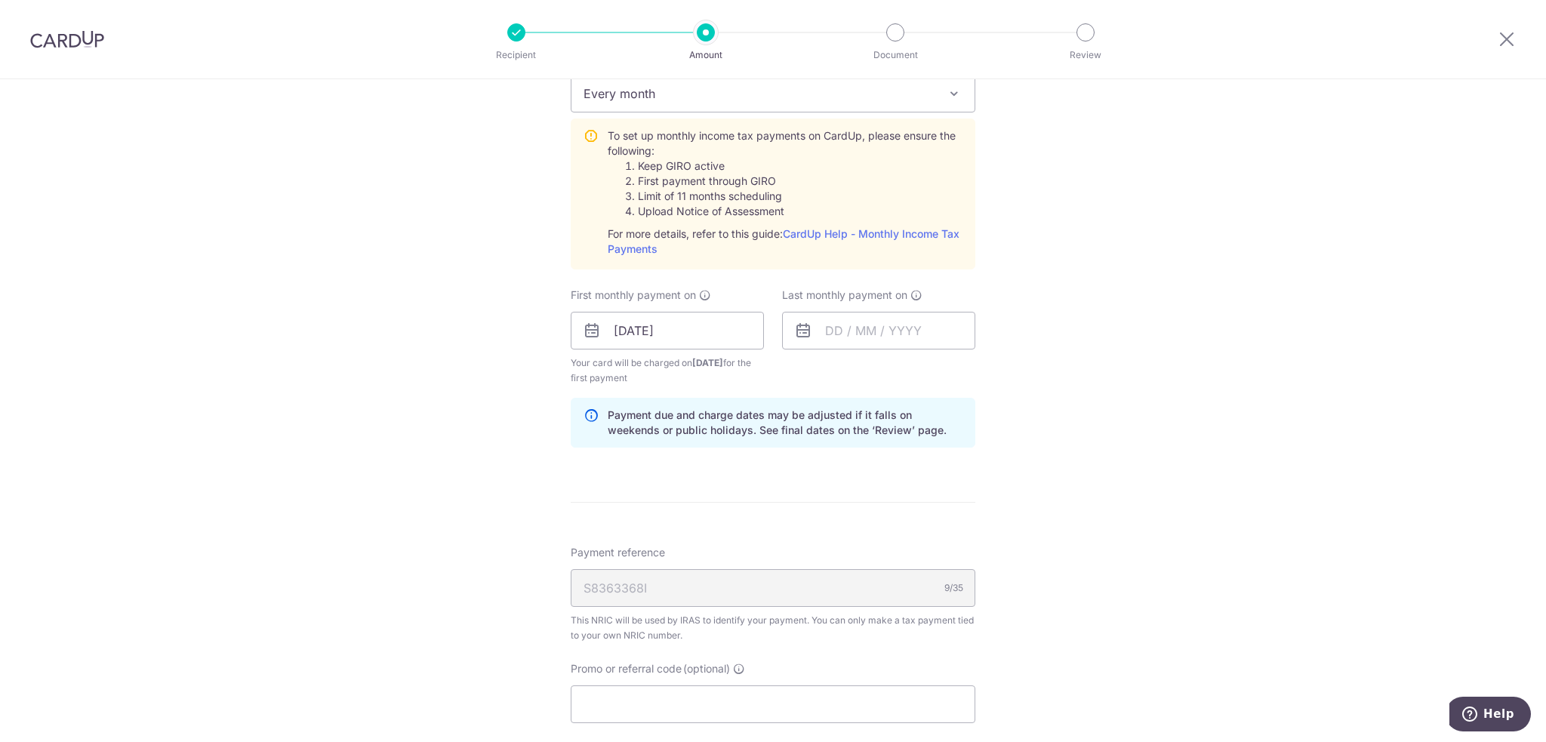
click at [771, 428] on p "Payment due and charge dates may be adjusted if it falls on weekends or public …" at bounding box center [785, 423] width 355 height 30
click at [787, 430] on p "Payment due and charge dates may be adjusted if it falls on weekends or public …" at bounding box center [785, 423] width 355 height 30
click at [1252, 309] on div "Tell us more about your payment Enter one-time or monthly payment amount SGD 56…" at bounding box center [773, 217] width 1546 height 1635
click at [860, 325] on input "text" at bounding box center [878, 331] width 193 height 38
click at [881, 371] on select "Sep Oct Nov Dec" at bounding box center [868, 371] width 40 height 12
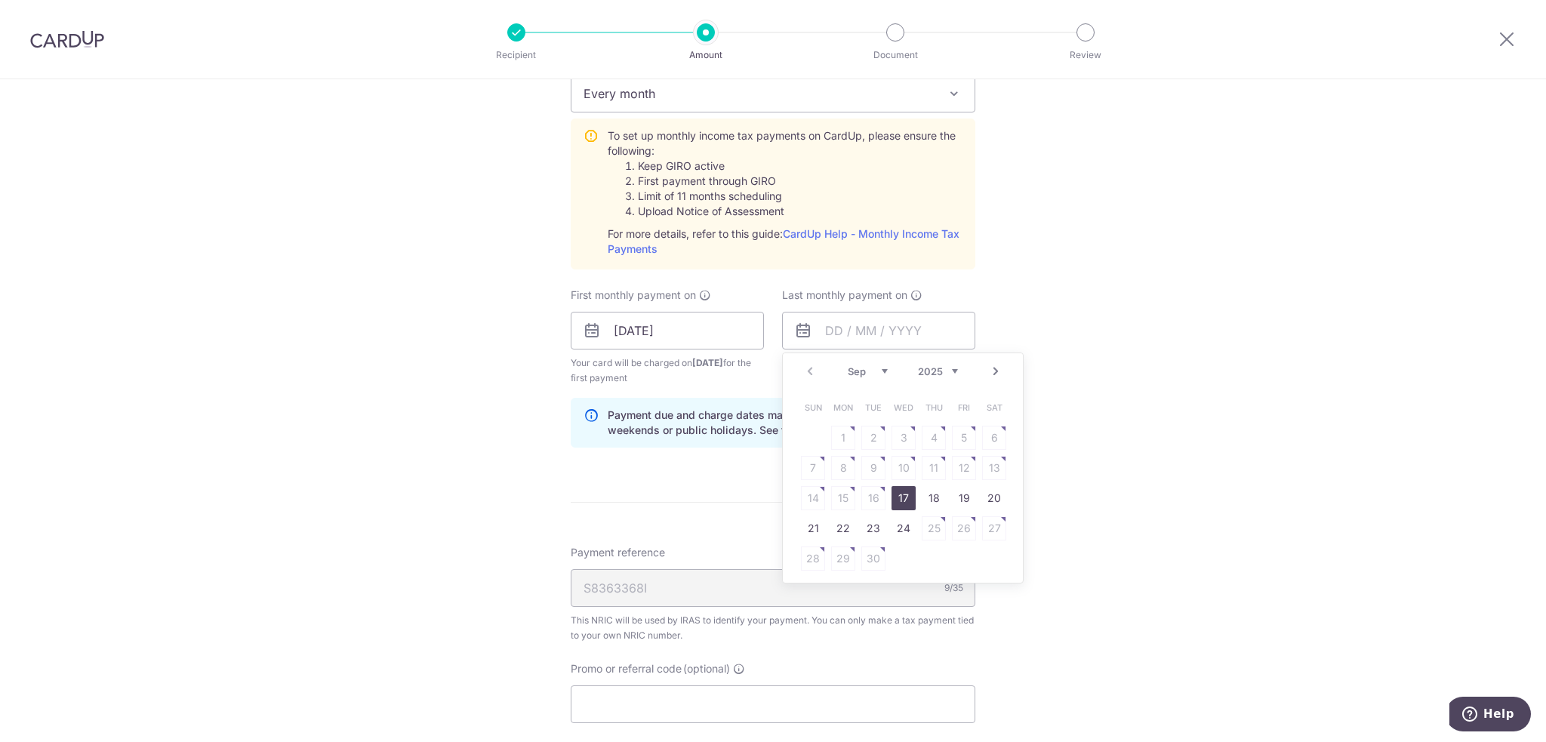
click at [947, 360] on div "Prev Next Sep Oct Nov [DATE] 2026" at bounding box center [903, 371] width 240 height 36
click at [947, 365] on select "2025 2026" at bounding box center [938, 371] width 40 height 12
click at [880, 368] on select "Jan Feb Mar Apr May Jun [DATE] Aug Sep Oct" at bounding box center [868, 371] width 40 height 12
click at [878, 368] on select "Jan Feb Mar Apr May Jun [DATE] Aug Sep Oct" at bounding box center [868, 371] width 40 height 12
click at [848, 365] on select "Jan Feb Mar Apr May Jun [DATE] Aug Sep Oct" at bounding box center [868, 371] width 40 height 12
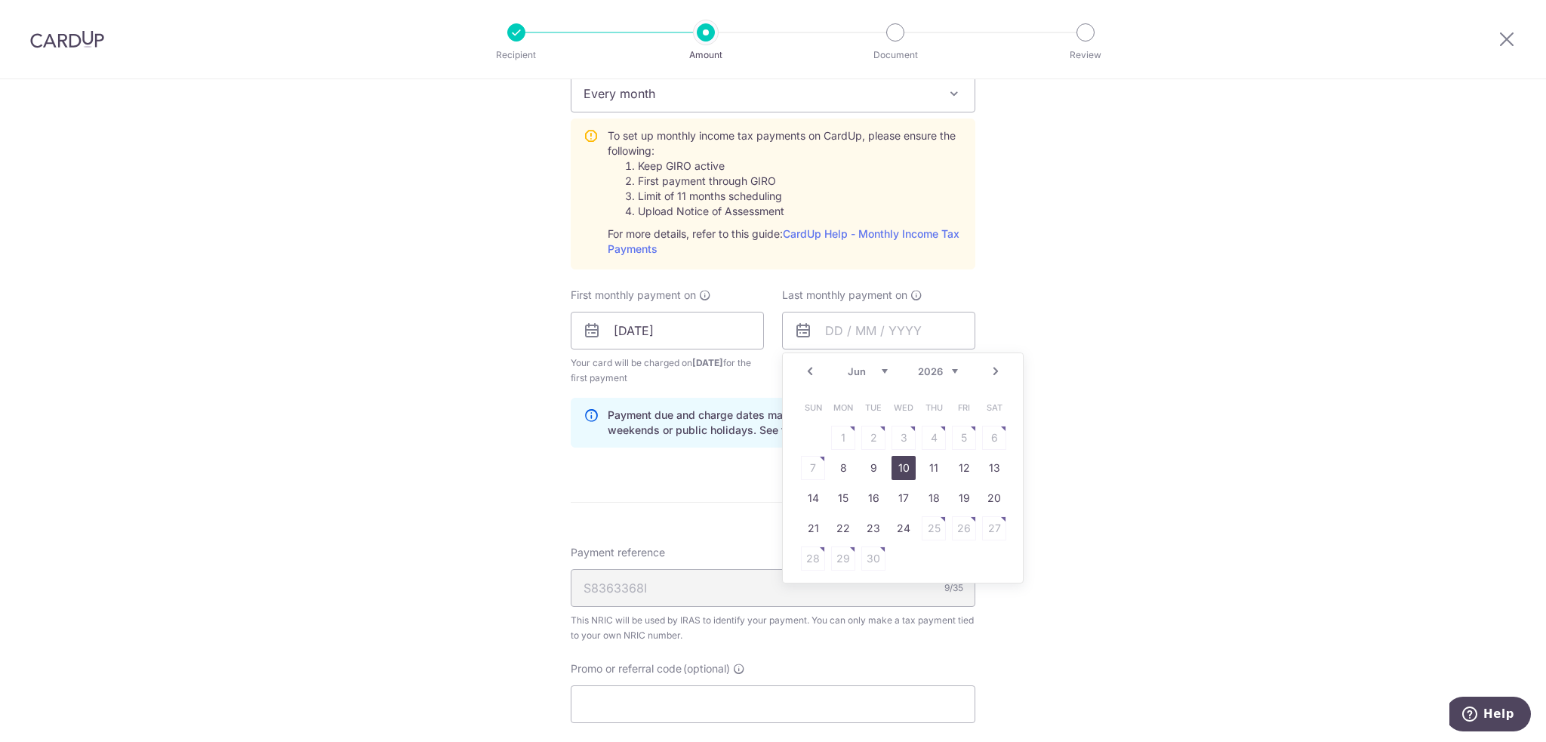
click at [891, 472] on link "10" at bounding box center [903, 468] width 24 height 24
type input "[DATE]"
click at [640, 333] on input "[DATE]" at bounding box center [667, 331] width 193 height 38
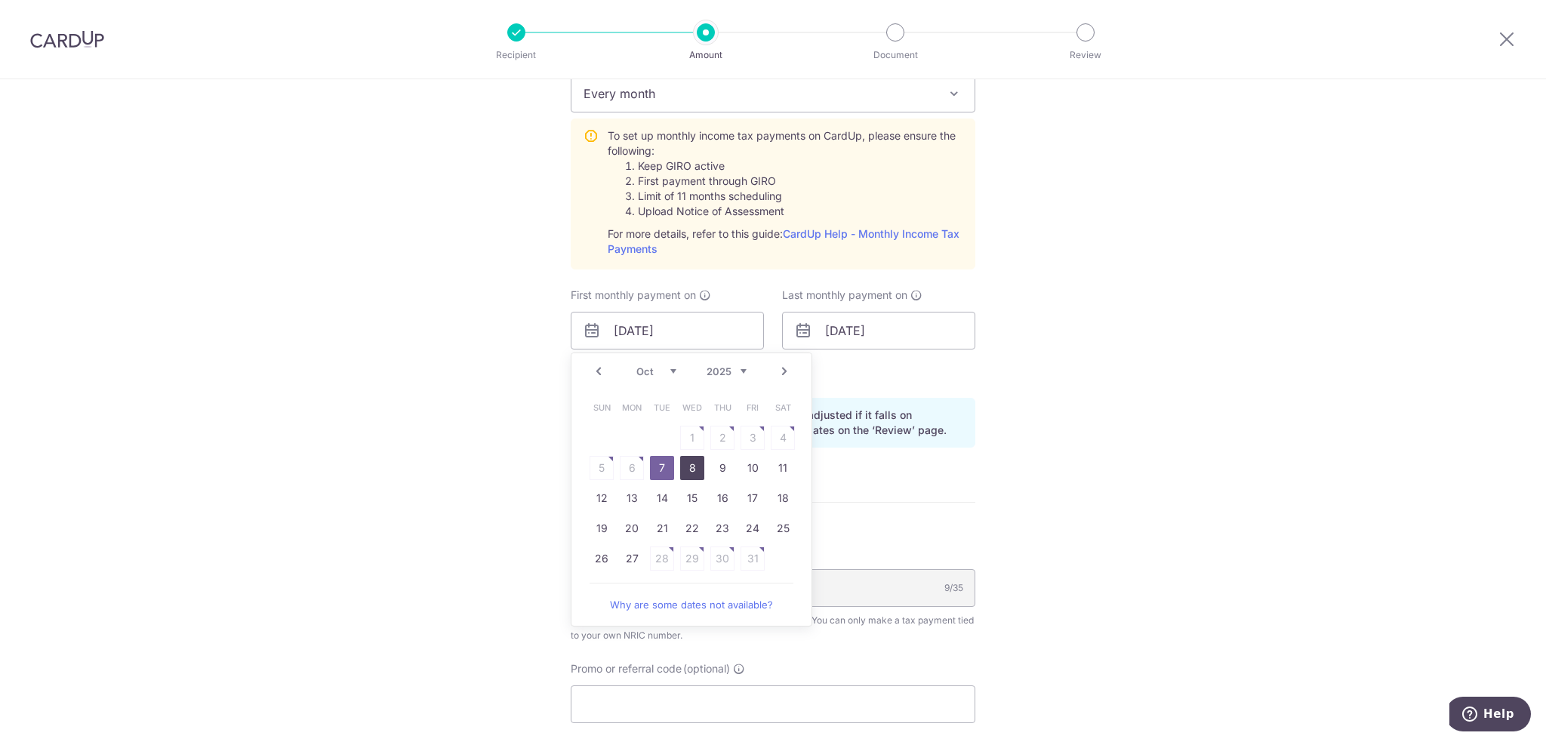
click at [688, 472] on link "8" at bounding box center [692, 468] width 24 height 24
type input "[DATE]"
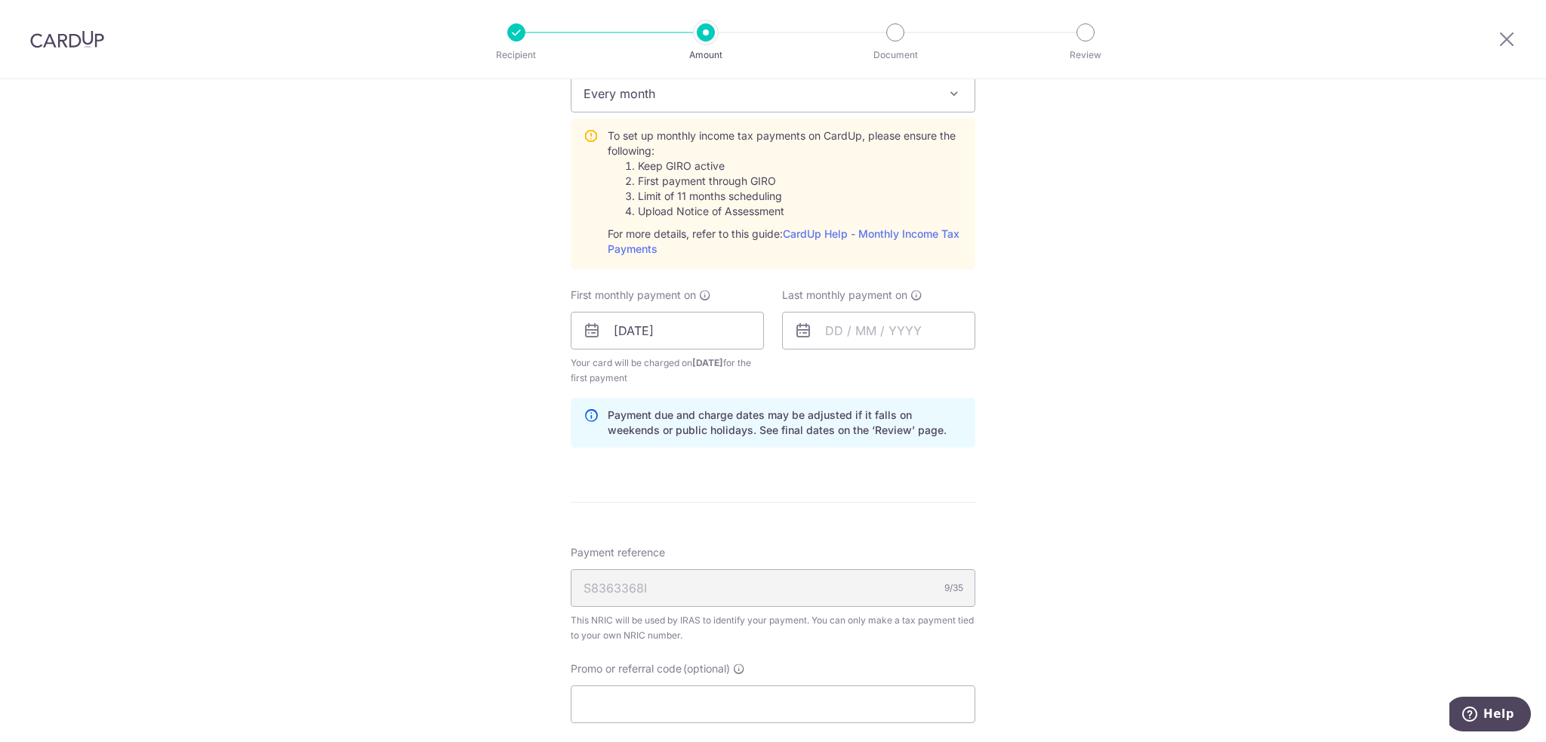
click at [1224, 374] on div "Tell us more about your payment Enter one-time or monthly payment amount SGD 56…" at bounding box center [773, 217] width 1546 height 1635
click at [843, 320] on input "text" at bounding box center [878, 331] width 193 height 38
click at [947, 372] on select "2025 2026" at bounding box center [938, 371] width 40 height 12
click at [880, 365] on select "Jan Feb Mar Apr May Jun [DATE] Aug Sep Oct" at bounding box center [868, 371] width 40 height 12
click at [870, 469] on link "9" at bounding box center [873, 468] width 24 height 24
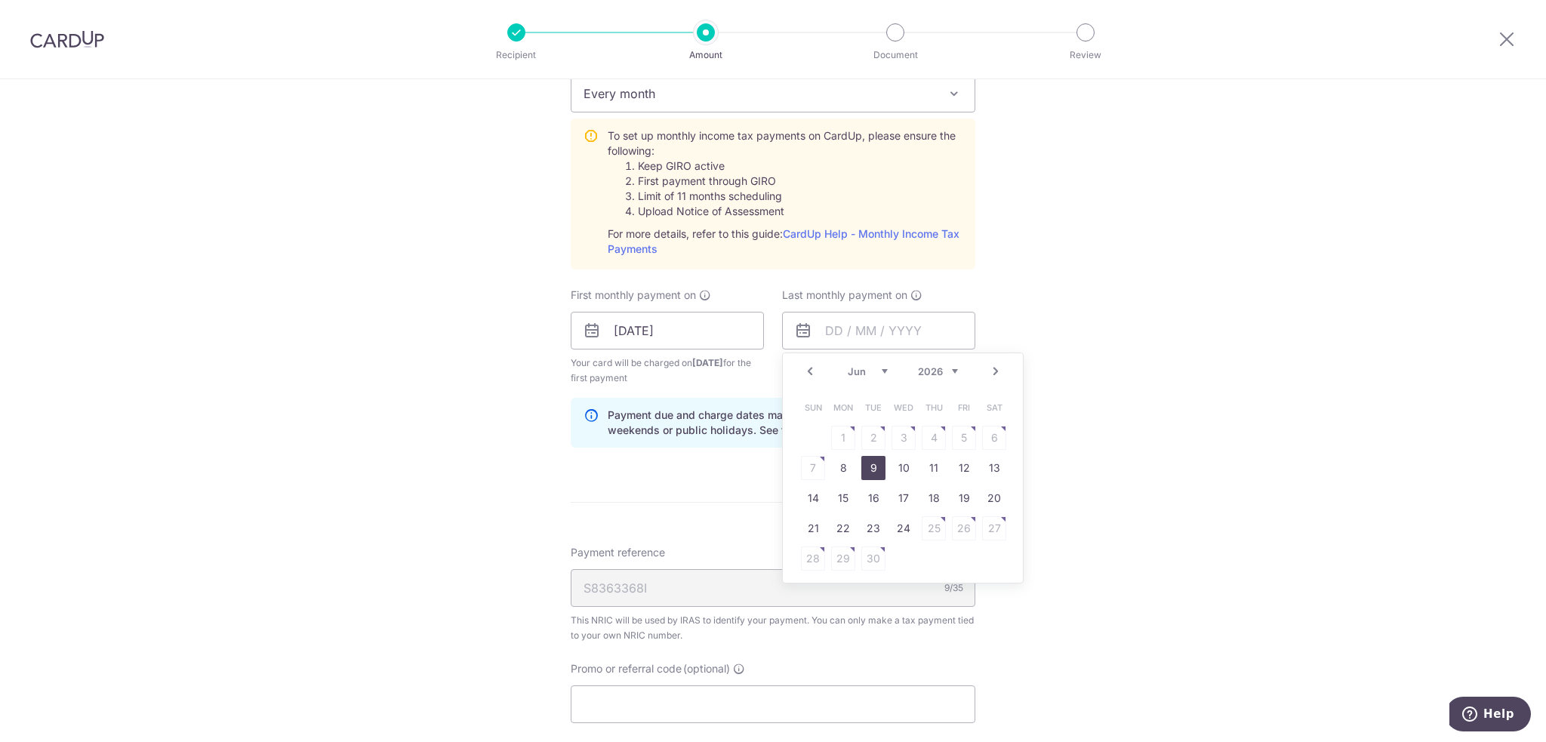
type input "[DATE]"
click at [1398, 352] on div "Tell us more about your payment Enter one-time or monthly payment amount SGD 56…" at bounding box center [773, 217] width 1546 height 1635
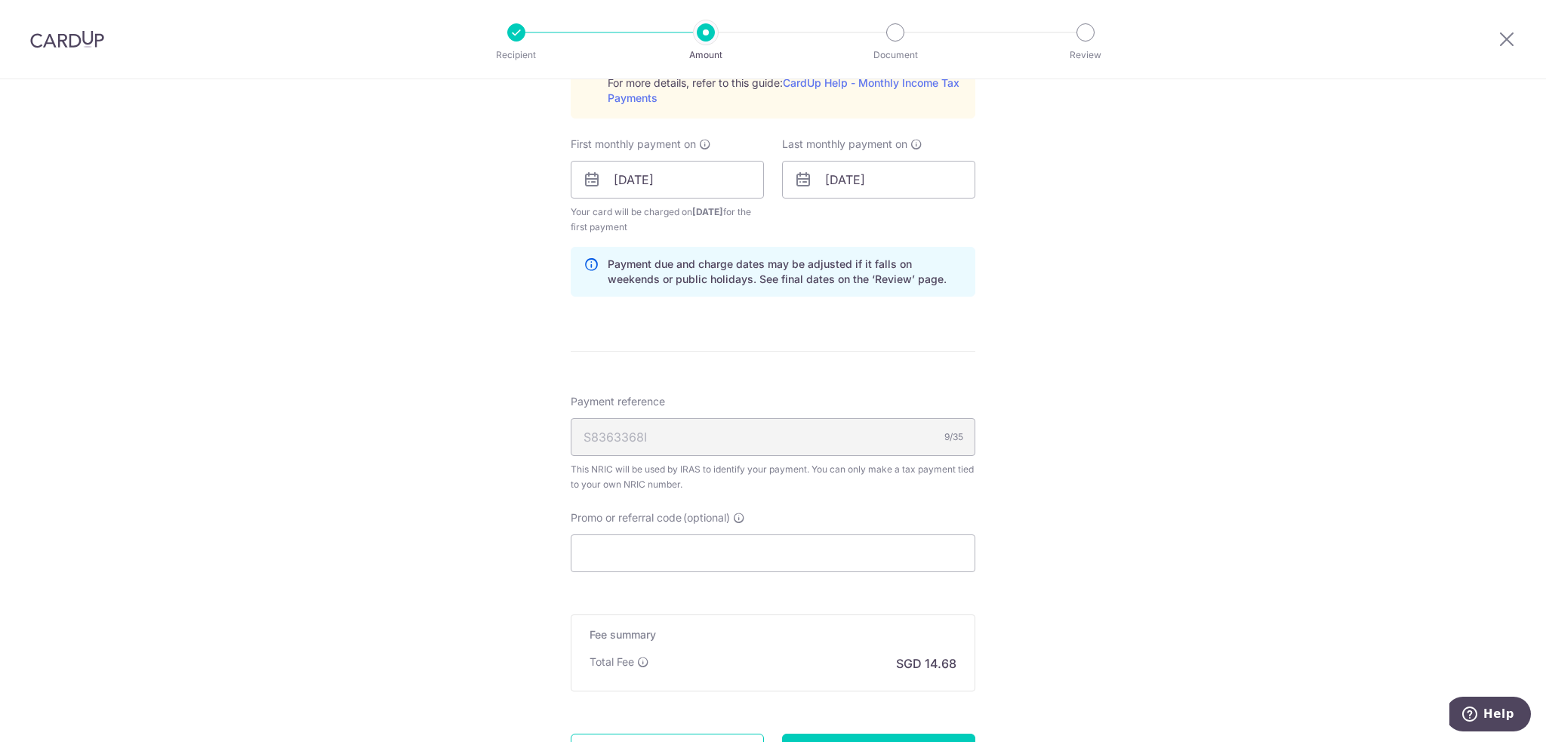
click at [672, 440] on div "S8363368I 9/35" at bounding box center [773, 437] width 405 height 38
click at [728, 262] on p "Payment due and charge dates may be adjusted if it falls on weekends or public …" at bounding box center [785, 272] width 355 height 30
click at [717, 303] on div "How often is this payment made? Repeat payment Never Every month Every month To…" at bounding box center [773, 88] width 405 height 439
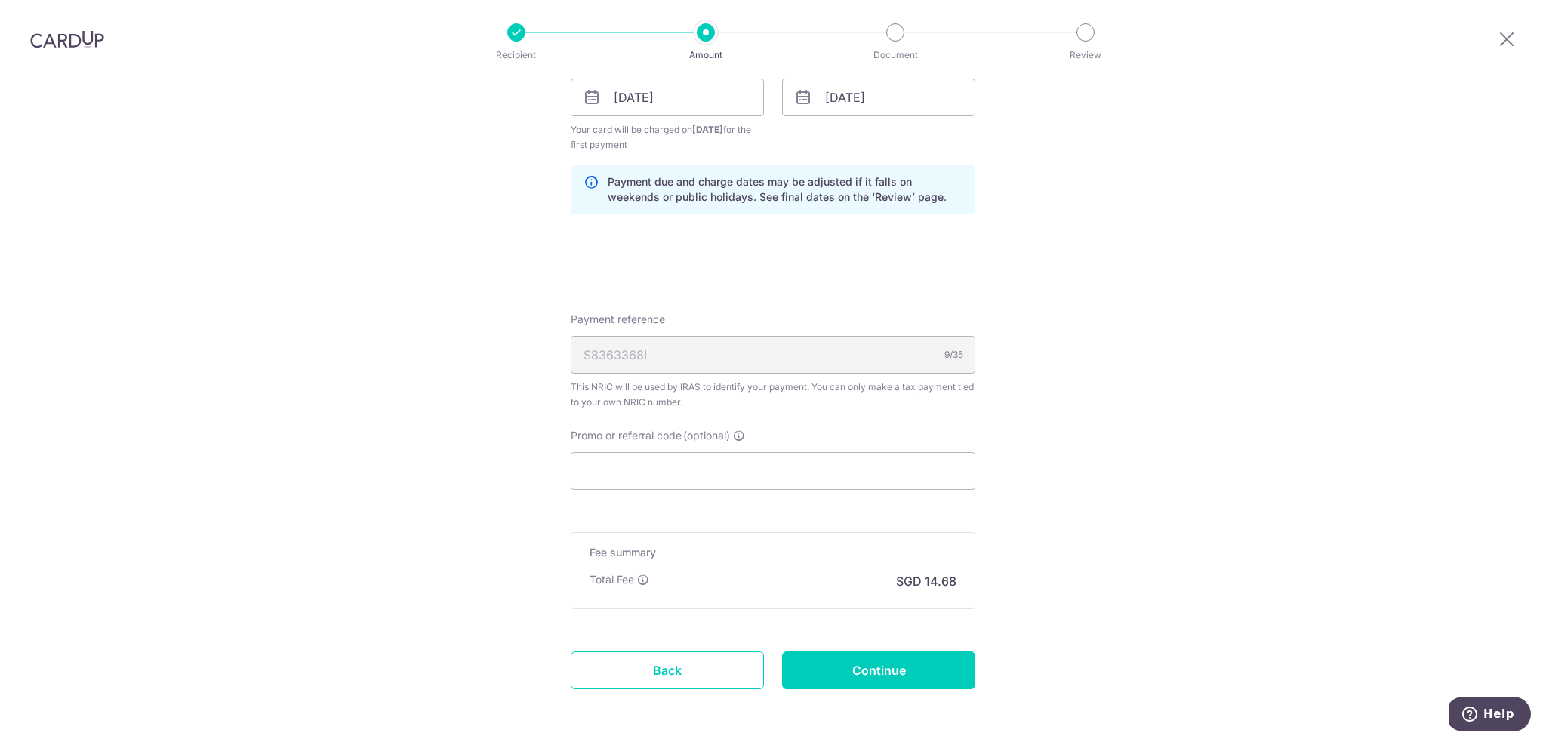
scroll to position [970, 0]
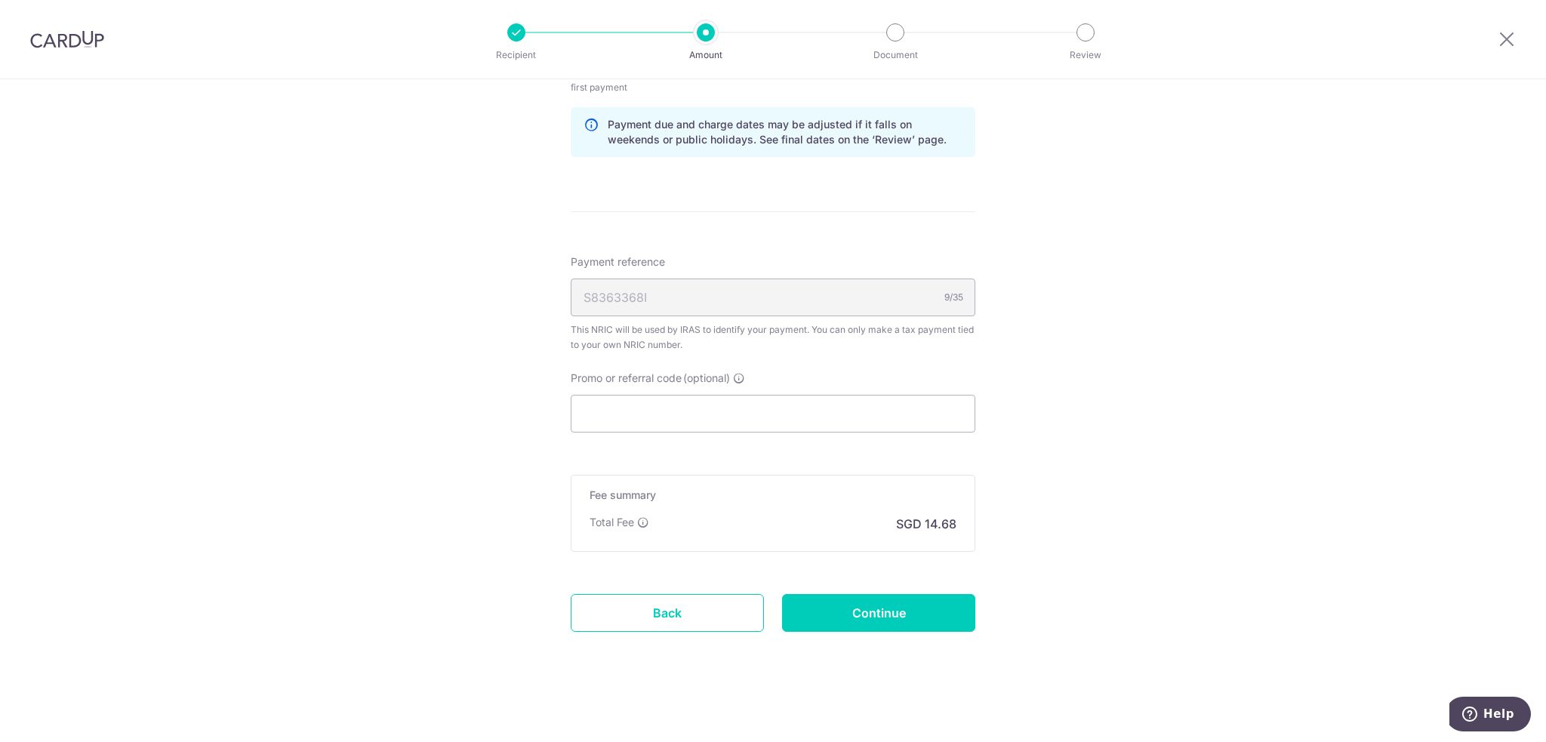
click at [632, 293] on div "S8363368I 9/35" at bounding box center [773, 297] width 405 height 38
drag, startPoint x: 646, startPoint y: 326, endPoint x: 721, endPoint y: 343, distance: 77.4
click at [721, 343] on div "This NRIC will be used by IRAS to identify your payment. You can only make a ta…" at bounding box center [773, 337] width 405 height 30
click at [743, 352] on div "Payment reference S8363368I 9/35 This NRIC will be used by IRAS to identify you…" at bounding box center [773, 343] width 405 height 178
drag, startPoint x: 697, startPoint y: 328, endPoint x: 709, endPoint y: 348, distance: 24.1
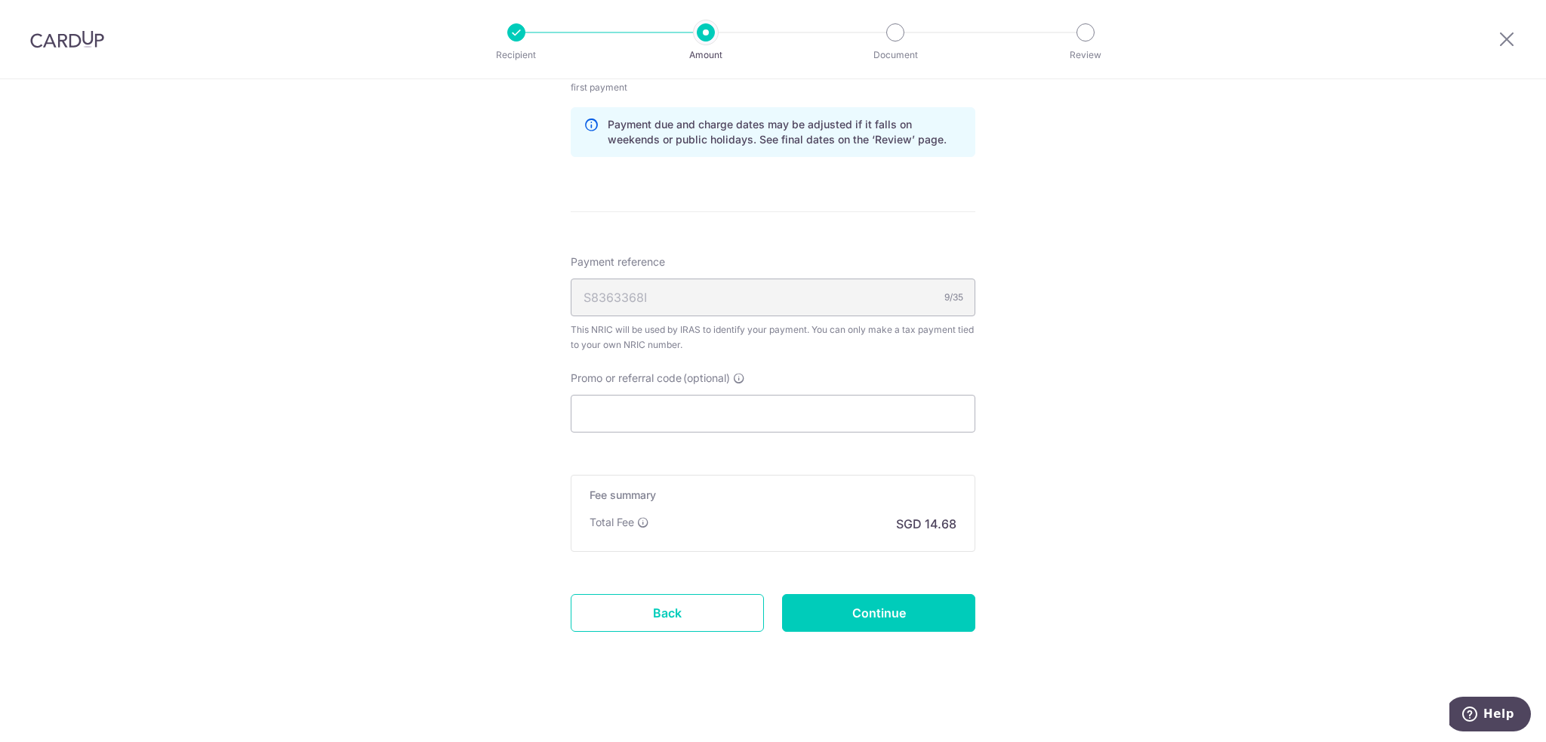
click at [709, 348] on div "This NRIC will be used by IRAS to identify your payment. You can only make a ta…" at bounding box center [773, 337] width 405 height 30
click at [749, 349] on div "This NRIC will be used by IRAS to identify your payment. You can only make a ta…" at bounding box center [773, 337] width 405 height 30
click at [737, 350] on div "Payment reference S8363368I 9/35 This NRIC will be used by IRAS to identify you…" at bounding box center [773, 343] width 405 height 178
drag, startPoint x: 719, startPoint y: 327, endPoint x: 730, endPoint y: 349, distance: 24.3
click at [730, 349] on div "This NRIC will be used by IRAS to identify your payment. You can only make a ta…" at bounding box center [773, 337] width 405 height 30
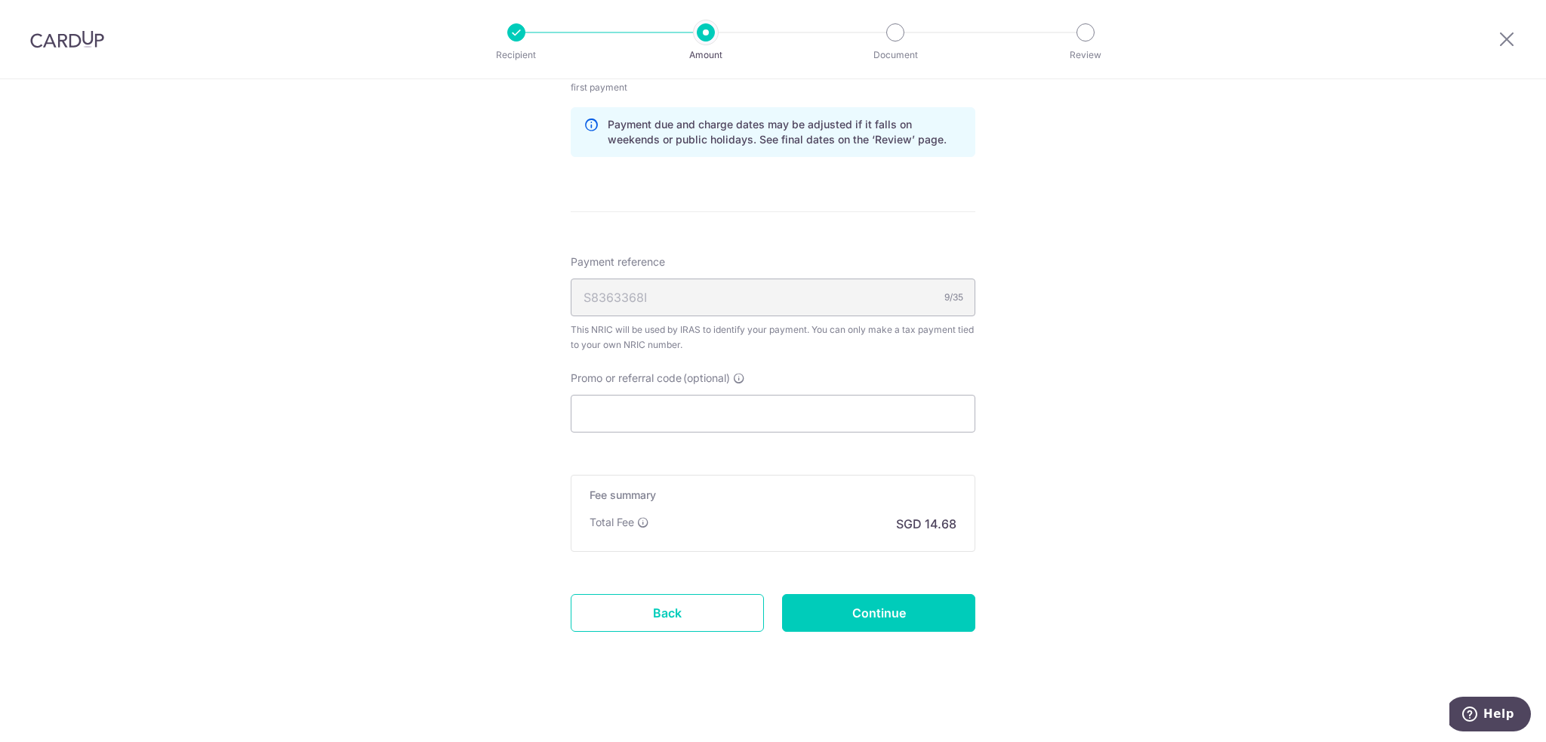
click at [774, 366] on div "Payment reference S8363368I 9/35 This NRIC will be used by IRAS to identify you…" at bounding box center [773, 343] width 405 height 178
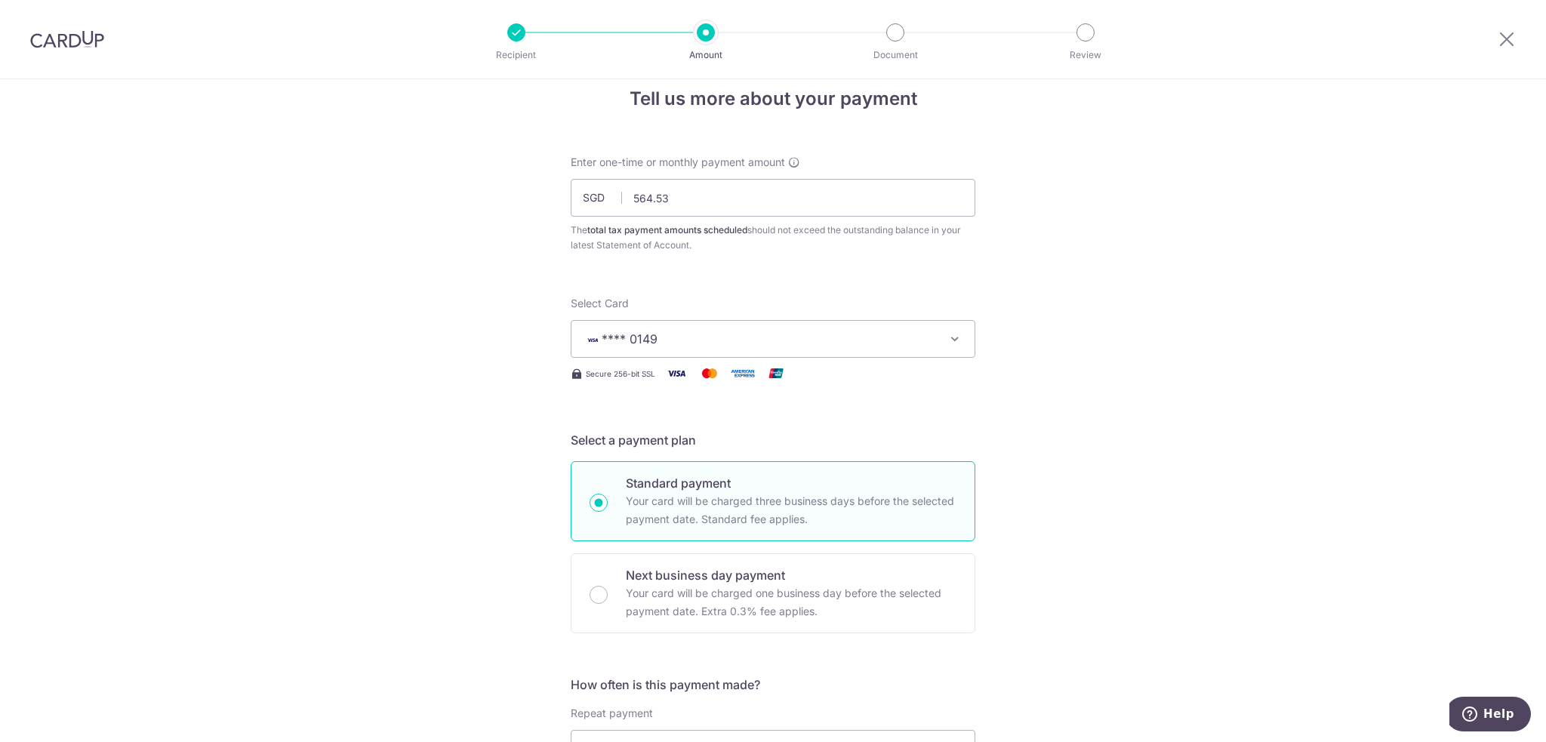
scroll to position [0, 0]
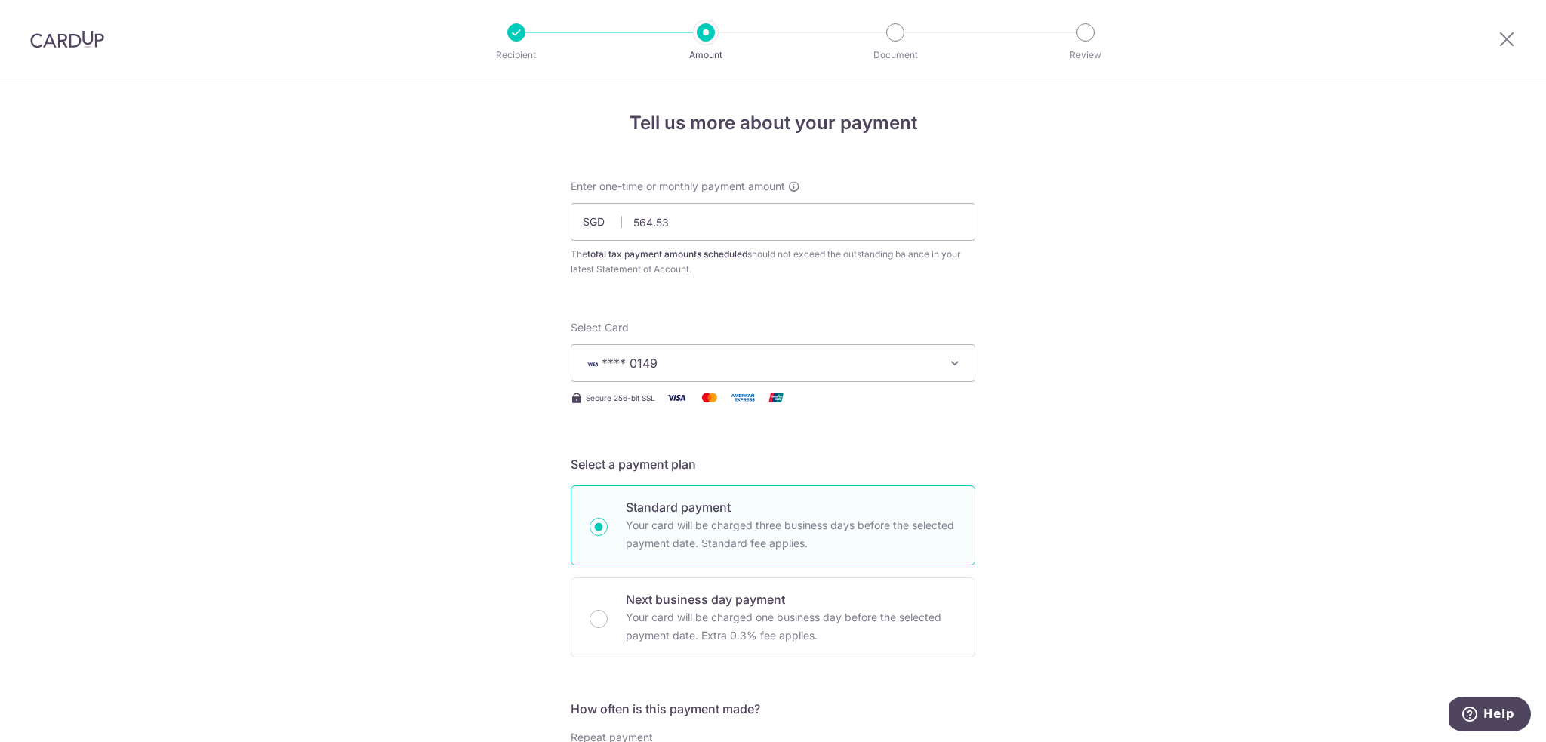
click at [71, 50] on div at bounding box center [67, 39] width 134 height 78
click at [66, 44] on img at bounding box center [67, 39] width 74 height 18
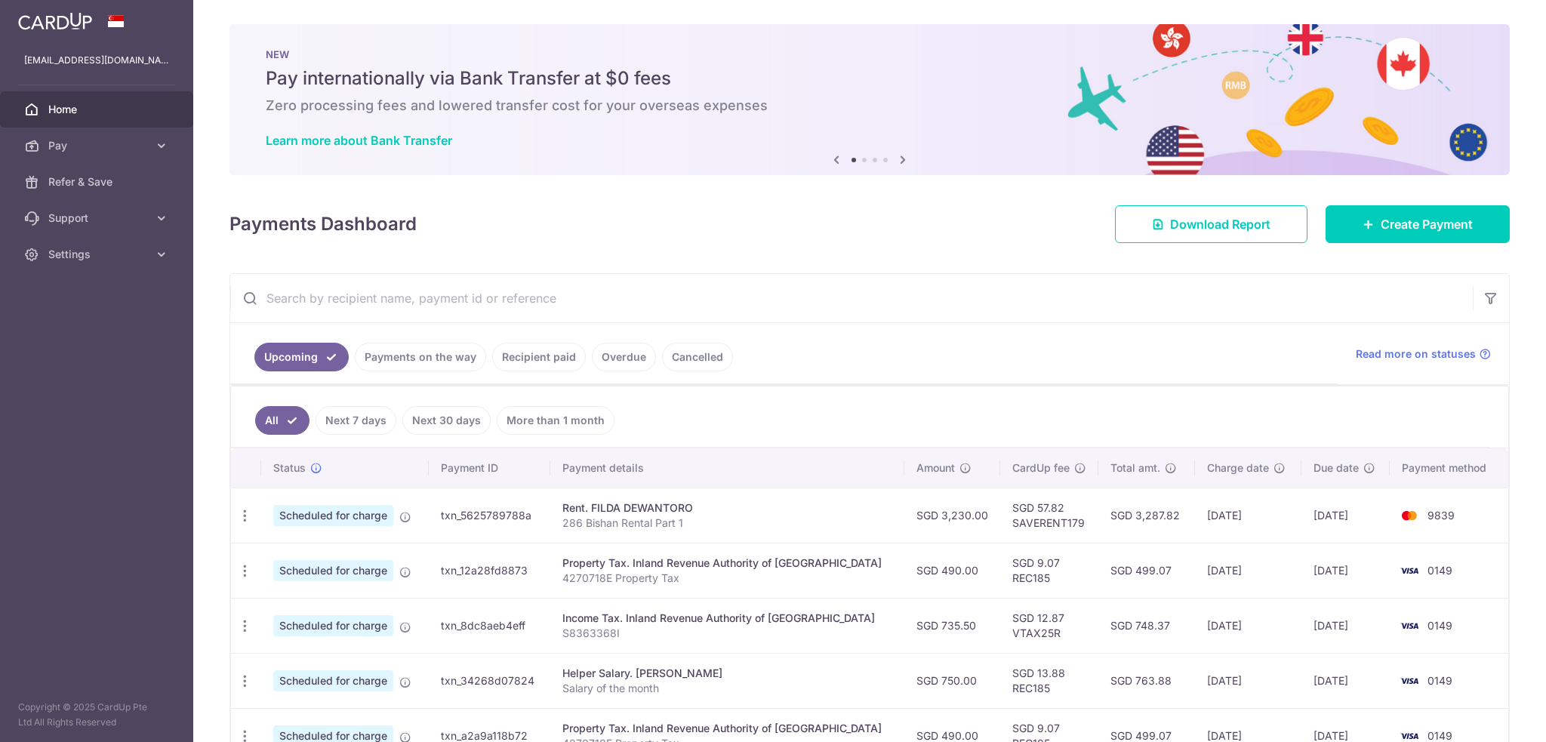
click at [931, 213] on div "Payments Dashboard Download Report Create Payment" at bounding box center [869, 221] width 1280 height 44
